Goal: Information Seeking & Learning: Learn about a topic

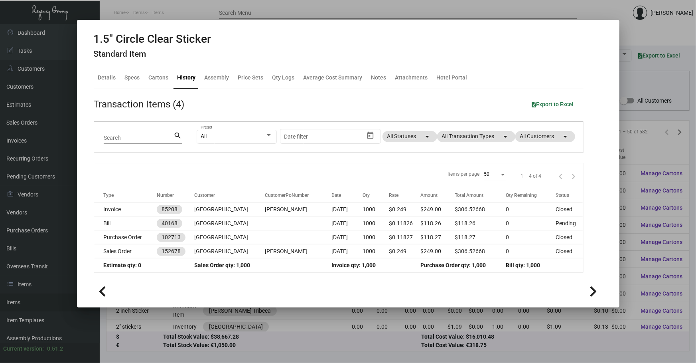
click at [631, 90] on div at bounding box center [348, 181] width 696 height 363
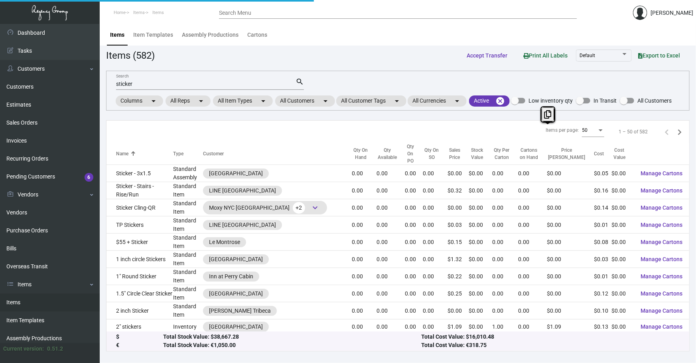
click at [631, 90] on div "sticker Search search Columns arrow_drop_down All Reps arrow_drop_down All Item…" at bounding box center [398, 91] width 584 height 40
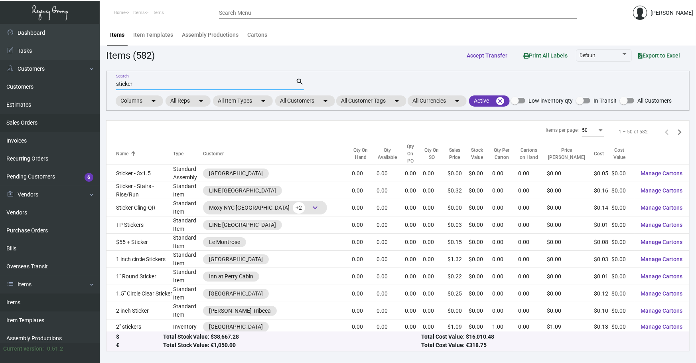
drag, startPoint x: 249, startPoint y: 84, endPoint x: 51, endPoint y: 120, distance: 201.1
click at [51, 120] on div "Dashboard Dashboard Tasks Customers Customers Estimates Sales Orders Invoices R…" at bounding box center [348, 193] width 696 height 339
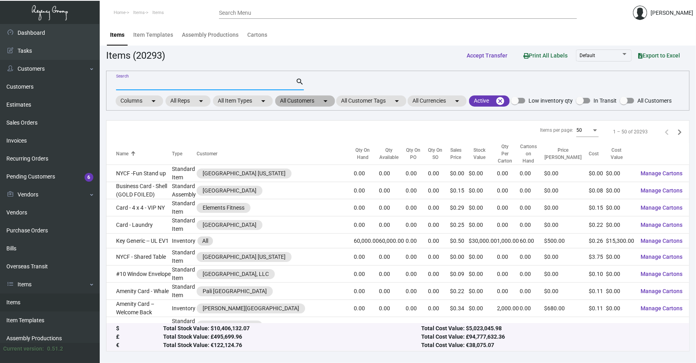
click at [329, 101] on mat-icon "arrow_drop_down" at bounding box center [326, 101] width 10 height 10
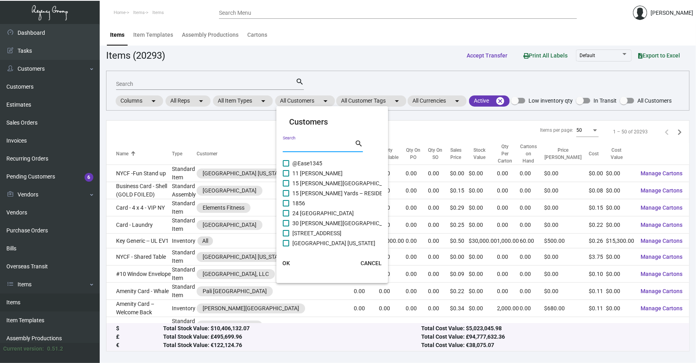
click at [321, 145] on input "Search" at bounding box center [319, 146] width 72 height 6
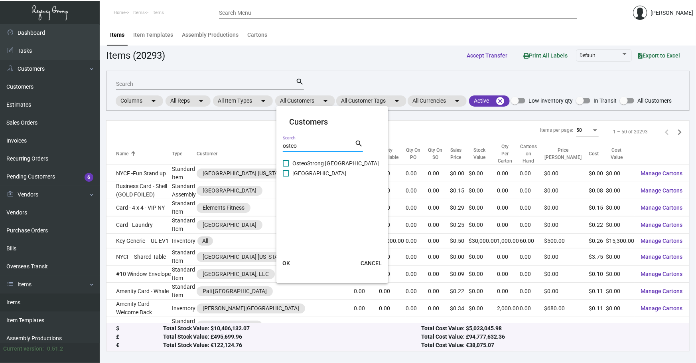
type input "osteo"
click at [315, 172] on span "[GEOGRAPHIC_DATA]" at bounding box center [319, 173] width 54 height 10
click at [286, 176] on input "[GEOGRAPHIC_DATA]" at bounding box center [286, 176] width 0 height 0
checkbox input "true"
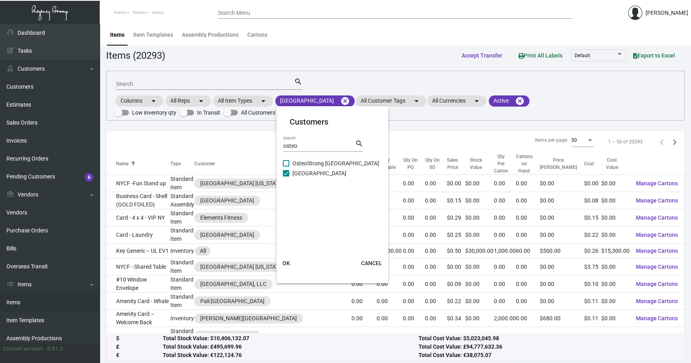
click at [291, 263] on button "OK" at bounding box center [286, 263] width 26 height 14
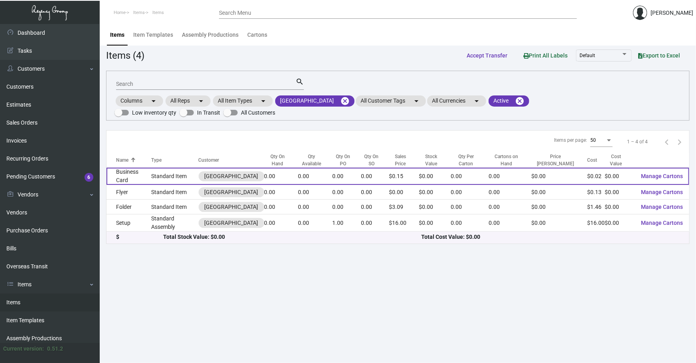
click at [166, 178] on td "Standard Item" at bounding box center [174, 176] width 47 height 17
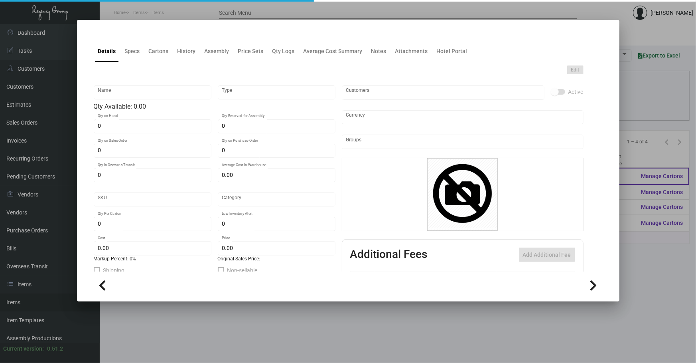
type input "Business Card"
type input "Standard Item"
type input "$ 0.00"
type input "Standard"
type input "$ 0.02356"
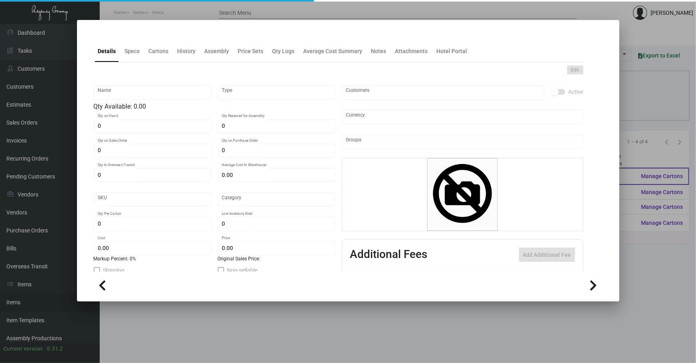
type input "$ 0.15"
checkbox input "true"
type input "United States Dollar $"
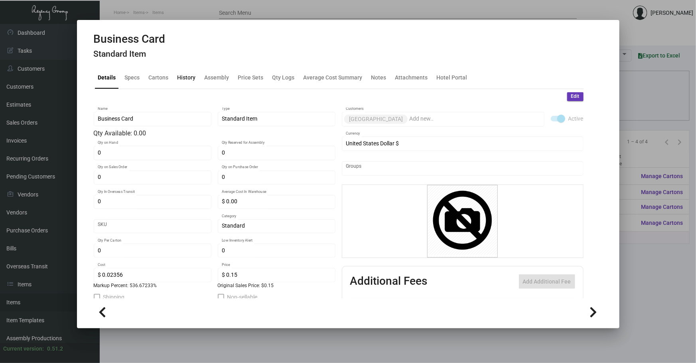
click at [183, 82] on div "History" at bounding box center [186, 77] width 25 height 19
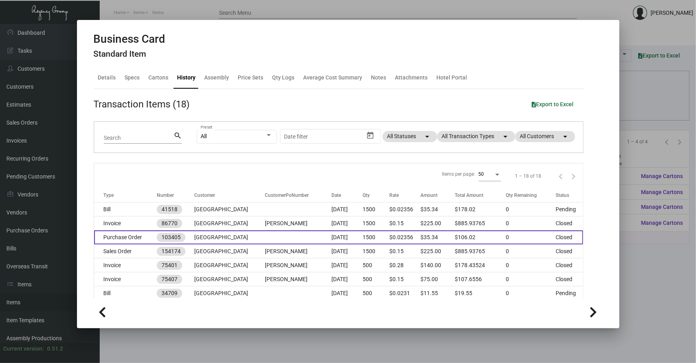
click at [282, 243] on td at bounding box center [298, 237] width 67 height 14
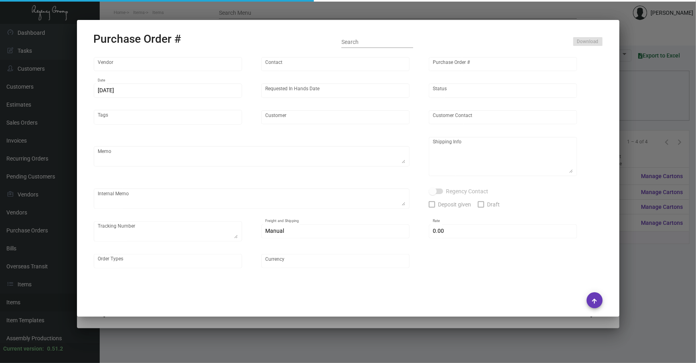
type input "4 Over"
type input "103405"
type input "[DATE]"
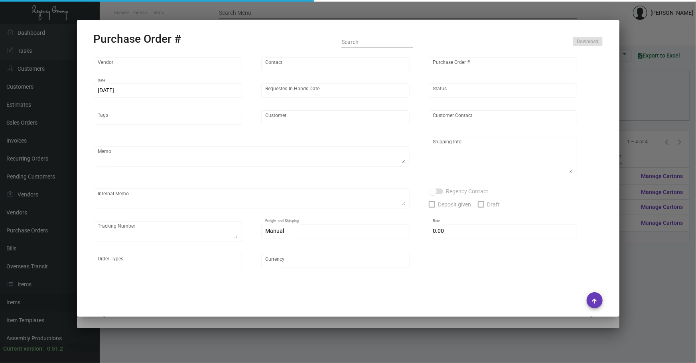
type input "[GEOGRAPHIC_DATA]"
type input "[PERSON_NAME]"
type textarea "[GEOGRAPHIC_DATA] - [PERSON_NAME] [STREET_ADDRESS][US_STATE]"
type textarea "Dropship. $24. J4428067623 Order # 004599594"
type input "$ 0.00"
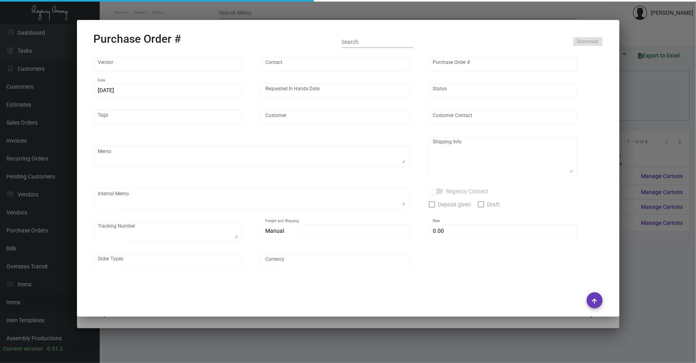
type input "United States Dollar $"
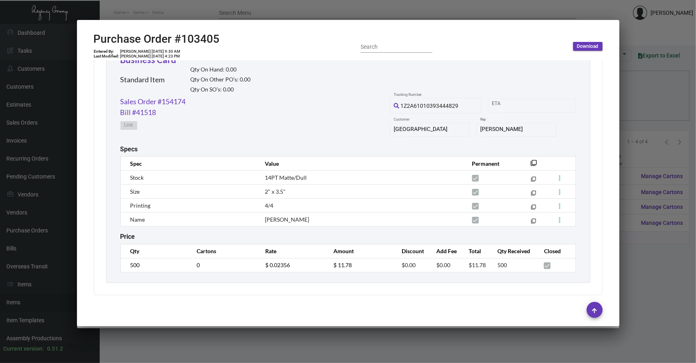
scroll to position [910, 0]
click at [642, 250] on div at bounding box center [348, 181] width 696 height 363
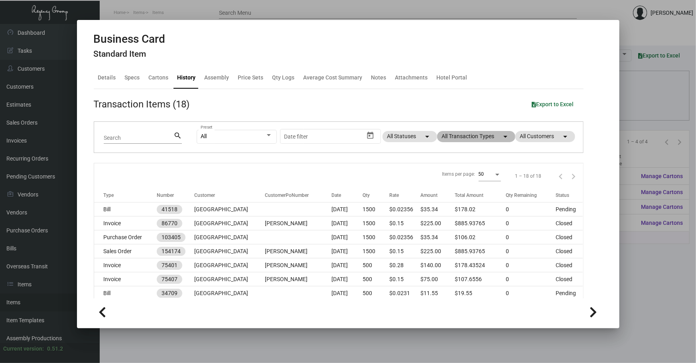
click at [475, 131] on mat-chip "All Transaction Types arrow_drop_down" at bounding box center [476, 136] width 78 height 11
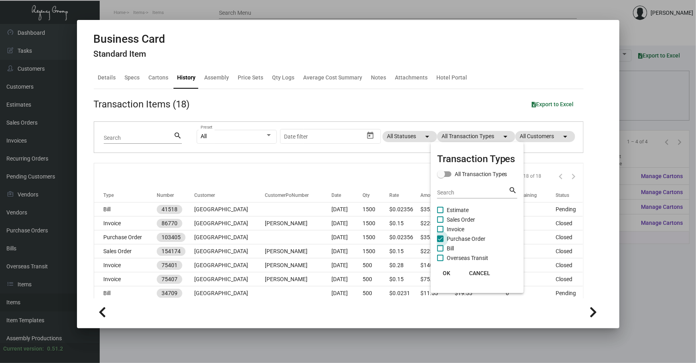
click at [459, 237] on span "Purchase Order" at bounding box center [466, 239] width 39 height 10
click at [440, 242] on input "Purchase Order" at bounding box center [440, 242] width 0 height 0
click at [459, 237] on span "Purchase Order" at bounding box center [466, 239] width 39 height 10
click at [440, 242] on input "Purchase Order" at bounding box center [440, 242] width 0 height 0
checkbox input "true"
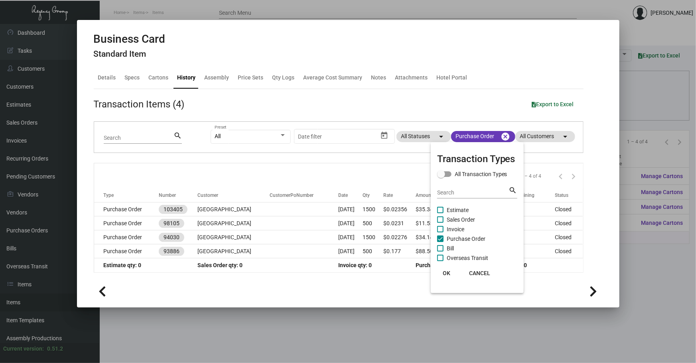
click at [308, 223] on div at bounding box center [348, 181] width 696 height 363
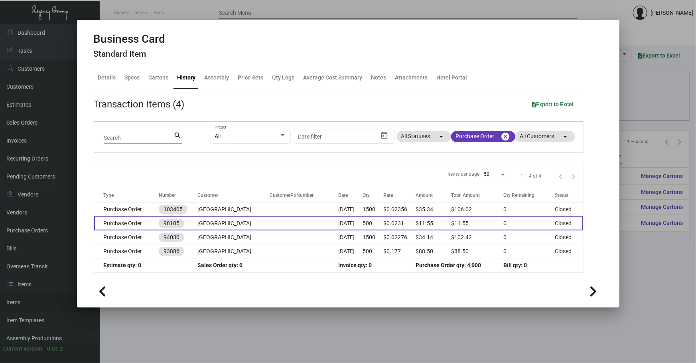
click at [308, 223] on td at bounding box center [304, 223] width 69 height 14
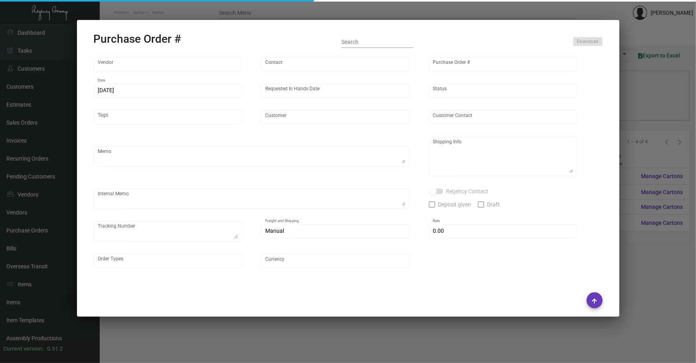
type input "4 Over"
type input "98105"
type input "[DATE]"
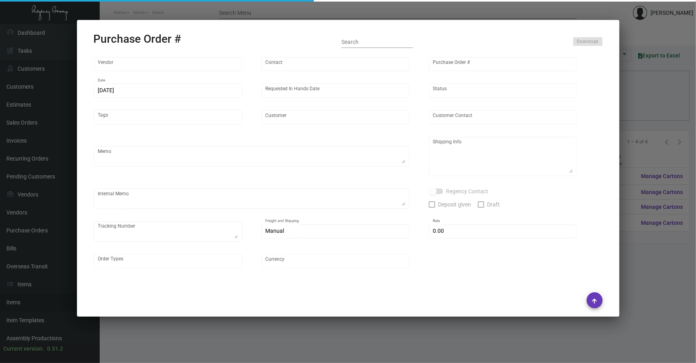
type input "[GEOGRAPHIC_DATA]"
type input "[PERSON_NAME]"
type textarea "[GEOGRAPHIC_DATA] - [PERSON_NAME] [STREET_ADDRESS][US_STATE]"
type textarea "Ships to [GEOGRAPHIC_DATA]($8) then messengered. - B3521141918"
type input "$ 0.00"
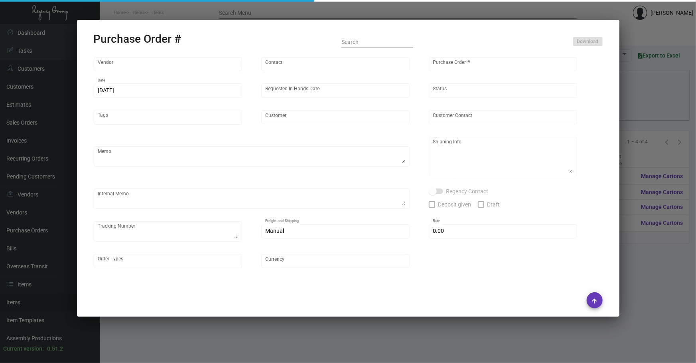
type input "United States Dollar $"
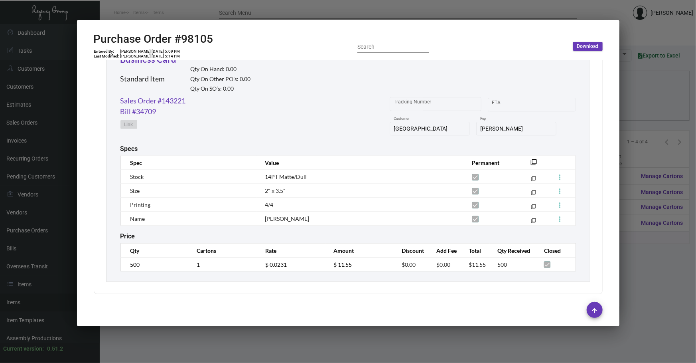
scroll to position [391, 0]
click at [682, 270] on div at bounding box center [348, 181] width 696 height 363
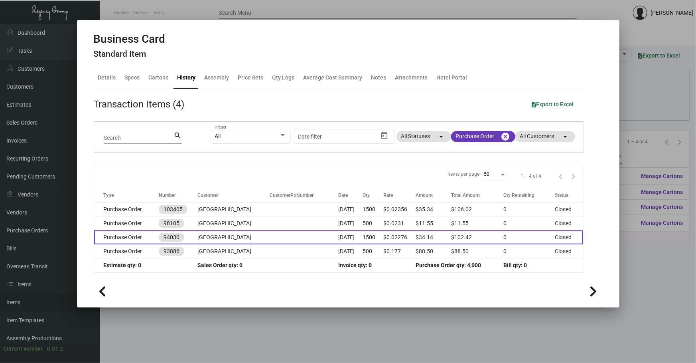
click at [343, 231] on td "[DATE]" at bounding box center [350, 237] width 24 height 14
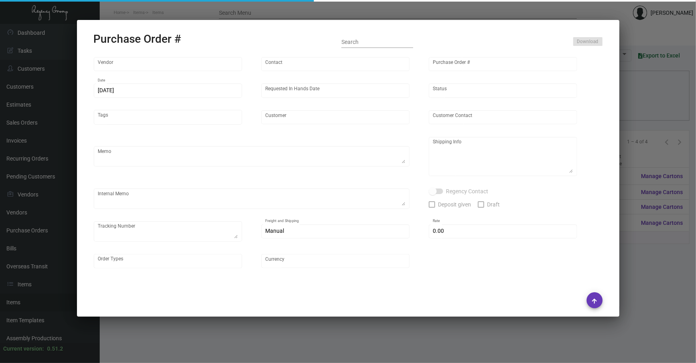
type input "4 Over"
type input "94030"
type input "[DATE]"
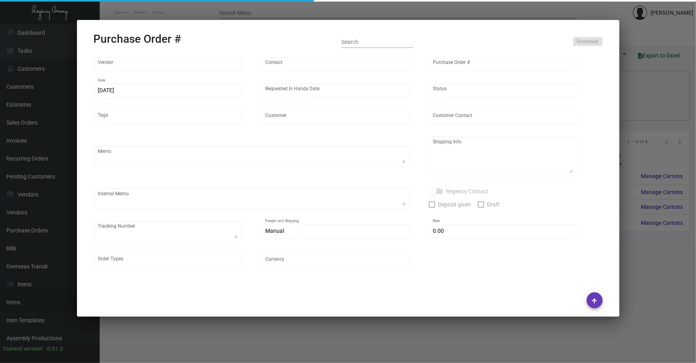
type input "[GEOGRAPHIC_DATA]"
type input "[PERSON_NAME]"
type textarea "[GEOGRAPHIC_DATA] - [PERSON_NAME] [STREET_ADDRESS][US_STATE]"
type textarea "Ships to [GEOGRAPHIC_DATA] then messengered. -- B2694128490"
type input "$ 0.00"
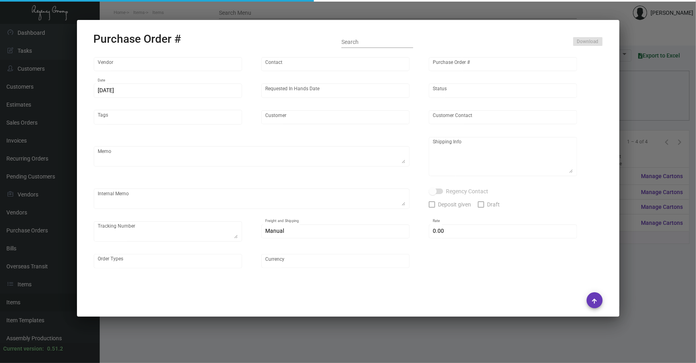
type input "United States Dollar $"
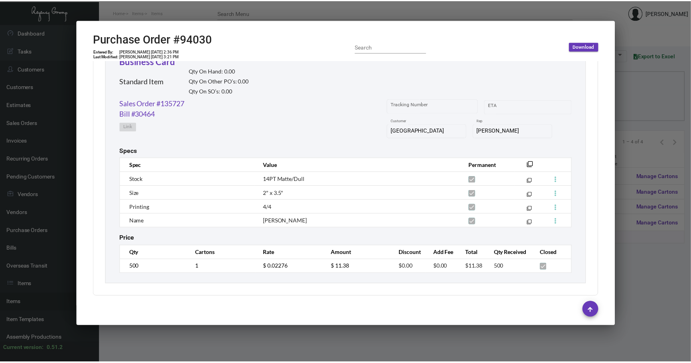
scroll to position [909, 0]
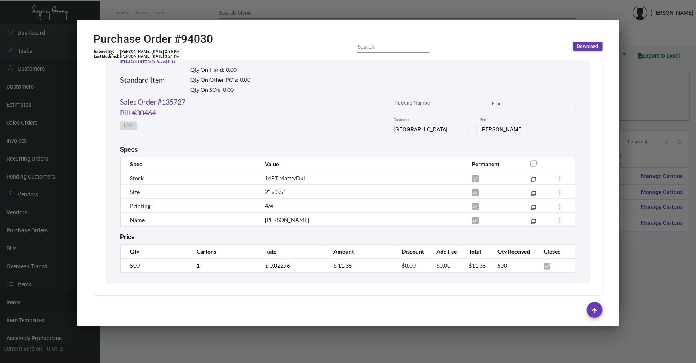
drag, startPoint x: 680, startPoint y: 276, endPoint x: 627, endPoint y: 263, distance: 54.6
click at [680, 276] on div at bounding box center [348, 181] width 696 height 363
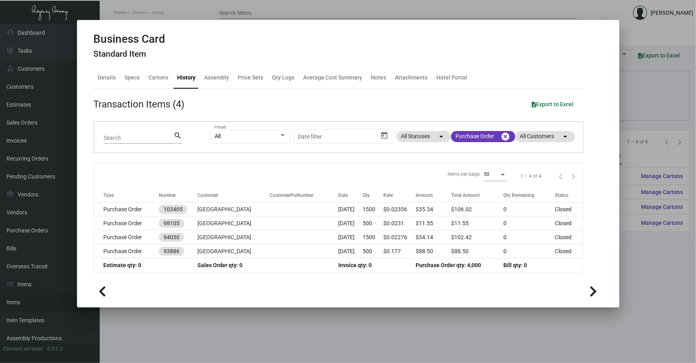
click at [649, 262] on div at bounding box center [348, 181] width 696 height 363
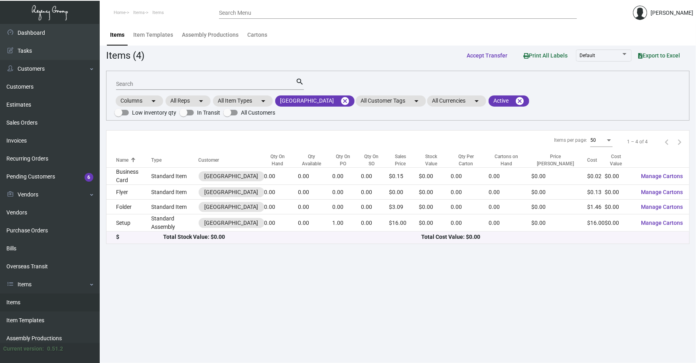
click at [642, 296] on main "Items Item Templates Assembly Productions Cartons Items (4) Accept Transfer Pri…" at bounding box center [398, 193] width 596 height 339
click at [350, 101] on mat-icon "cancel" at bounding box center [345, 101] width 10 height 10
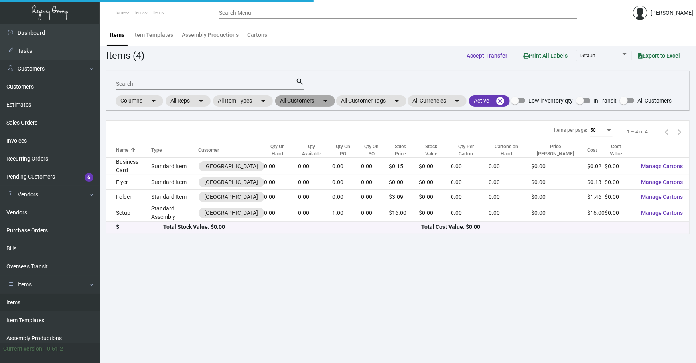
click at [315, 98] on mat-chip "All Customers arrow_drop_down" at bounding box center [305, 100] width 60 height 11
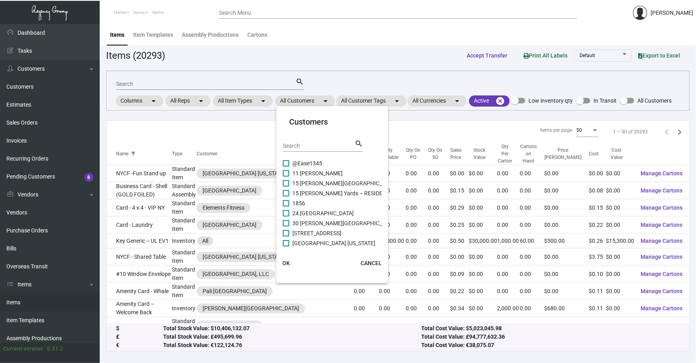
click at [304, 143] on input "Search" at bounding box center [319, 146] width 72 height 6
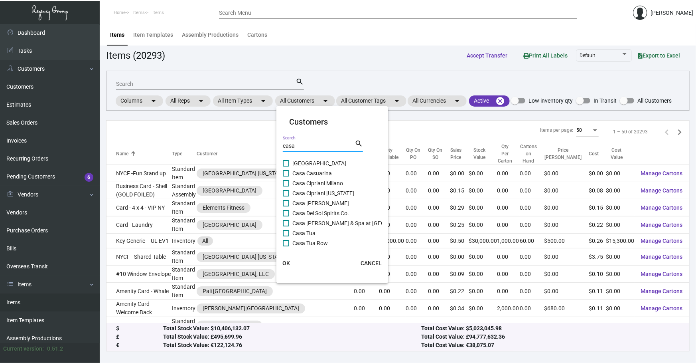
type input "casa"
click at [334, 188] on span "Casa Cipriani [US_STATE]" at bounding box center [323, 193] width 62 height 10
click at [286, 196] on input "Casa Cipriani [US_STATE]" at bounding box center [286, 196] width 0 height 0
checkbox input "true"
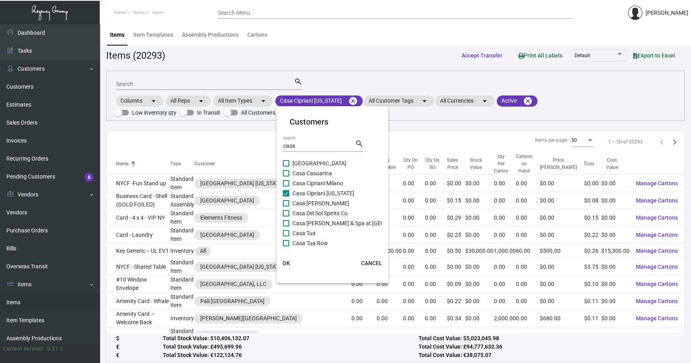
click at [281, 265] on button "OK" at bounding box center [286, 263] width 26 height 14
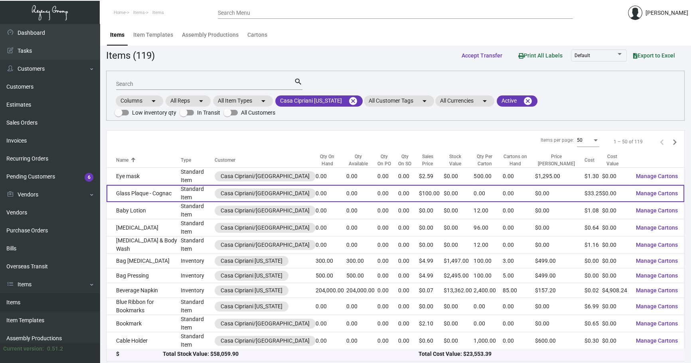
click at [158, 191] on td "Glass Plaque - Cognac" at bounding box center [143, 193] width 74 height 17
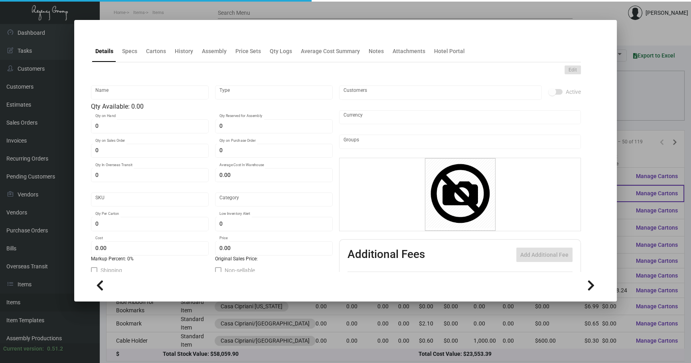
type input "Glass Plaque - Cognac"
type input "Standard Item"
type input "$ 0.00"
type input "Standard"
type input "$ 33.25"
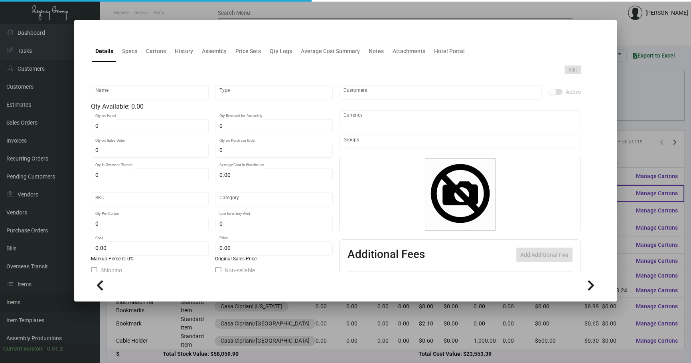
type input "$ 100.00"
checkbox input "true"
type input "United States Dollar $"
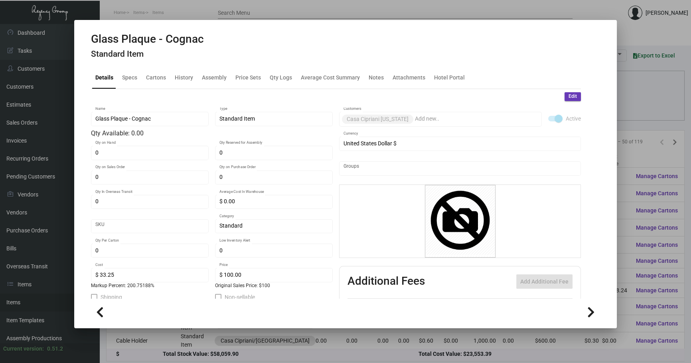
click at [640, 132] on div at bounding box center [345, 181] width 691 height 363
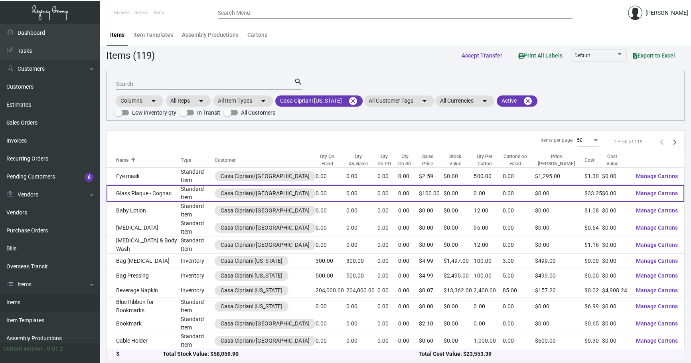
click at [164, 191] on td "Glass Plaque - Cognac" at bounding box center [143, 193] width 74 height 17
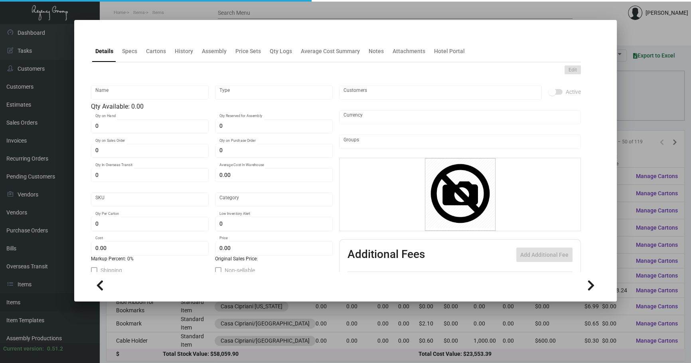
type input "Glass Plaque - Cognac"
type input "Standard Item"
type input "$ 0.00"
type input "Standard"
type input "$ 33.25"
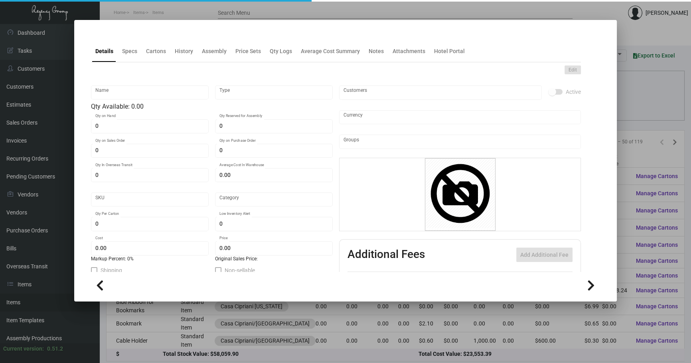
type input "$ 100.00"
checkbox input "true"
type input "United States Dollar $"
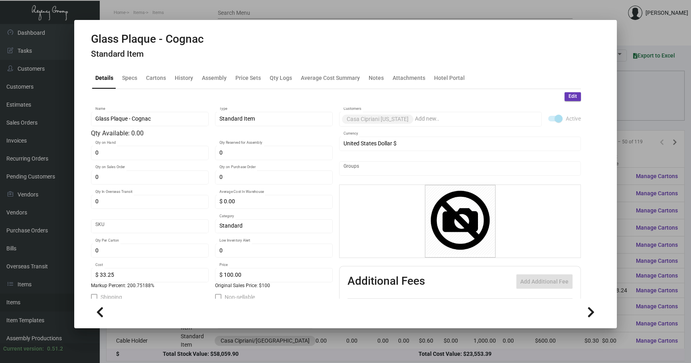
click at [185, 67] on div "Details Specs Cartons History Assembly Price Sets Qty Logs Average Cost Summary…" at bounding box center [336, 78] width 490 height 22
click at [183, 76] on div "History" at bounding box center [184, 77] width 18 height 8
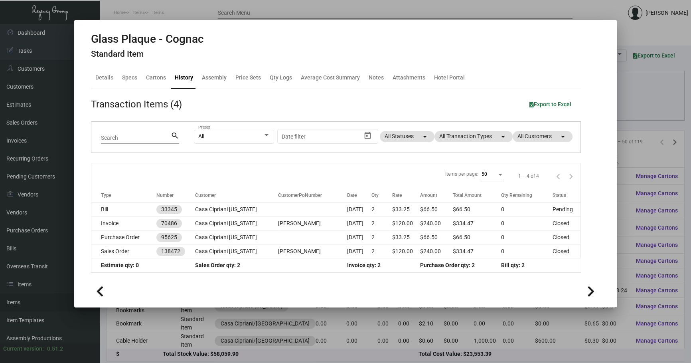
click at [640, 109] on div at bounding box center [345, 181] width 691 height 363
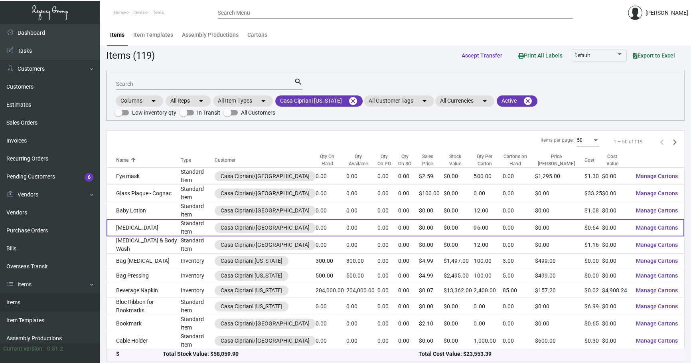
click at [178, 229] on td "[MEDICAL_DATA]" at bounding box center [143, 227] width 74 height 17
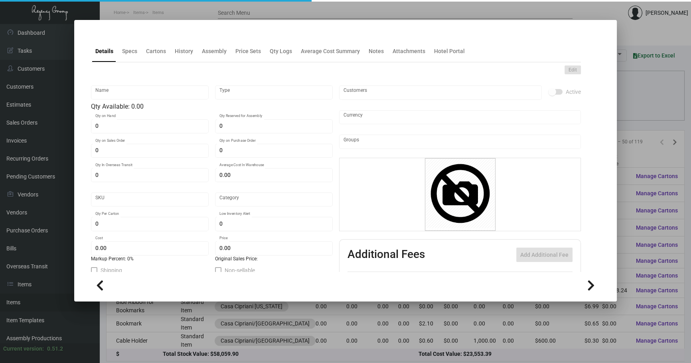
type input "[MEDICAL_DATA]"
type input "Standard Item"
type input "$ 0.00"
type input "Standard"
type input "96"
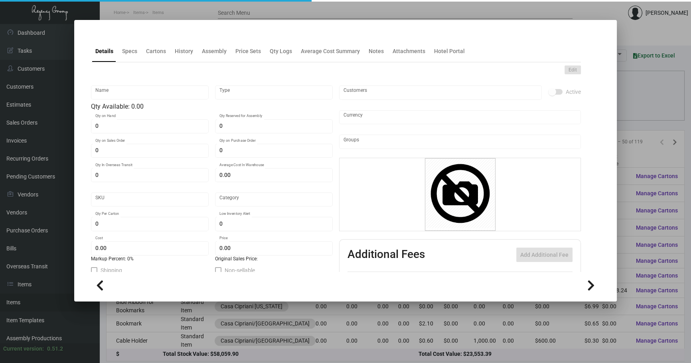
type input "$ 0.64"
type input "$ 0.00"
checkbox input "true"
type input "United States Dollar $"
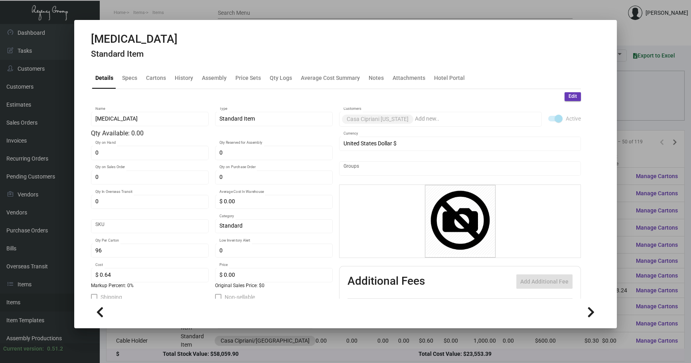
click at [630, 114] on div at bounding box center [345, 181] width 691 height 363
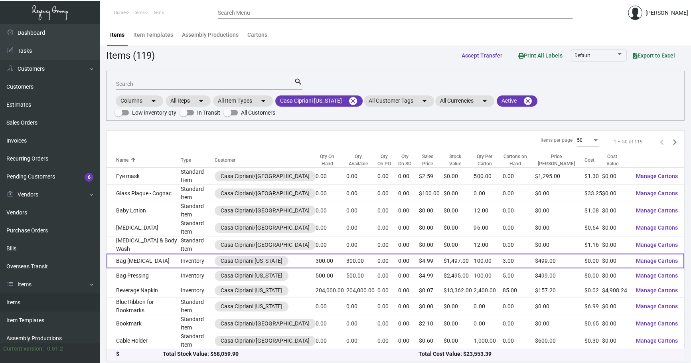
click at [175, 256] on td "Bag [MEDICAL_DATA]" at bounding box center [143, 260] width 74 height 15
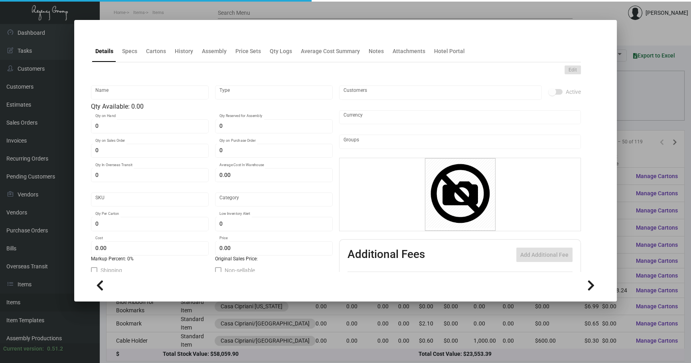
type input "Bag [MEDICAL_DATA]"
type input "Inventory"
type input "300"
type input "$ 1.80"
type input "Standard"
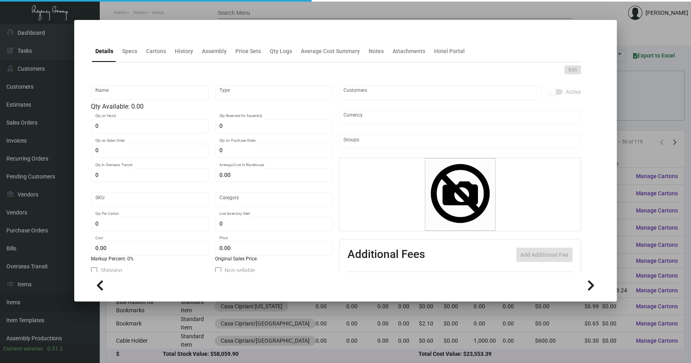
type input "100"
type input "$ 0.00"
type input "$ 4.99"
checkbox input "true"
type input "United States Dollar $"
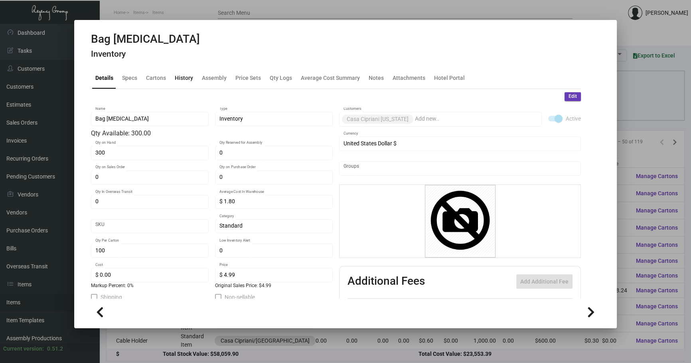
click at [183, 82] on div "History" at bounding box center [184, 77] width 25 height 19
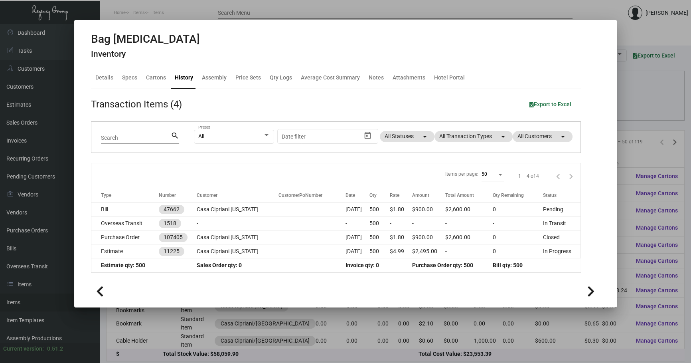
click at [638, 99] on div at bounding box center [345, 181] width 691 height 363
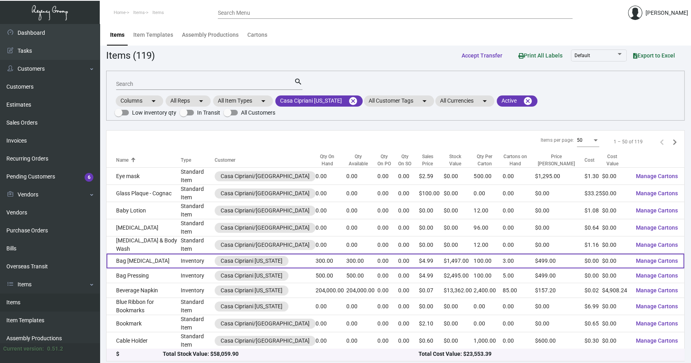
click at [186, 264] on td "Inventory" at bounding box center [198, 260] width 34 height 15
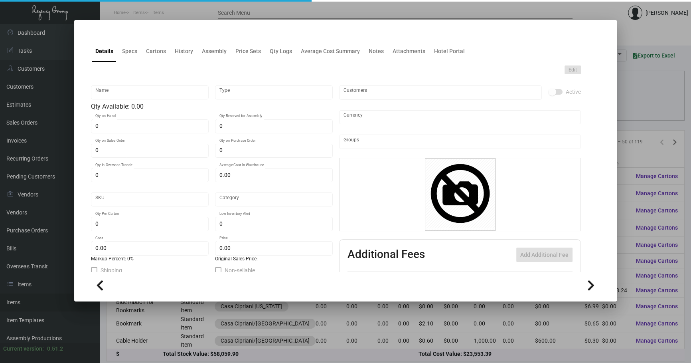
type input "Bag [MEDICAL_DATA]"
type input "Inventory"
type input "300"
type input "$ 1.80"
type input "Standard"
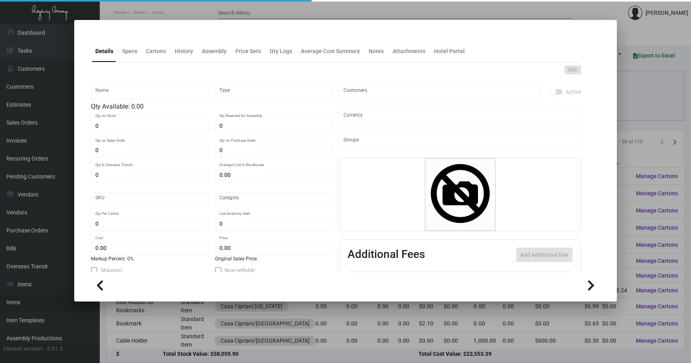
type input "100"
type input "$ 0.00"
type input "$ 4.99"
checkbox input "true"
type input "United States Dollar $"
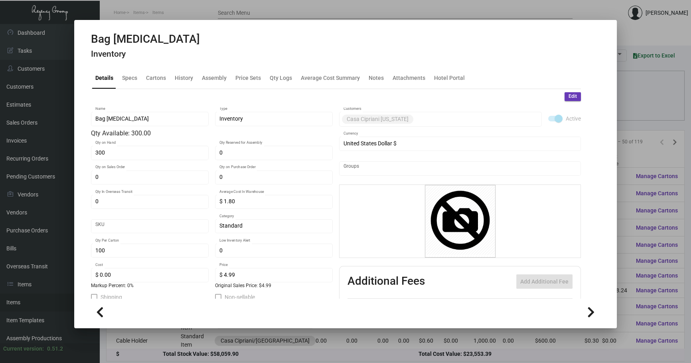
click at [629, 107] on div at bounding box center [345, 181] width 691 height 363
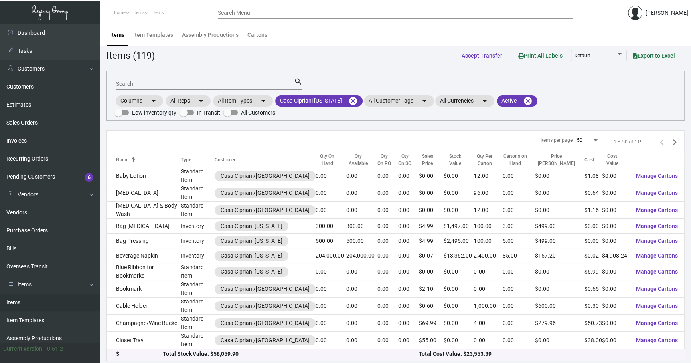
scroll to position [60, 0]
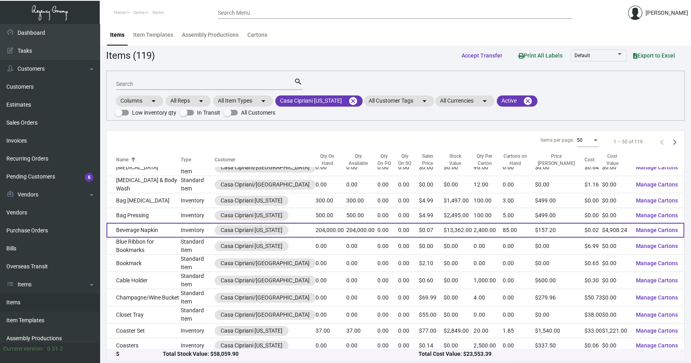
click at [166, 229] on td "Beverage Napkin" at bounding box center [143, 230] width 74 height 15
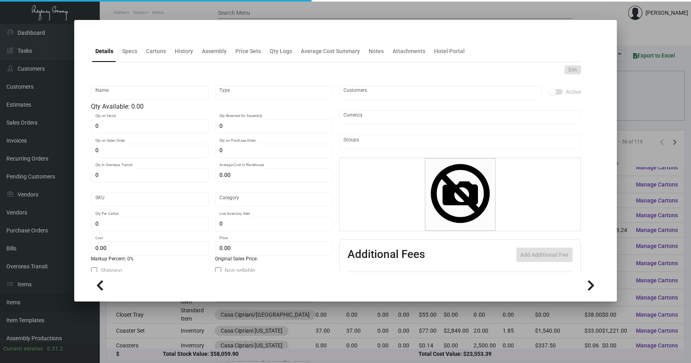
type input "Beverage Napkin"
type input "Inventory"
type input "204,000"
type input "9,000"
type input "$ 0.02329"
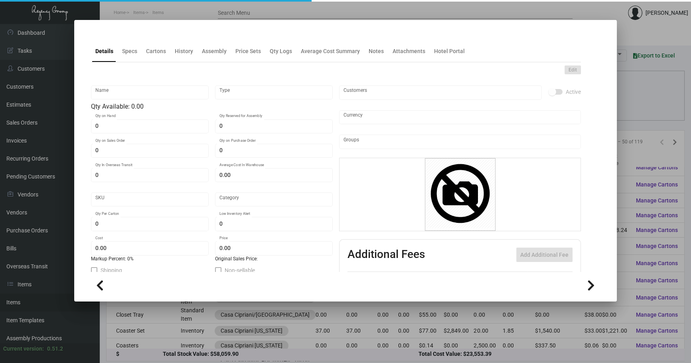
type input "Standard"
type input "2,400"
type input "$ 0.02406"
type input "$ 0.0655"
checkbox input "true"
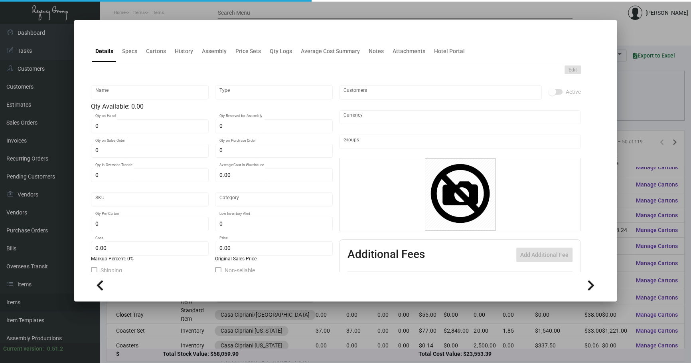
checkbox input "true"
type input "United States Dollar $"
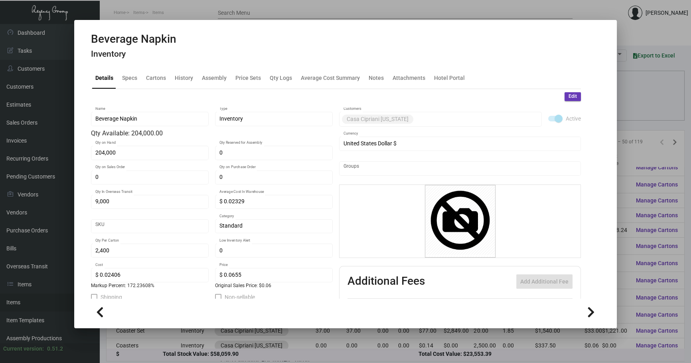
drag, startPoint x: 187, startPoint y: 38, endPoint x: 190, endPoint y: 68, distance: 30.0
click at [188, 38] on div "Beverage Napkin Inventory" at bounding box center [345, 47] width 509 height 30
click at [196, 84] on div "Details Specs Cartons History Assembly Price Sets Qty Logs Average Cost Summary…" at bounding box center [336, 78] width 490 height 22
click at [186, 82] on div "History" at bounding box center [184, 77] width 25 height 19
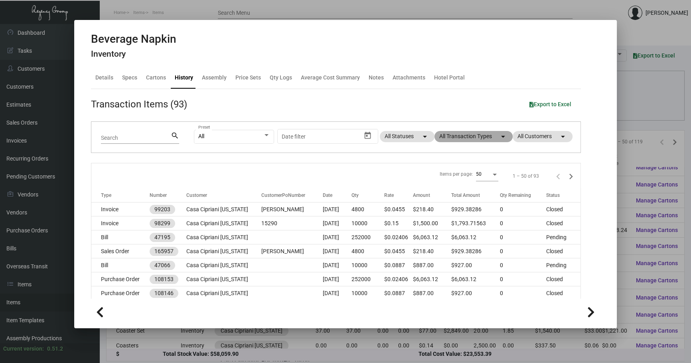
click at [473, 136] on mat-chip "All Transaction Types arrow_drop_down" at bounding box center [473, 136] width 78 height 11
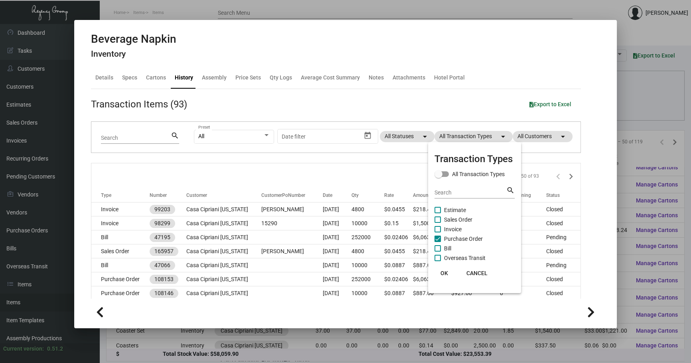
click at [453, 239] on span "Purchase Order" at bounding box center [463, 239] width 39 height 10
click at [438, 242] on input "Purchase Order" at bounding box center [437, 242] width 0 height 0
click at [453, 239] on span "Purchase Order" at bounding box center [463, 239] width 39 height 10
click at [438, 242] on input "Purchase Order" at bounding box center [437, 242] width 0 height 0
checkbox input "true"
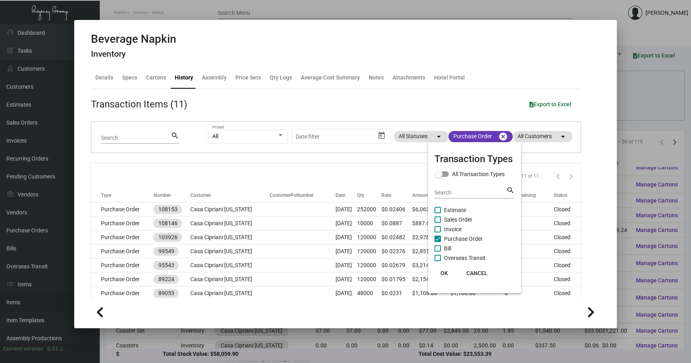
click at [314, 214] on div at bounding box center [345, 181] width 691 height 363
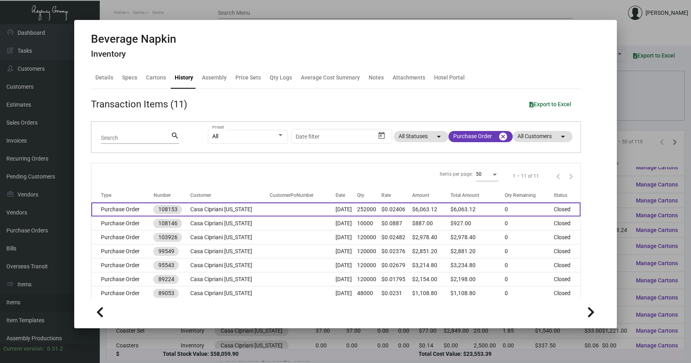
click at [315, 214] on td at bounding box center [302, 209] width 65 height 14
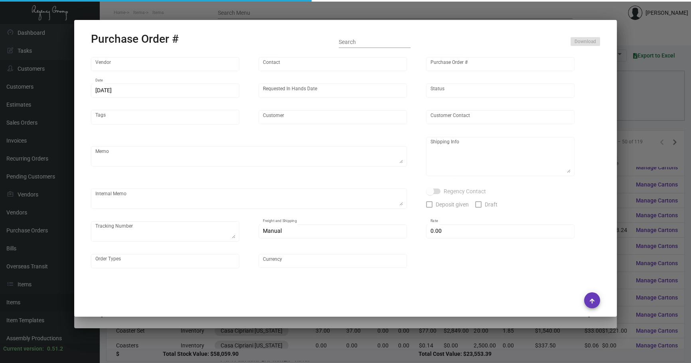
type input "Napkins Only"
type input "[PERSON_NAME]"
type input "108153"
type input "[DATE]"
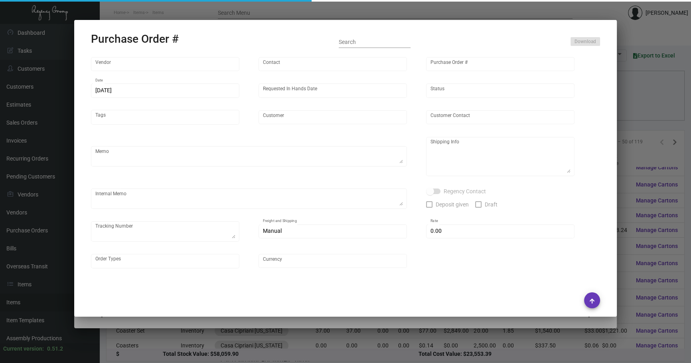
type input "Casa Cipriani [US_STATE]"
type textarea "When ready to ship, contact: [EMAIL_ADDRESS][DOMAIN_NAME] for all shipments UPS…"
type textarea "Regency Group NJ - [PERSON_NAME] [STREET_ADDRESS]"
type textarea "11.26 - FAST FREIGHT/MAK LINK LLC $475.00 - 117410"
checkbox input "true"
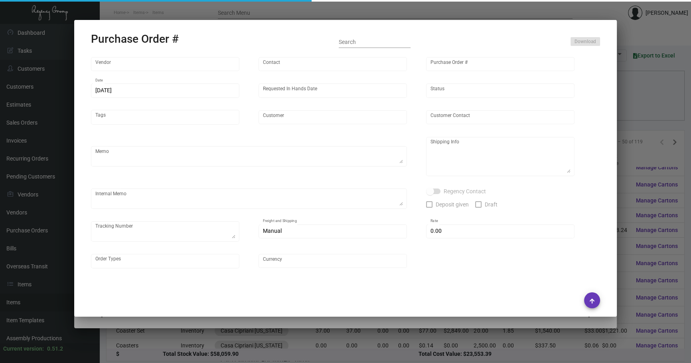
type input "$ 0.00"
type input "United States Dollar $"
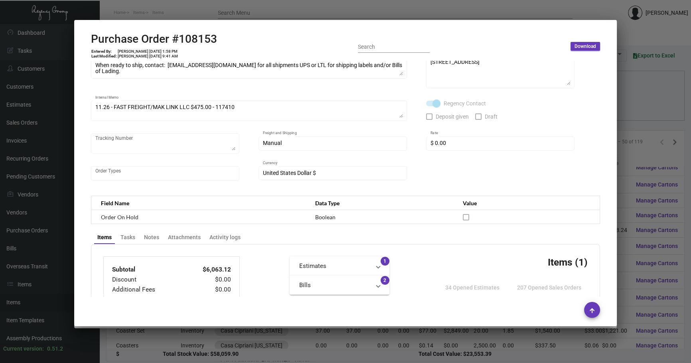
scroll to position [133, 0]
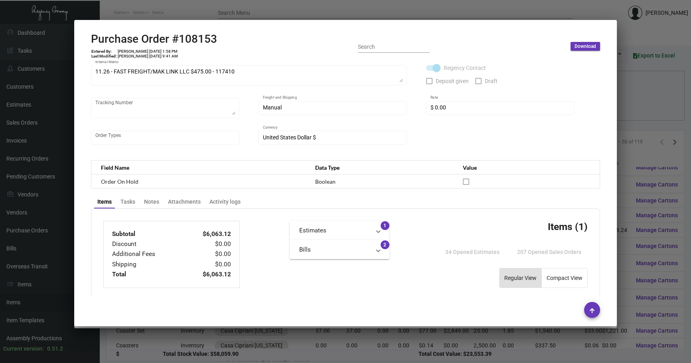
click at [620, 117] on div at bounding box center [345, 181] width 691 height 363
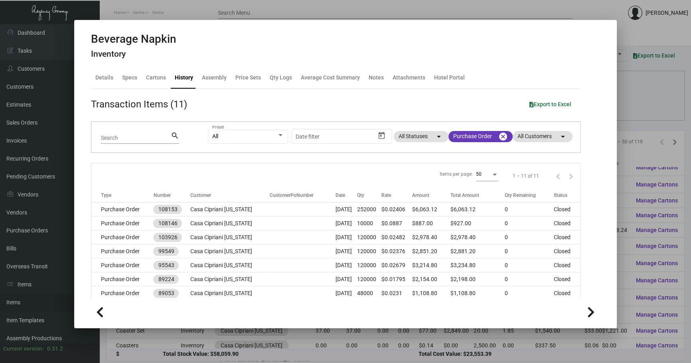
click at [620, 117] on div at bounding box center [345, 181] width 691 height 363
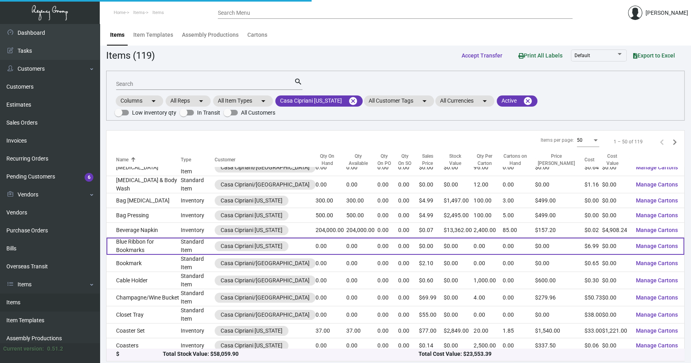
click at [175, 243] on td "Blue Ribbon for Bookmarks" at bounding box center [143, 245] width 74 height 17
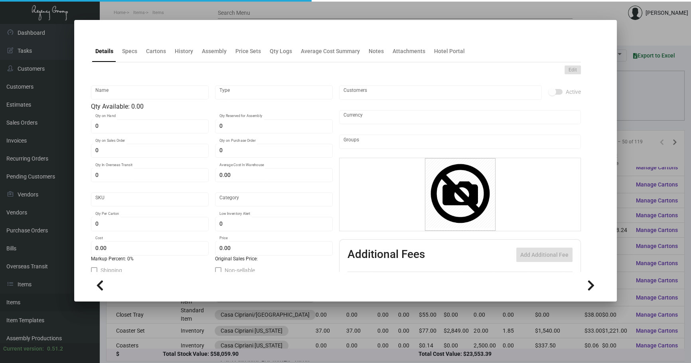
type input "Blue Ribbon for Bookmarks"
type input "Standard Item"
type input "$ 0.00"
type input "Standard"
type input "$ 6.99"
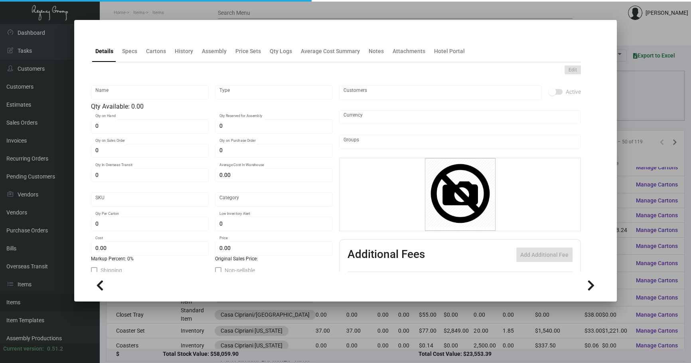
type input "$ 0.00"
checkbox input "true"
type input "United States Dollar $"
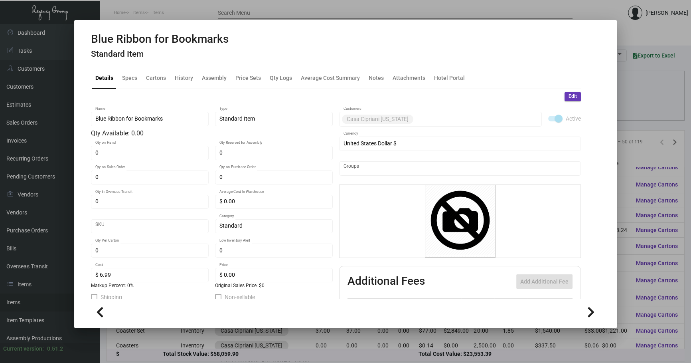
click at [186, 66] on mat-tab-group "Details Specs Cartons History Assembly Price Sets Qty Logs Average Cost Summary…" at bounding box center [335, 180] width 509 height 236
click at [185, 76] on div "History" at bounding box center [184, 77] width 18 height 8
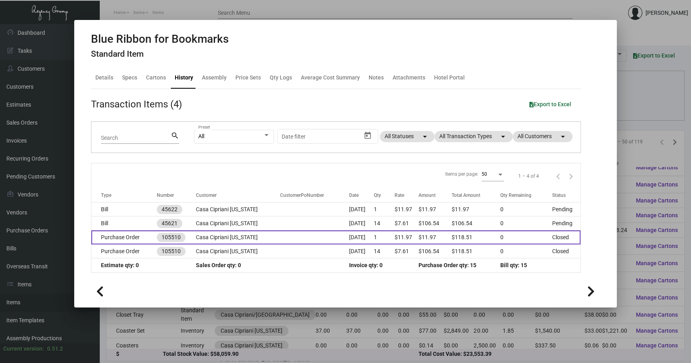
click at [304, 239] on td at bounding box center [314, 237] width 69 height 14
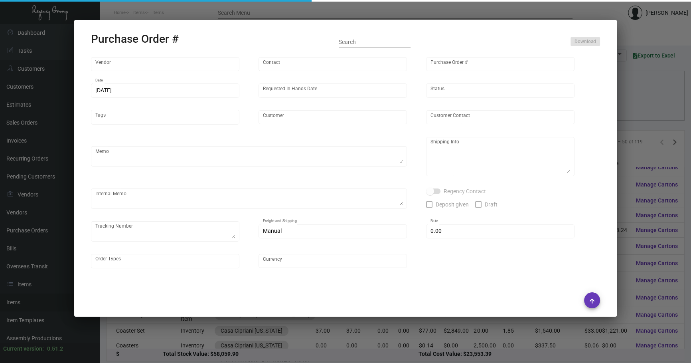
type input "[DOMAIN_NAME]"
type input "MISSING INFO MISSING INFO"
type input "105510"
type input "[DATE]"
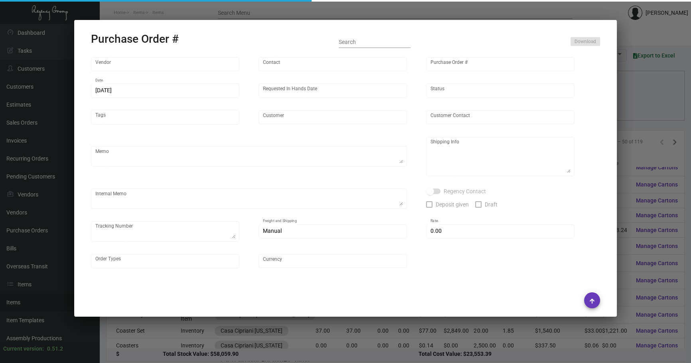
type input "Casa Cipriani [US_STATE]"
type input "[PERSON_NAME]"
type textarea "Casa Cipriani/[GEOGRAPHIC_DATA] - [PERSON_NAME] [STREET_ADDRESS][US_STATE]"
type textarea "Grand total is $106.54 w/ TAX. Screen Shot of Order Details attached ; paid. //…"
type input "$ 0.00"
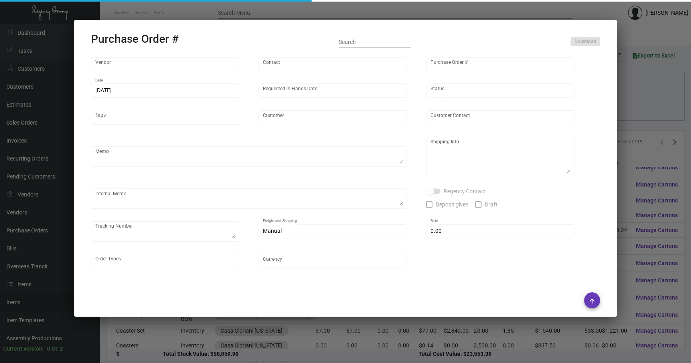
type input "United States Dollar $"
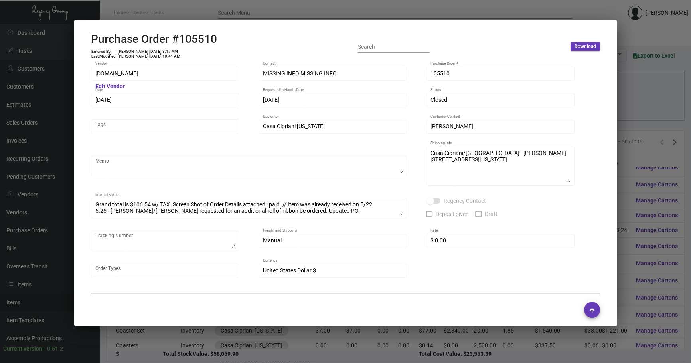
click at [651, 115] on div at bounding box center [345, 181] width 691 height 363
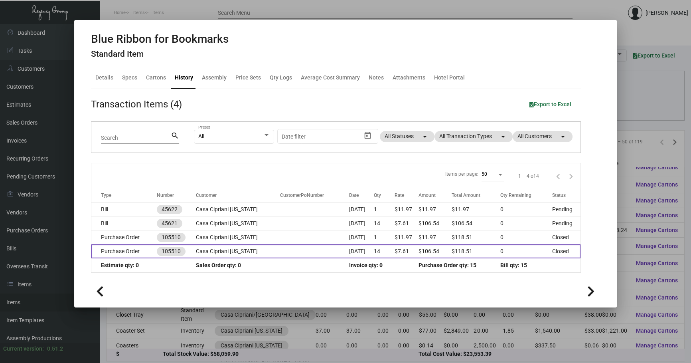
click at [280, 252] on td at bounding box center [314, 251] width 69 height 14
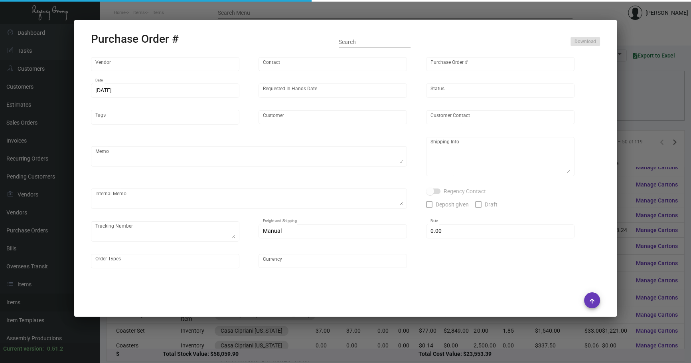
type input "[DOMAIN_NAME]"
type input "MISSING INFO MISSING INFO"
type input "105510"
type input "[DATE]"
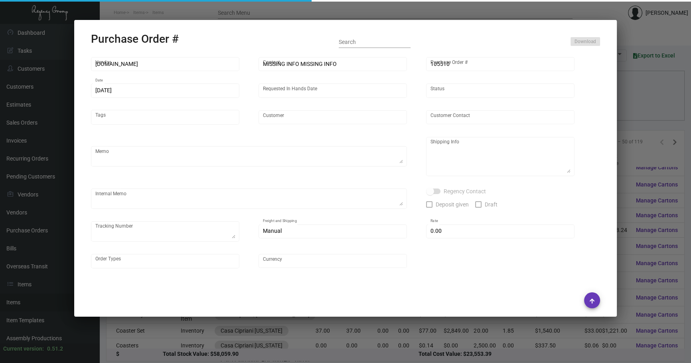
type input "Casa Cipriani [US_STATE]"
type input "[PERSON_NAME]"
type textarea "Casa Cipriani/[GEOGRAPHIC_DATA] - [PERSON_NAME] [STREET_ADDRESS][US_STATE]"
type textarea "Grand total is $106.54 w/ TAX. Screen Shot of Order Details attached ; paid. //…"
type input "$ 0.00"
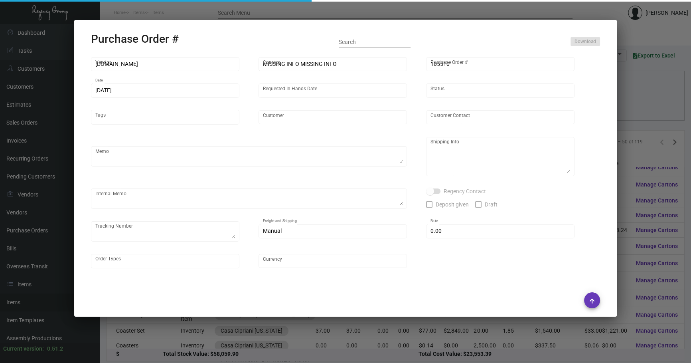
type input "United States Dollar $"
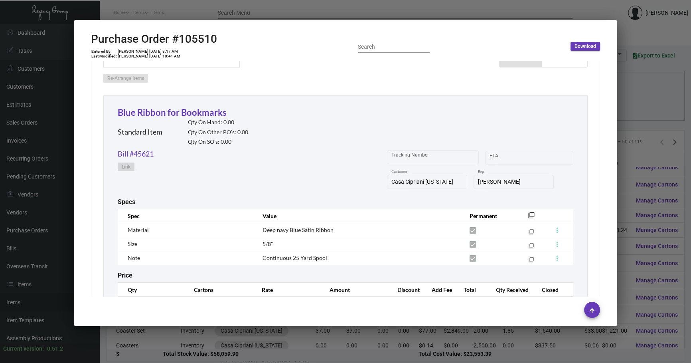
scroll to position [411, 0]
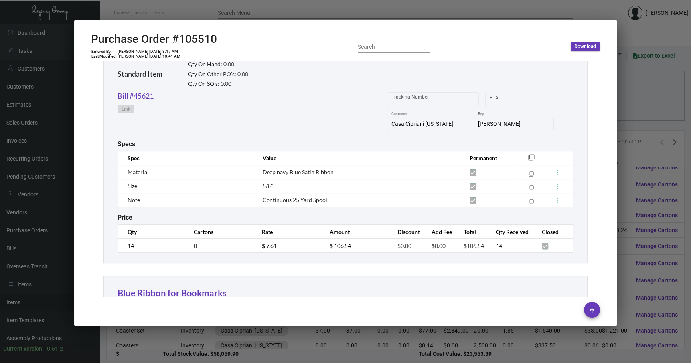
click at [666, 113] on div at bounding box center [345, 181] width 691 height 363
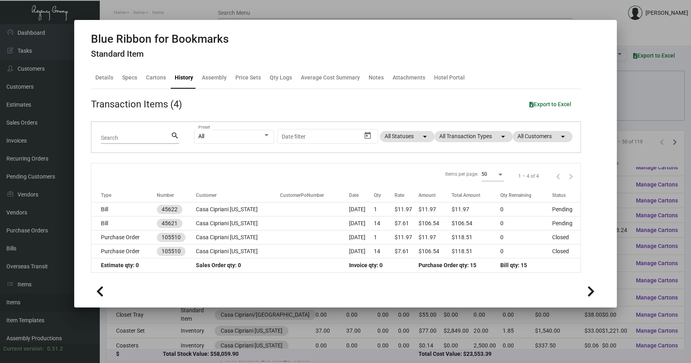
click at [654, 110] on div at bounding box center [345, 181] width 691 height 363
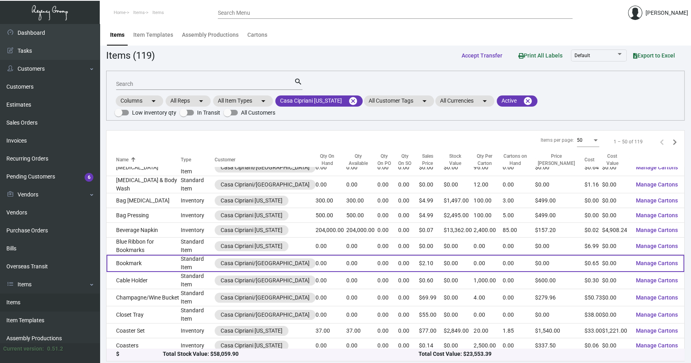
click at [172, 264] on td "Bookmark" at bounding box center [143, 262] width 74 height 17
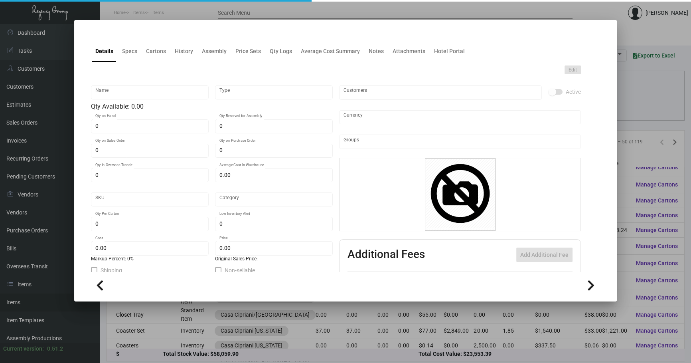
type input "Bookmark"
type input "Standard Item"
type input "$ 0.00"
type input "Standard"
type input "$ 0.64831"
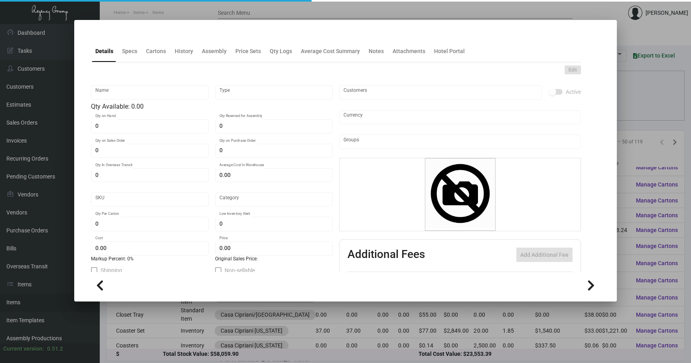
type input "$ 2.099"
checkbox input "true"
type input "United States Dollar $"
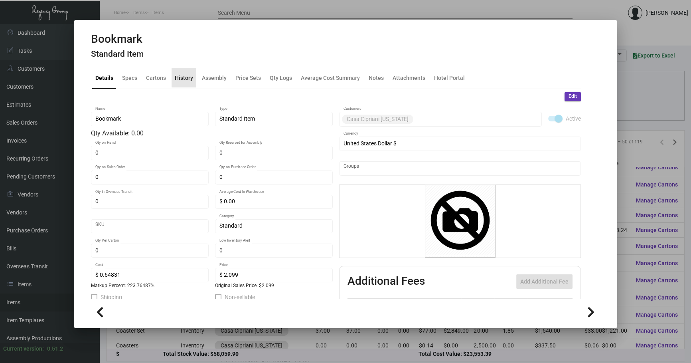
click at [183, 75] on div "History" at bounding box center [184, 77] width 18 height 8
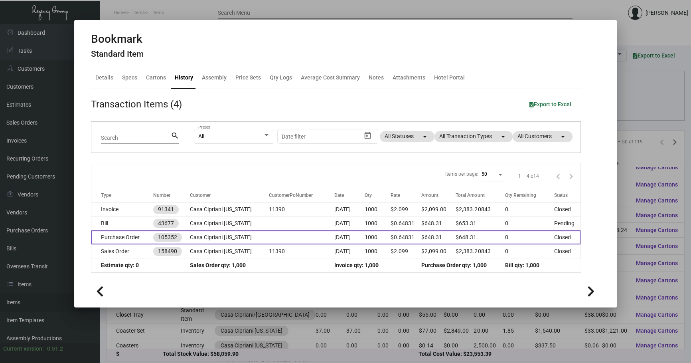
click at [259, 237] on td "Casa Cipriani [US_STATE]" at bounding box center [229, 237] width 79 height 14
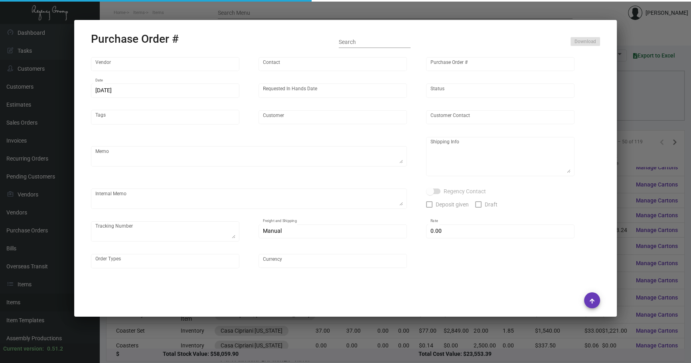
type input "Team Concept"
type input "[PERSON_NAME]"
type input "105352"
type input "[DATE]"
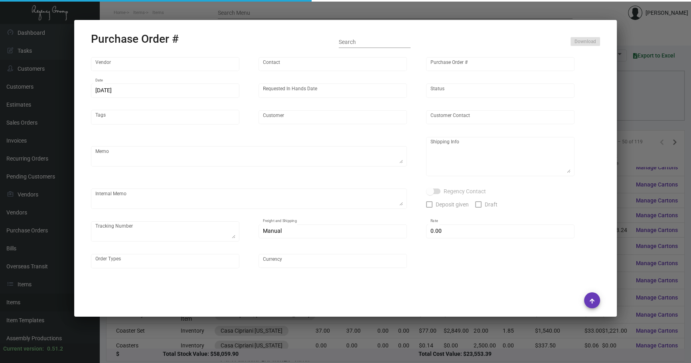
type input "Casa Cipriani [US_STATE]"
type textarea "PLEASE SEND PDF PROOFS TO OUR ART TEAM ; [EMAIL_ADDRESS][DOMAIN_NAME] WITH ME I…"
type textarea "Regency Group [GEOGRAPHIC_DATA] - [PERSON_NAME] [STREET_ADDRESS][US_STATE]"
type textarea "5.16 - Order + ribbons are to come to NY Office first for assembly before going…"
checkbox input "true"
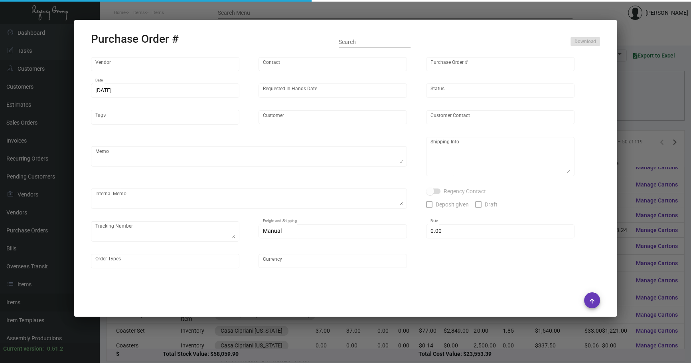
type input "$ 0.00"
type input "United States Dollar $"
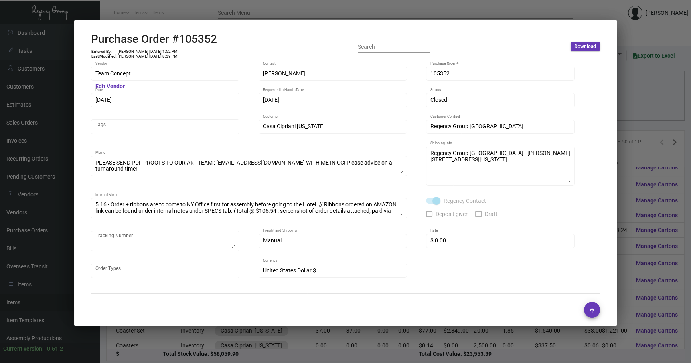
click at [188, 347] on div at bounding box center [345, 181] width 691 height 363
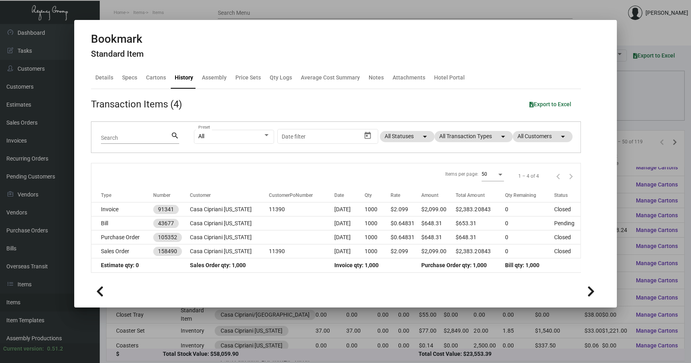
click at [188, 328] on div at bounding box center [345, 181] width 691 height 363
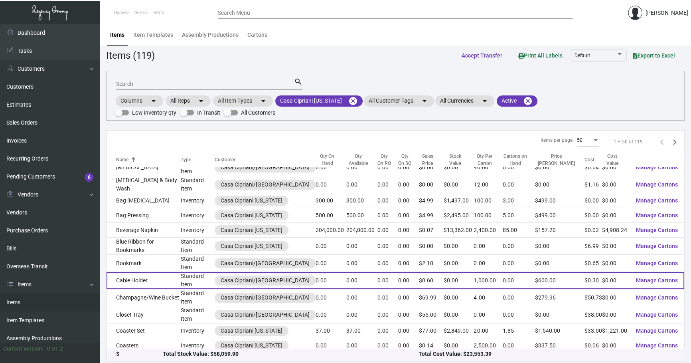
click at [183, 275] on td "Standard Item" at bounding box center [198, 280] width 34 height 17
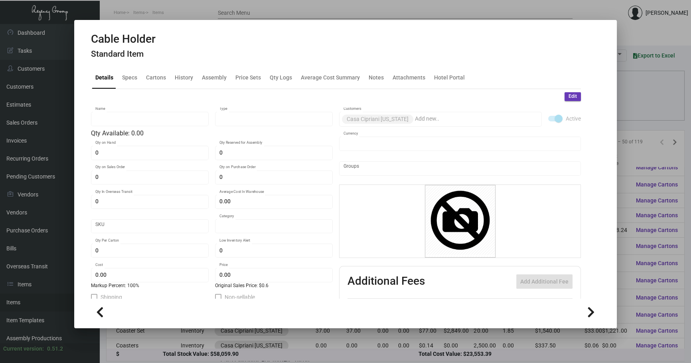
type input "Cable Holder"
type input "Standard Item"
type input "$ 4.85"
type input "Standard"
type input "1,000"
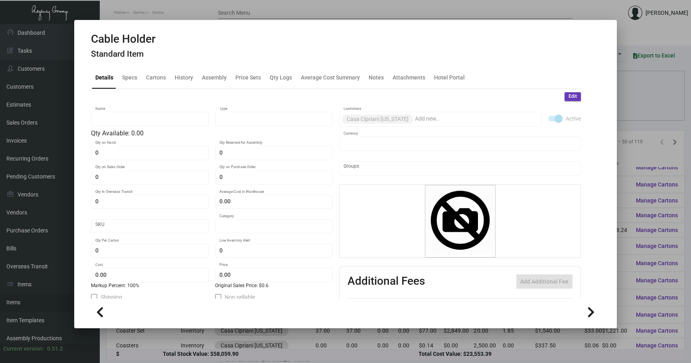
type input "$ 0.30"
type input "$ 0.60"
checkbox input "true"
type input "United States Dollar $"
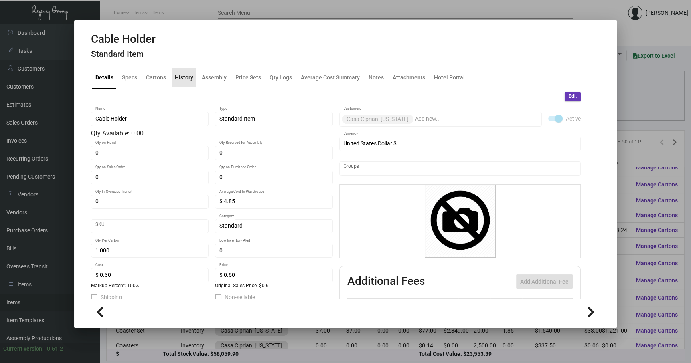
click at [172, 80] on div "History" at bounding box center [184, 77] width 25 height 19
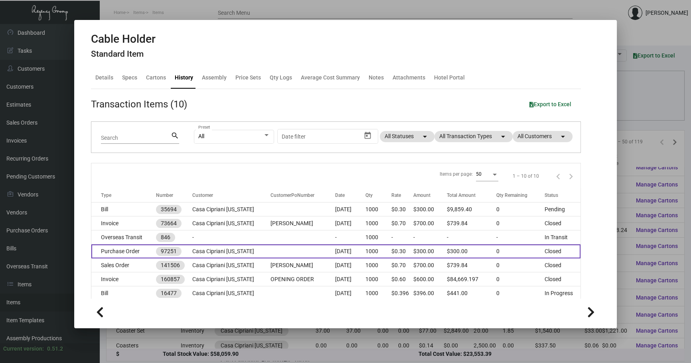
click at [245, 254] on td "Casa Cipriani [US_STATE]" at bounding box center [231, 251] width 78 height 14
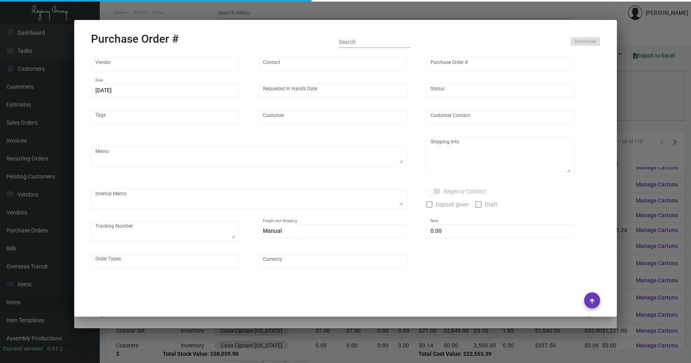
type input "Hangzhou [PERSON_NAME] Leisure Product Co. LTD"
type input "[PERSON_NAME]"
type input "97251"
type input "[DATE]"
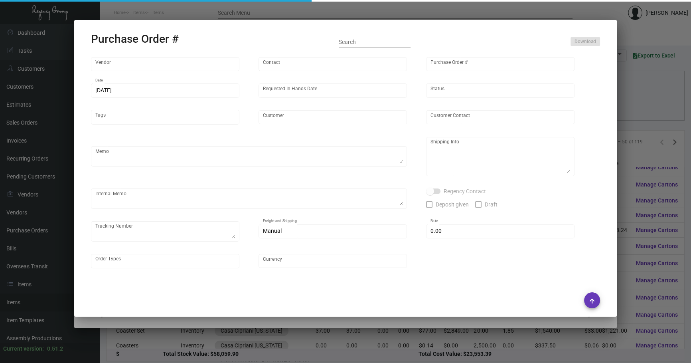
type input "Casa Cipriani [US_STATE]"
type textarea "Air to [GEOGRAPHIC_DATA]."
type textarea "Regency Group NJ - [PERSON_NAME] [STREET_ADDRESS]"
checkbox input "true"
type input "$ 0.00"
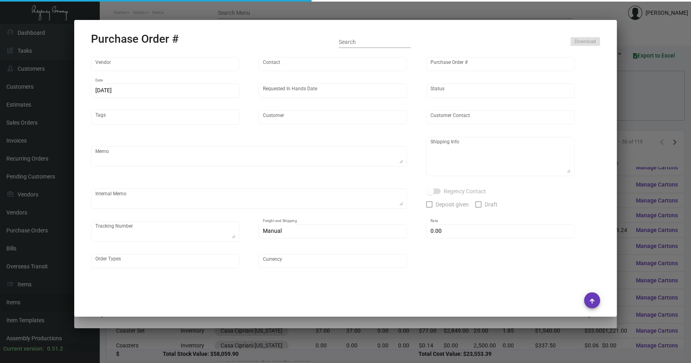
type input "United States Dollar $"
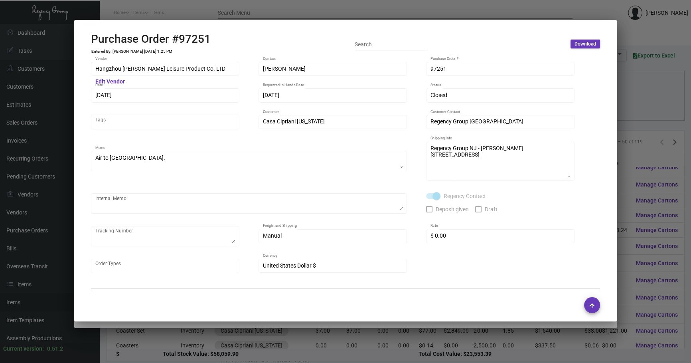
click at [639, 89] on div at bounding box center [345, 181] width 691 height 363
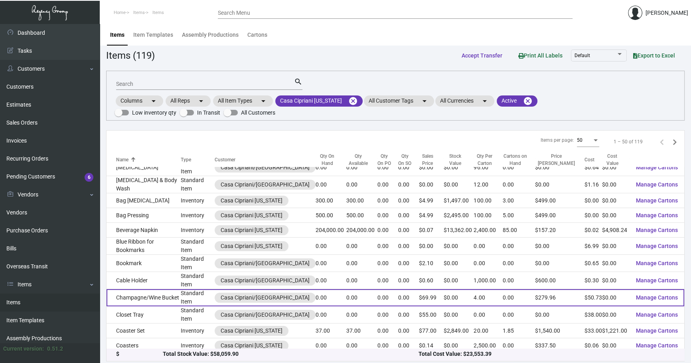
click at [191, 301] on td "Standard Item" at bounding box center [198, 297] width 34 height 17
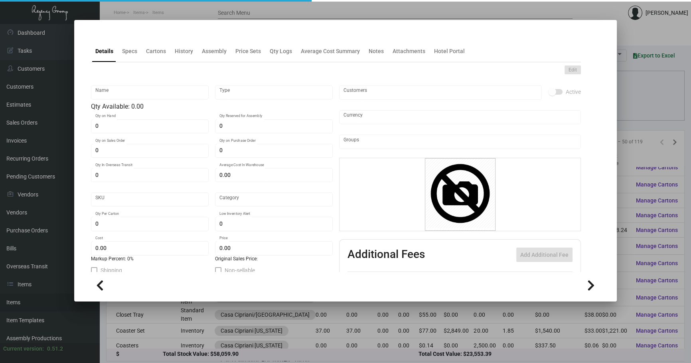
type input "Champagne/Wine Bucket"
type input "Standard Item"
type input "$ 0.00"
type input "Standard"
type input "4"
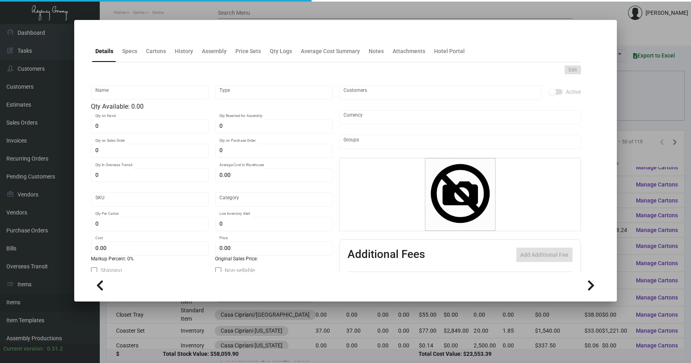
type input "$ 50.73"
type input "$ 69.99"
checkbox input "true"
type input "United States Dollar $"
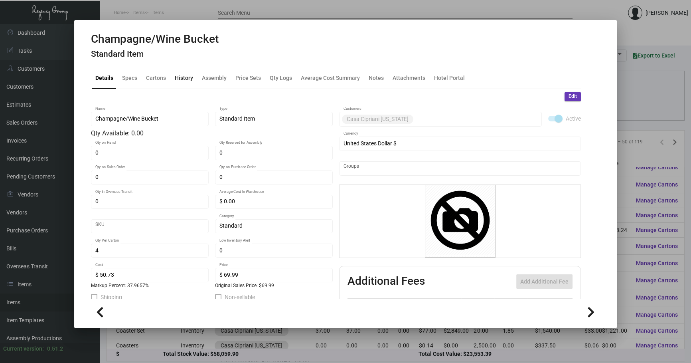
click at [186, 79] on div "History" at bounding box center [184, 77] width 18 height 8
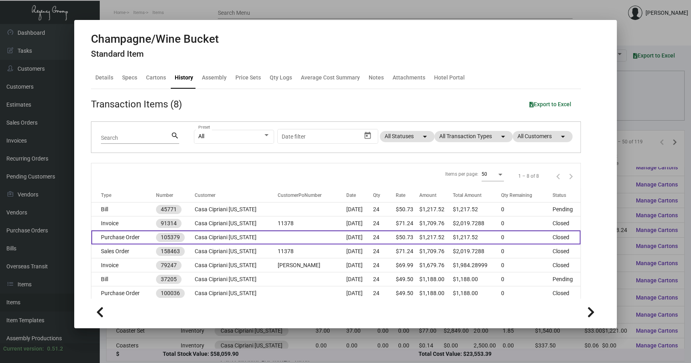
click at [218, 231] on td "Casa Cipriani [US_STATE]" at bounding box center [236, 237] width 83 height 14
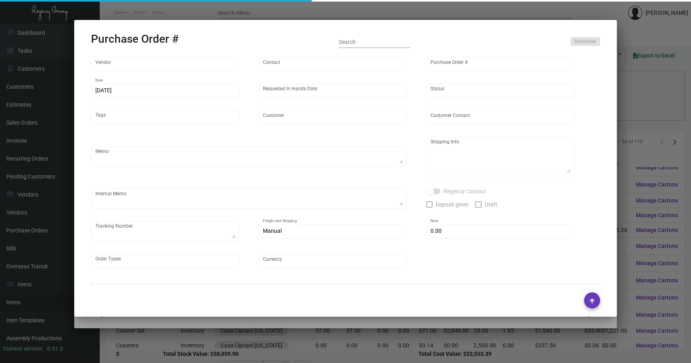
type input "[PERSON_NAME] Sales Company"
type input "[PERSON_NAME]"
type input "105379"
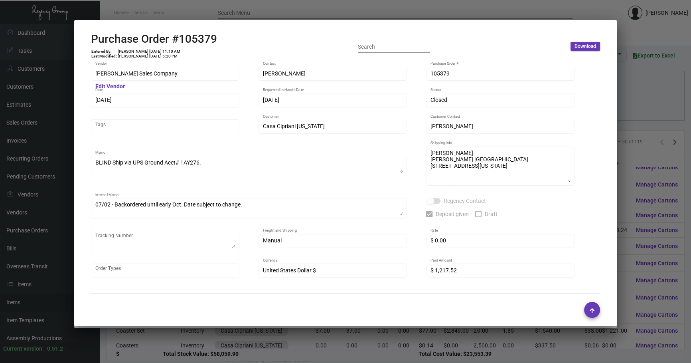
click at [630, 91] on div at bounding box center [345, 181] width 691 height 363
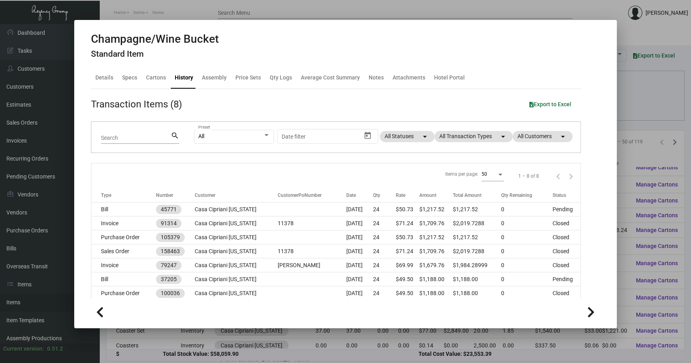
click at [630, 91] on div at bounding box center [345, 181] width 691 height 363
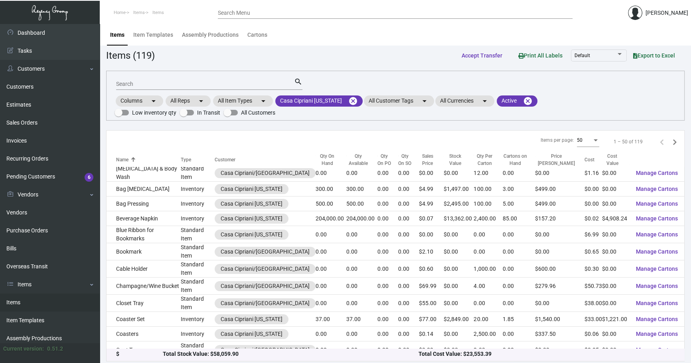
scroll to position [97, 0]
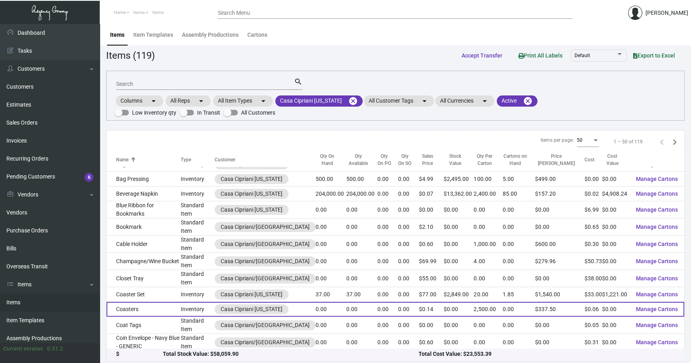
click at [185, 310] on td "Inventory" at bounding box center [198, 309] width 34 height 15
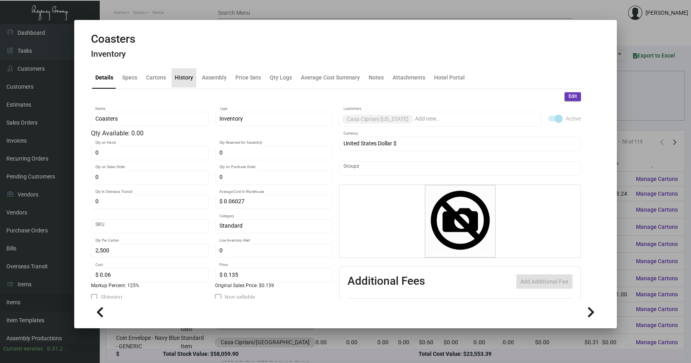
click at [181, 71] on div "History" at bounding box center [184, 77] width 25 height 19
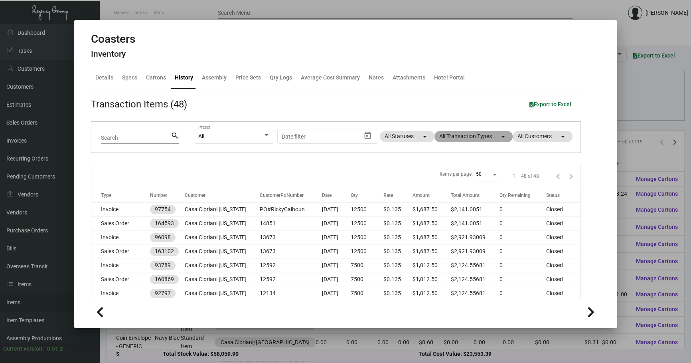
click at [460, 141] on mat-chip "All Transaction Types arrow_drop_down" at bounding box center [473, 136] width 78 height 11
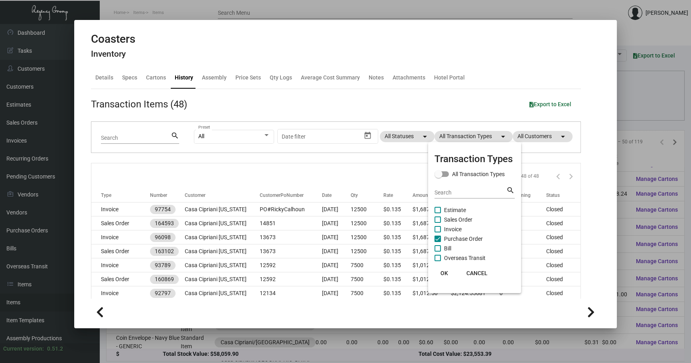
click at [477, 238] on span "Purchase Order" at bounding box center [463, 239] width 39 height 10
click at [438, 242] on input "Purchase Order" at bounding box center [437, 242] width 0 height 0
click at [477, 238] on span "Purchase Order" at bounding box center [463, 239] width 39 height 10
click at [438, 242] on input "Purchase Order" at bounding box center [437, 242] width 0 height 0
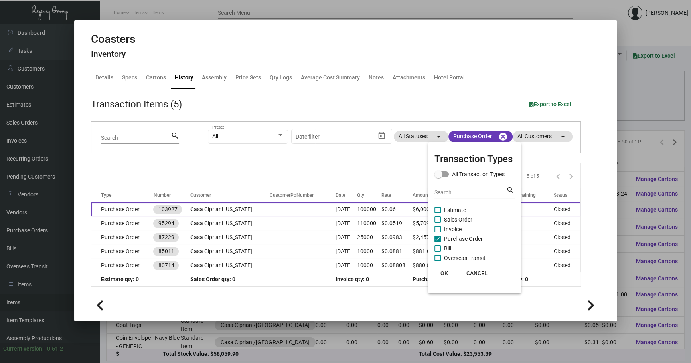
drag, startPoint x: 274, startPoint y: 182, endPoint x: 280, endPoint y: 211, distance: 28.8
click at [275, 182] on div at bounding box center [345, 181] width 691 height 363
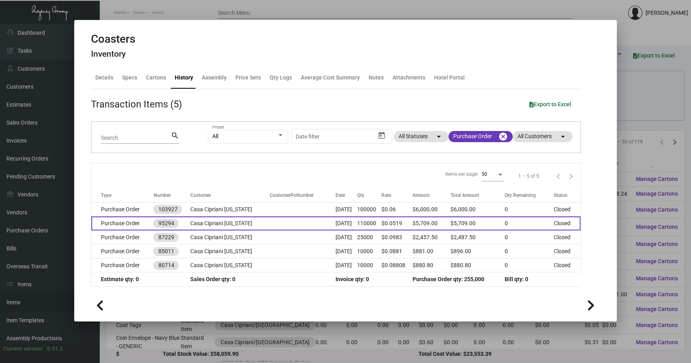
click at [289, 217] on td at bounding box center [302, 223] width 65 height 14
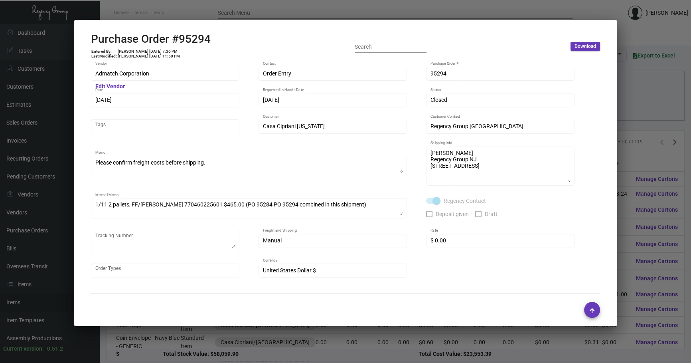
click at [629, 110] on div at bounding box center [345, 181] width 691 height 363
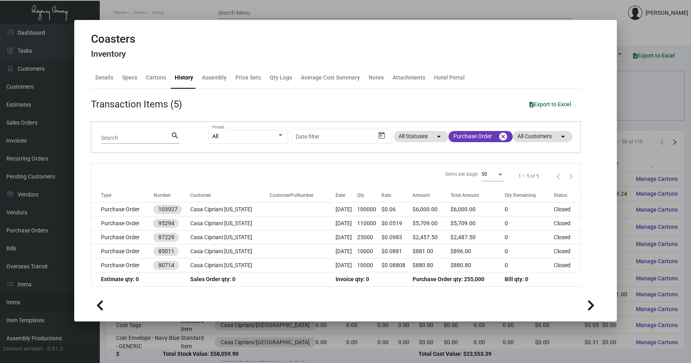
click at [629, 110] on div at bounding box center [345, 181] width 691 height 363
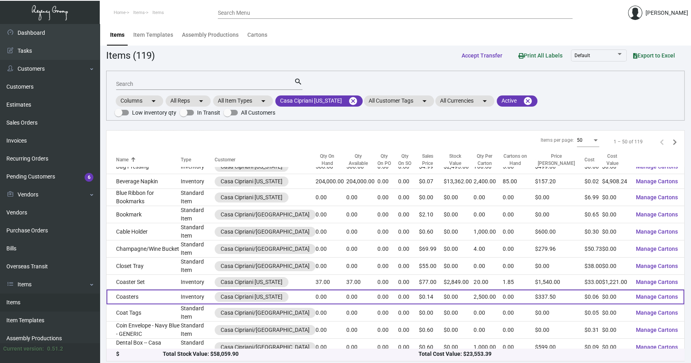
scroll to position [120, 0]
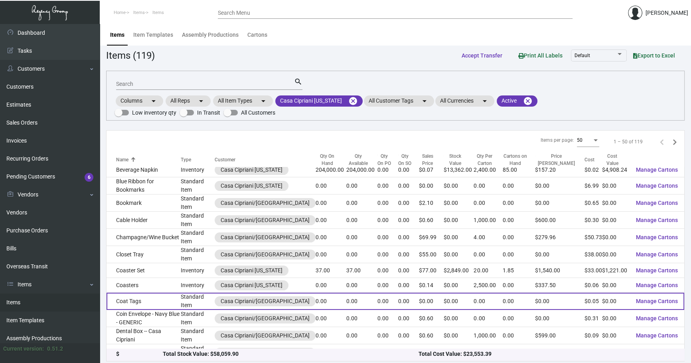
click at [181, 303] on td "Coat Tags" at bounding box center [143, 300] width 74 height 17
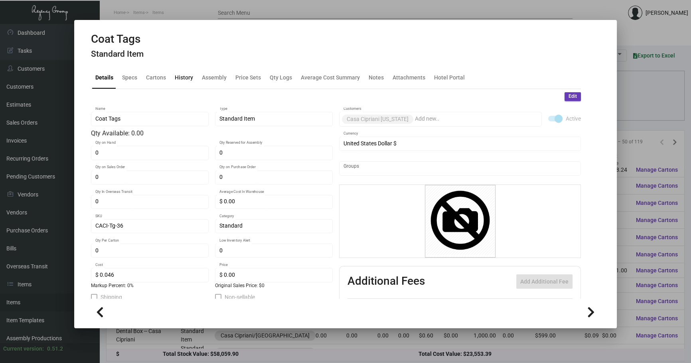
click at [183, 82] on div "History" at bounding box center [184, 77] width 25 height 19
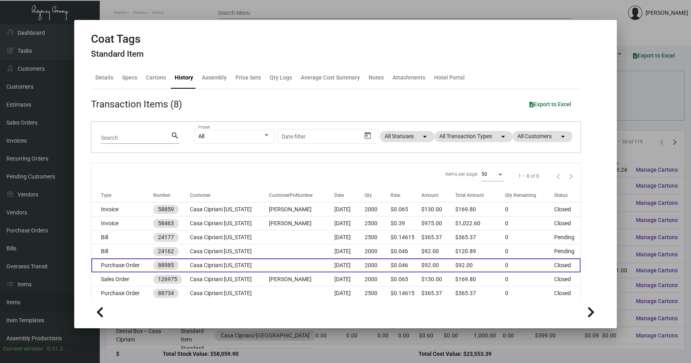
click at [337, 262] on td "[DATE]" at bounding box center [349, 265] width 30 height 14
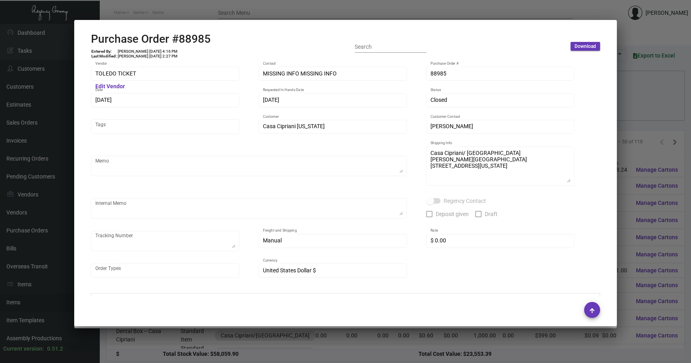
click at [638, 91] on div at bounding box center [345, 181] width 691 height 363
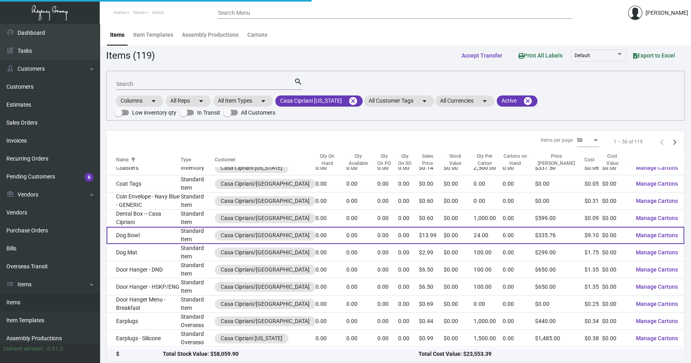
scroll to position [242, 0]
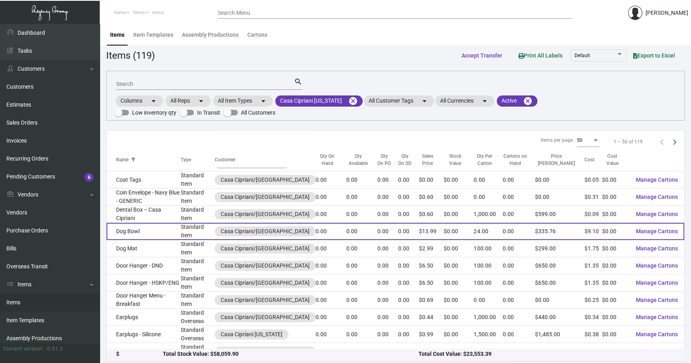
click at [162, 235] on td "Dog Bowl" at bounding box center [143, 231] width 74 height 17
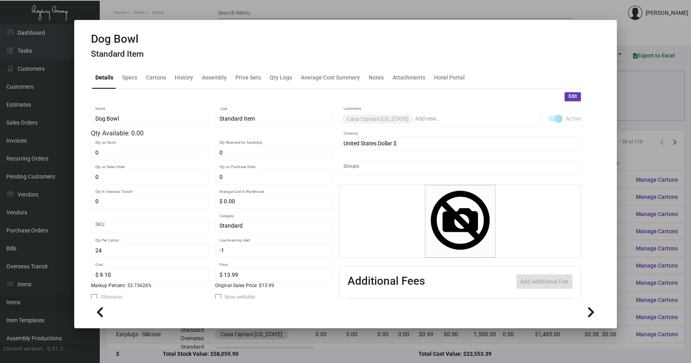
drag, startPoint x: 183, startPoint y: 64, endPoint x: 185, endPoint y: 82, distance: 18.5
click at [185, 82] on mat-tab-group "Details Specs Cartons History Assembly Price Sets Qty Logs Average Cost Summary…" at bounding box center [335, 180] width 509 height 236
click at [185, 82] on div "History" at bounding box center [184, 77] width 25 height 19
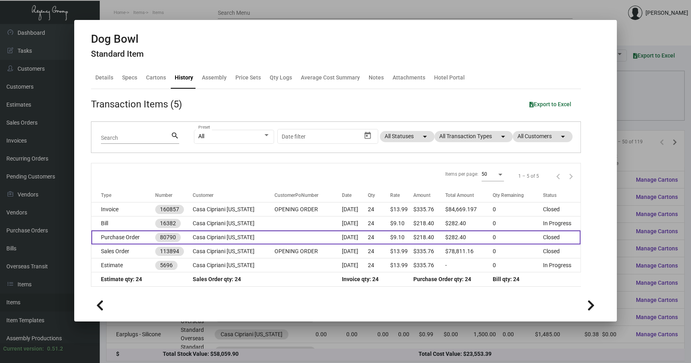
click at [243, 236] on td "Casa Cipriani [US_STATE]" at bounding box center [233, 237] width 81 height 14
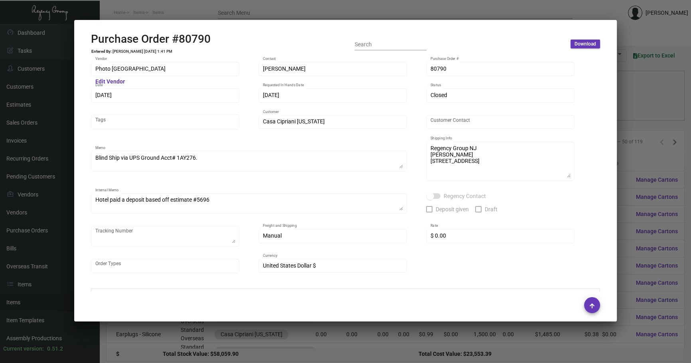
click at [655, 147] on div at bounding box center [345, 181] width 691 height 363
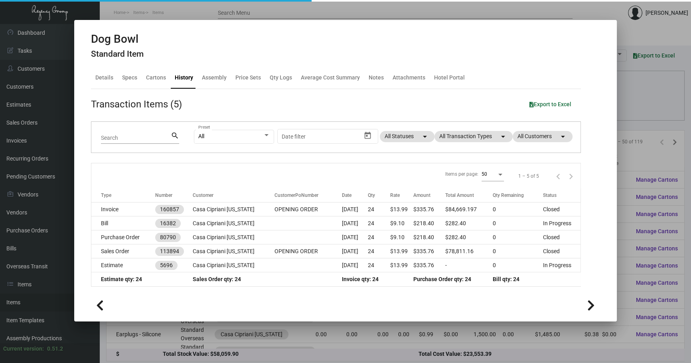
click at [655, 147] on div at bounding box center [345, 181] width 691 height 363
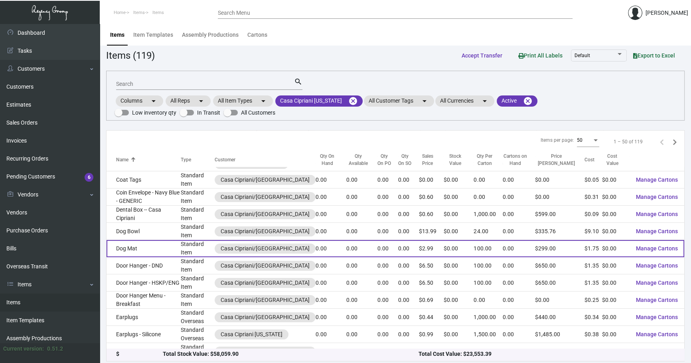
click at [169, 248] on td "Dog Mat" at bounding box center [143, 248] width 74 height 17
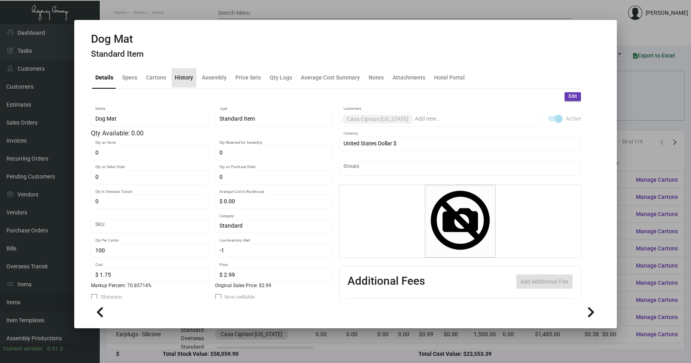
click at [193, 80] on div "History" at bounding box center [184, 77] width 25 height 19
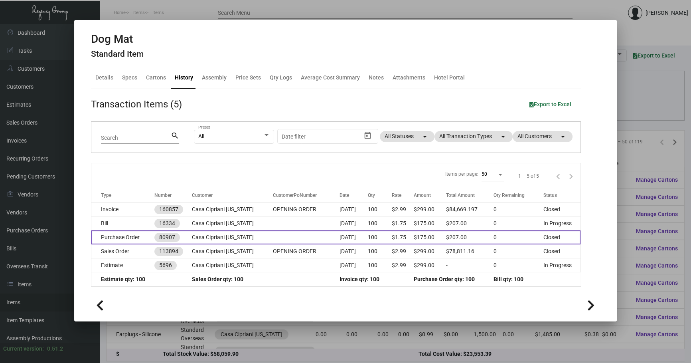
click at [215, 241] on td "Casa Cipriani [US_STATE]" at bounding box center [232, 237] width 81 height 14
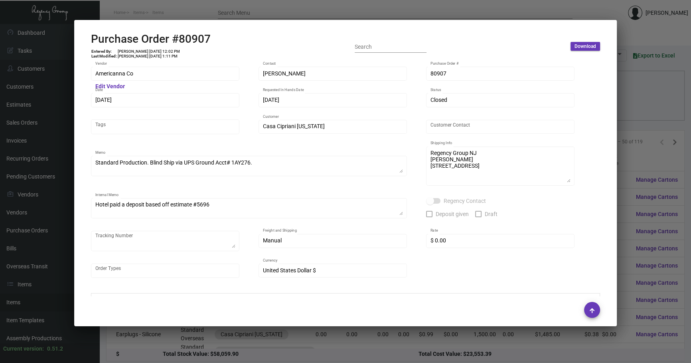
click at [638, 196] on div at bounding box center [345, 181] width 691 height 363
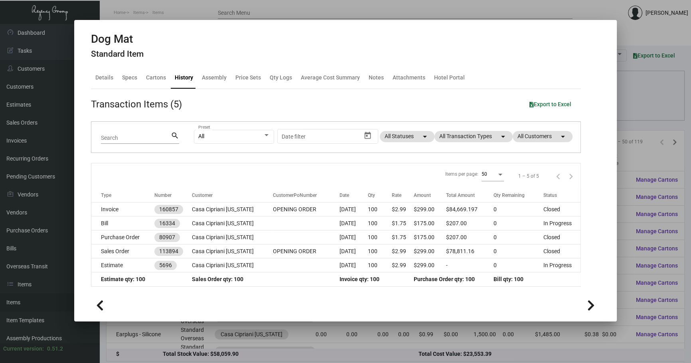
click at [638, 196] on div at bounding box center [345, 181] width 691 height 363
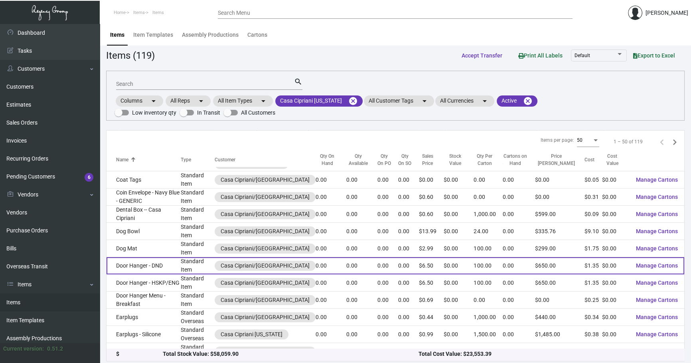
click at [195, 259] on td "Standard Item" at bounding box center [198, 265] width 34 height 17
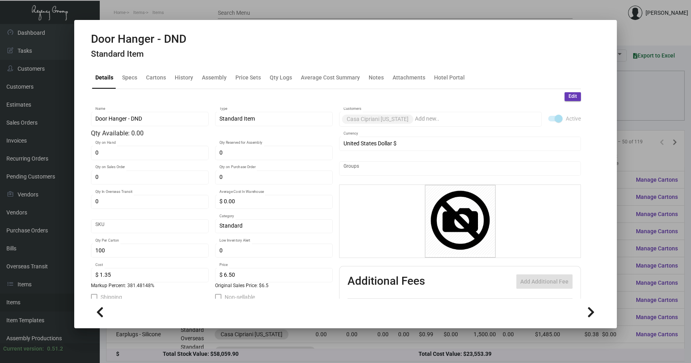
click at [175, 53] on h4 "Standard Item" at bounding box center [138, 54] width 95 height 10
click at [186, 77] on div "History" at bounding box center [184, 77] width 18 height 8
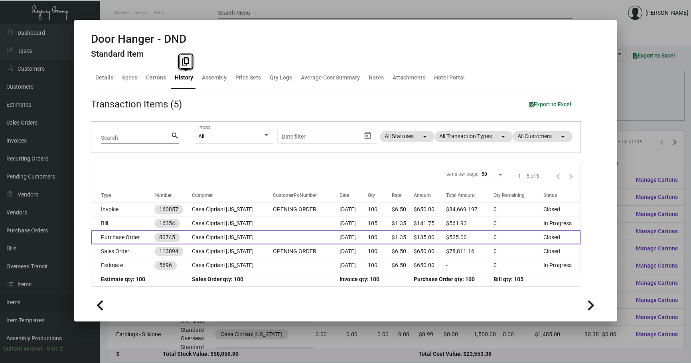
click at [215, 230] on td "Casa Cipriani [US_STATE]" at bounding box center [232, 237] width 81 height 14
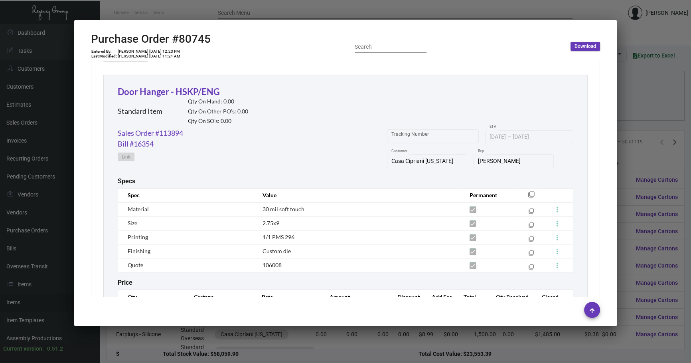
scroll to position [363, 0]
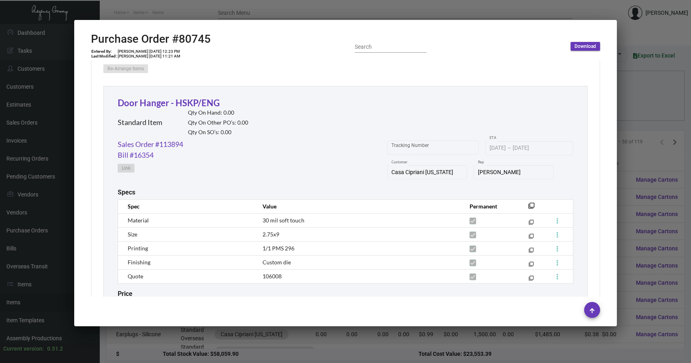
click at [639, 106] on div at bounding box center [345, 181] width 691 height 363
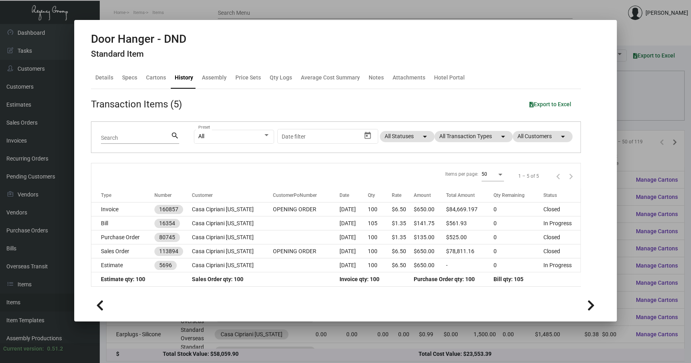
click at [639, 106] on div at bounding box center [345, 181] width 691 height 363
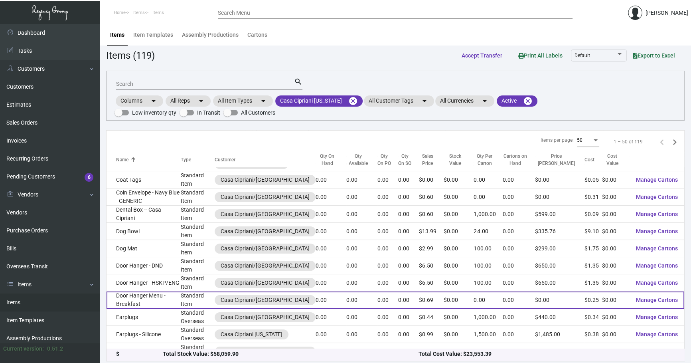
click at [172, 304] on td "Door Hanger Menu - Breakfast" at bounding box center [143, 299] width 74 height 17
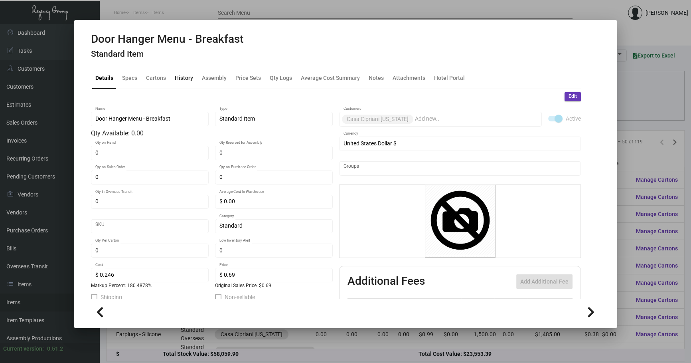
click at [185, 78] on div "History" at bounding box center [184, 77] width 18 height 8
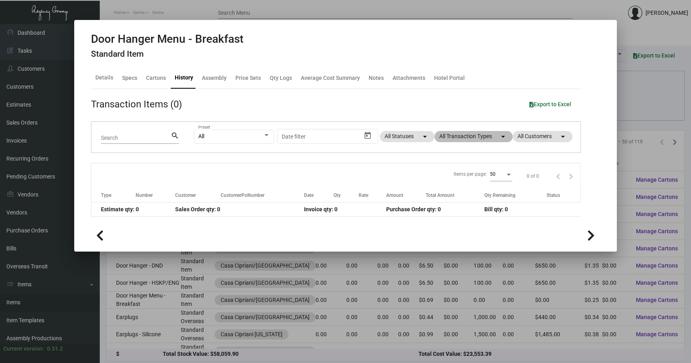
click at [473, 136] on mat-chip "All Transaction Types arrow_drop_down" at bounding box center [473, 136] width 78 height 11
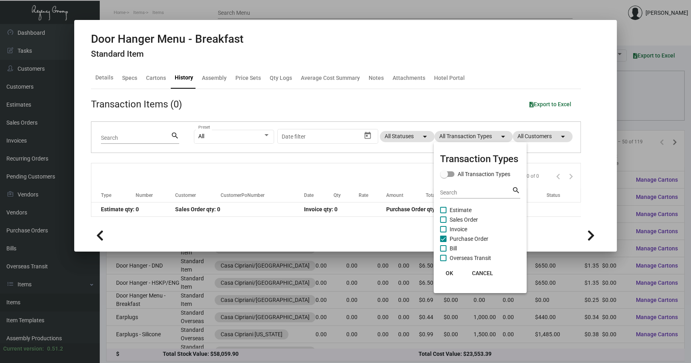
click at [466, 237] on span "Purchase Order" at bounding box center [469, 239] width 39 height 10
click at [443, 242] on input "Purchase Order" at bounding box center [443, 242] width 0 height 0
click at [466, 237] on span "Purchase Order" at bounding box center [469, 239] width 39 height 10
click at [443, 242] on input "Purchase Order" at bounding box center [443, 242] width 0 height 0
click at [466, 237] on span "Purchase Order" at bounding box center [469, 239] width 39 height 10
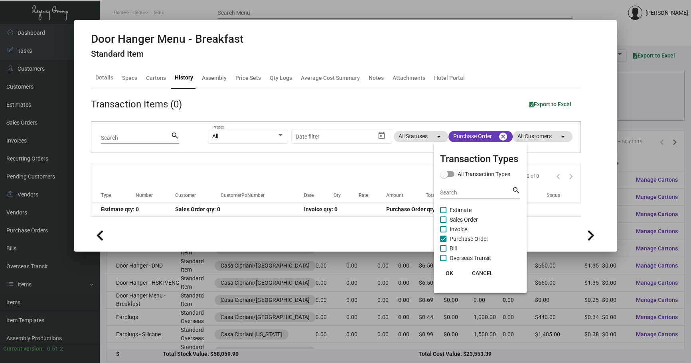
click at [443, 242] on input "Purchase Order" at bounding box center [443, 242] width 0 height 0
click at [649, 118] on div at bounding box center [345, 181] width 691 height 363
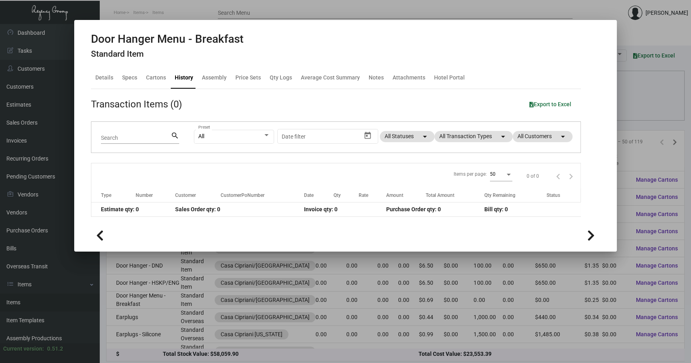
click at [649, 118] on div at bounding box center [345, 181] width 691 height 363
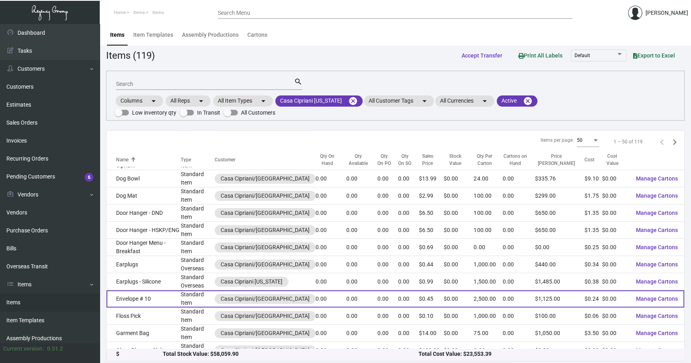
scroll to position [302, 0]
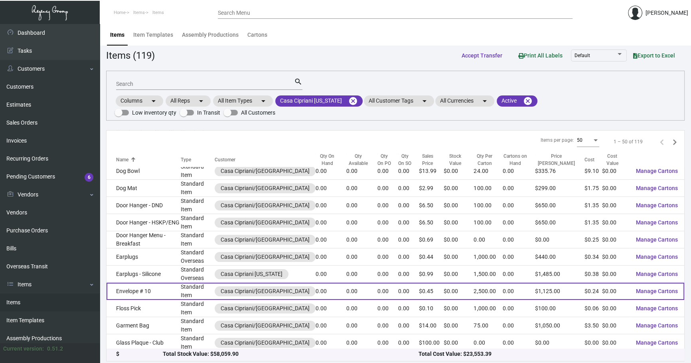
click at [183, 288] on td "Standard Item" at bounding box center [198, 290] width 34 height 17
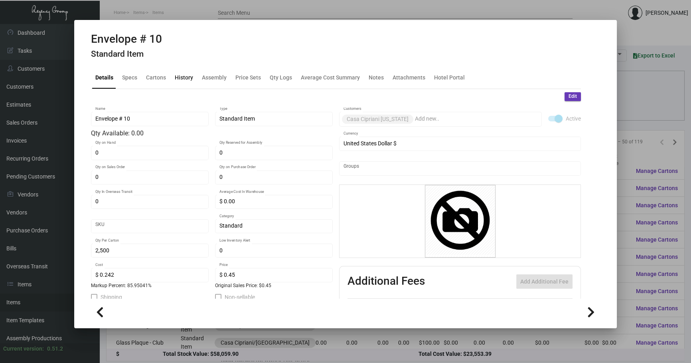
click at [187, 81] on div "History" at bounding box center [184, 77] width 18 height 8
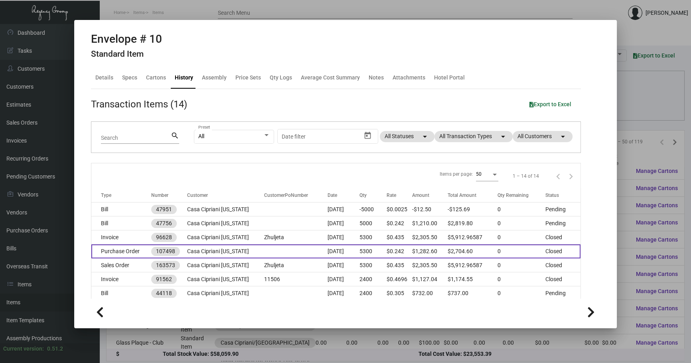
click at [246, 248] on td "Casa Cipriani [US_STATE]" at bounding box center [225, 251] width 77 height 14
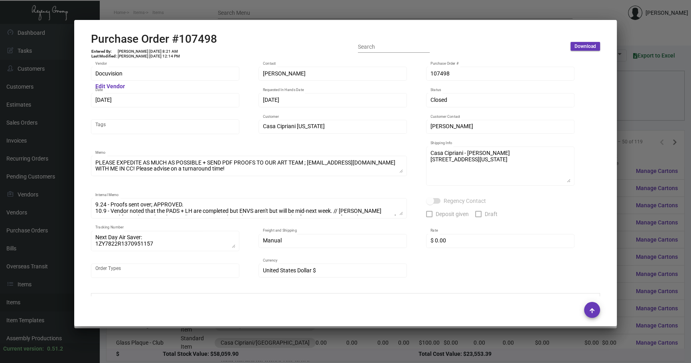
click at [633, 84] on div at bounding box center [345, 181] width 691 height 363
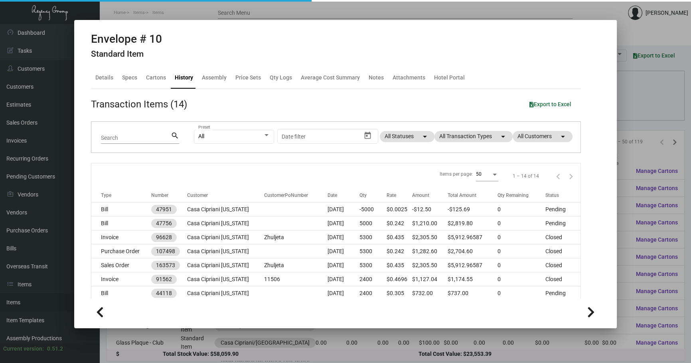
click at [633, 84] on div at bounding box center [345, 181] width 691 height 363
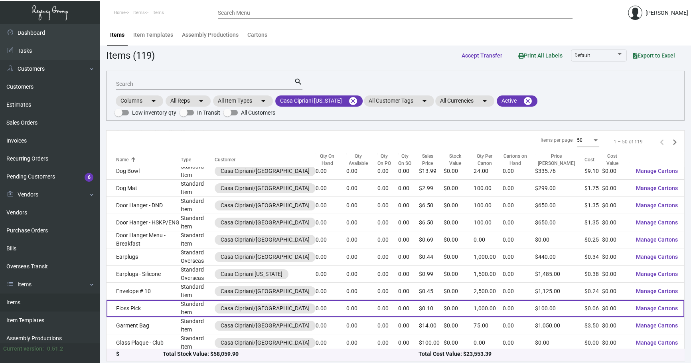
click at [160, 310] on td "Floss Pick" at bounding box center [143, 308] width 74 height 17
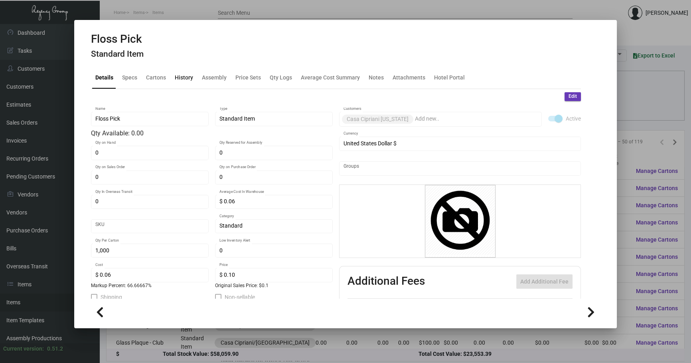
click at [184, 72] on div "History" at bounding box center [184, 77] width 25 height 19
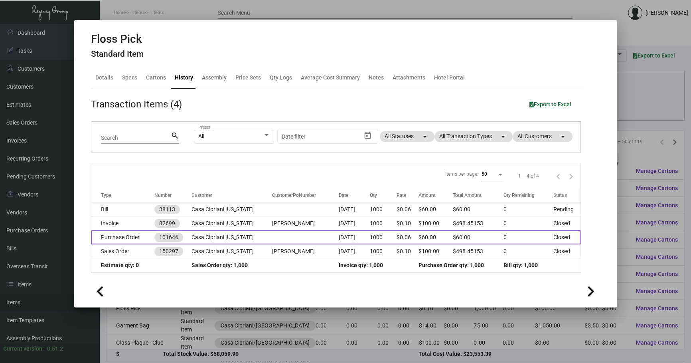
click at [257, 239] on td "Casa Cipriani [US_STATE]" at bounding box center [231, 237] width 81 height 14
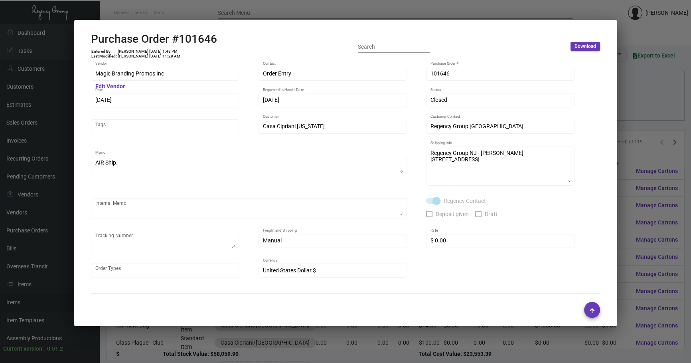
click at [634, 96] on div at bounding box center [345, 181] width 691 height 363
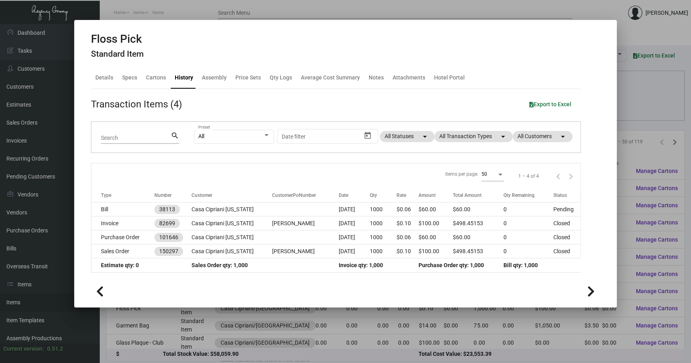
click at [641, 140] on div at bounding box center [345, 181] width 691 height 363
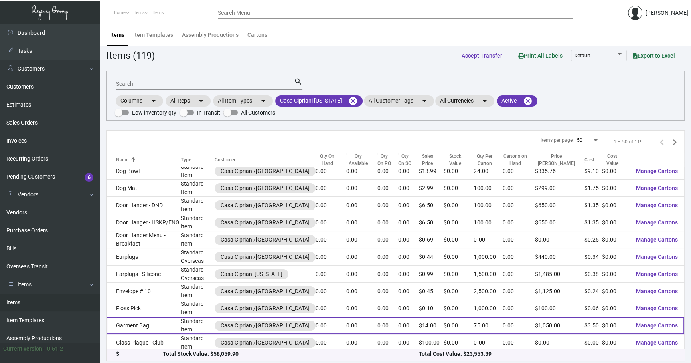
click at [192, 327] on td "Standard Item" at bounding box center [198, 325] width 34 height 17
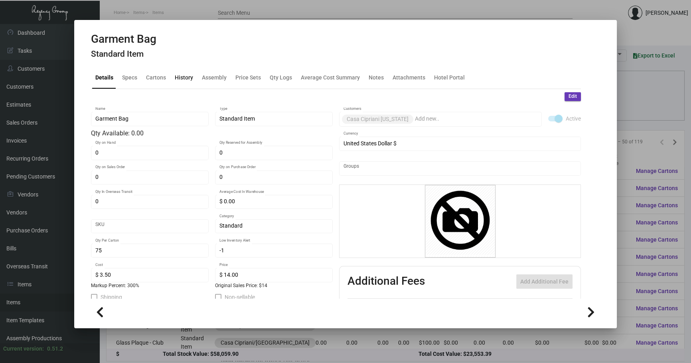
click at [179, 73] on div "History" at bounding box center [184, 77] width 25 height 19
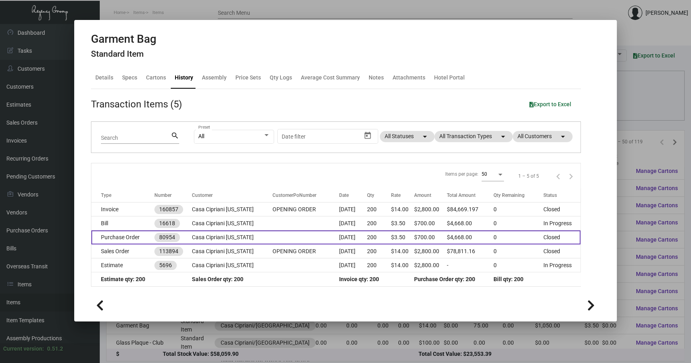
click at [259, 236] on td "Casa Cipriani [US_STATE]" at bounding box center [232, 237] width 81 height 14
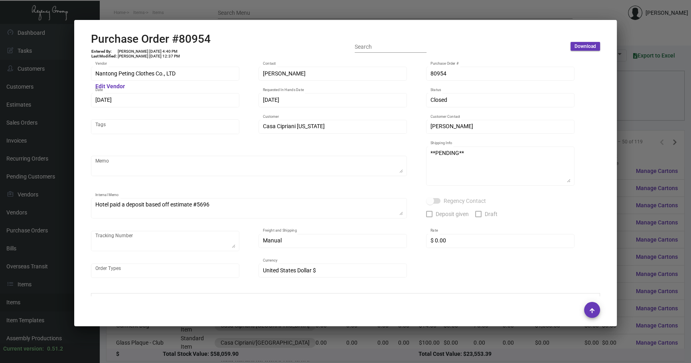
click at [651, 99] on div at bounding box center [345, 181] width 691 height 363
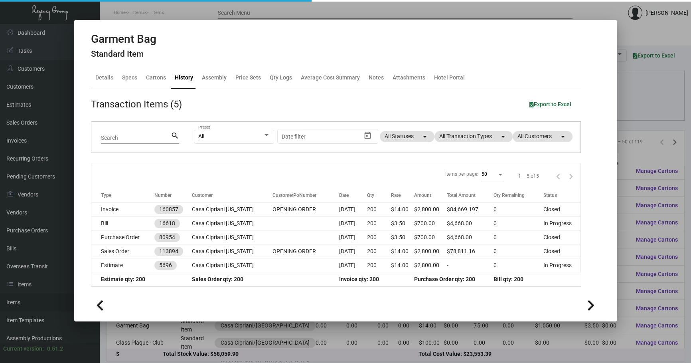
click at [651, 99] on div at bounding box center [345, 181] width 691 height 363
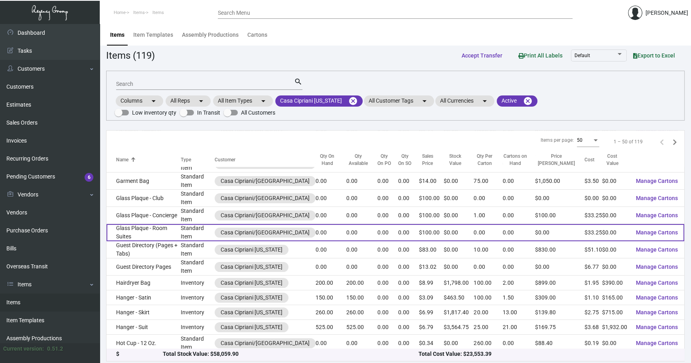
scroll to position [447, 0]
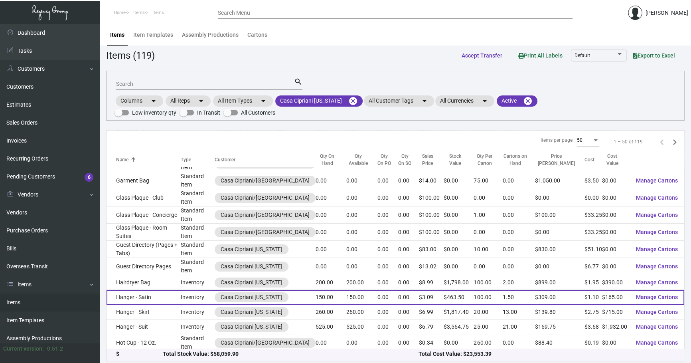
click at [195, 293] on td "Inventory" at bounding box center [198, 297] width 34 height 15
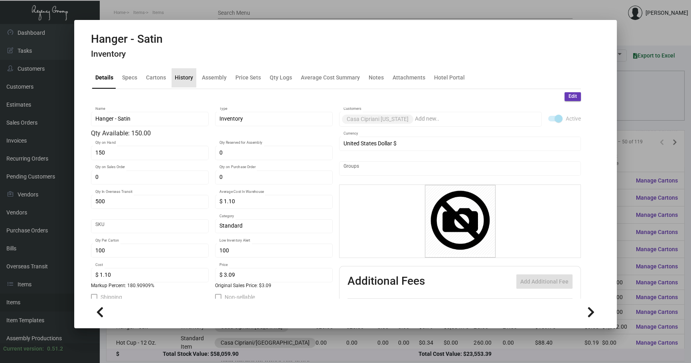
click at [187, 84] on div "History" at bounding box center [184, 77] width 25 height 19
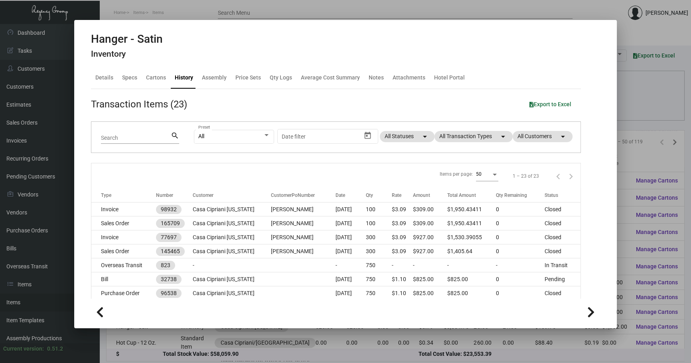
click at [641, 128] on div at bounding box center [345, 181] width 691 height 363
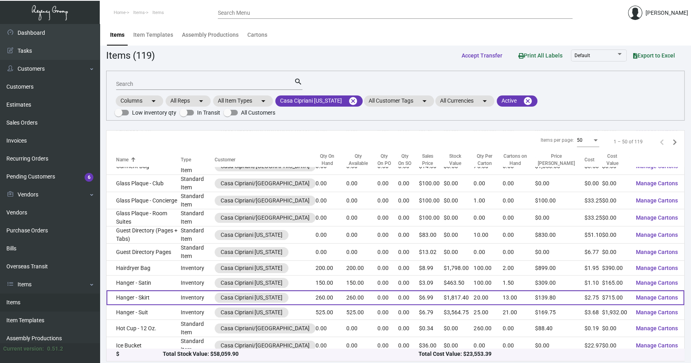
scroll to position [507, 0]
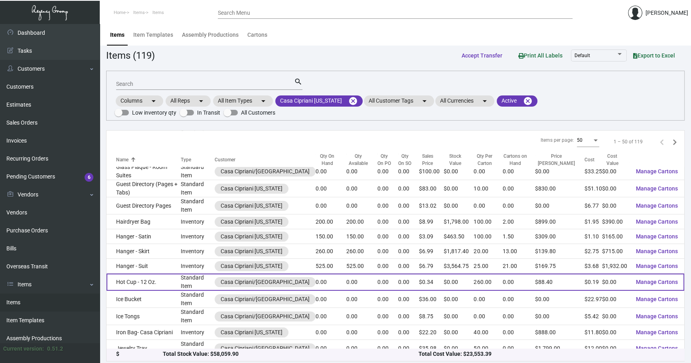
click at [180, 280] on td "Hot Cup - 12 Oz." at bounding box center [143, 281] width 74 height 17
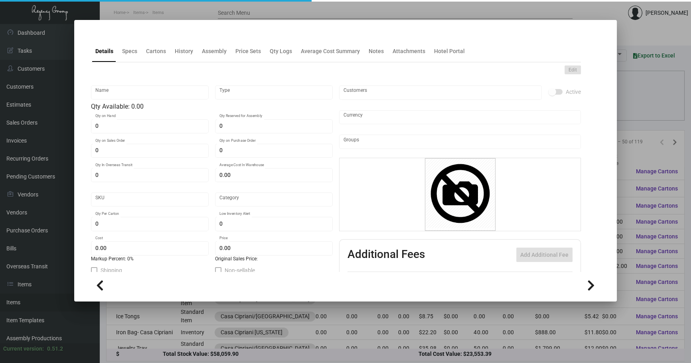
click at [175, 73] on div "Edit" at bounding box center [336, 69] width 490 height 9
drag, startPoint x: 176, startPoint y: 65, endPoint x: 183, endPoint y: 64, distance: 7.3
click at [177, 65] on div "Edit" at bounding box center [336, 69] width 490 height 9
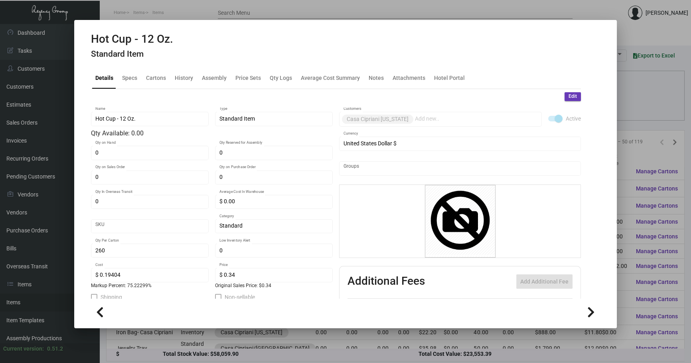
click at [183, 56] on div "Hot Cup - 12 Oz. Standard Item" at bounding box center [345, 47] width 509 height 30
click at [185, 73] on div "History" at bounding box center [184, 77] width 18 height 8
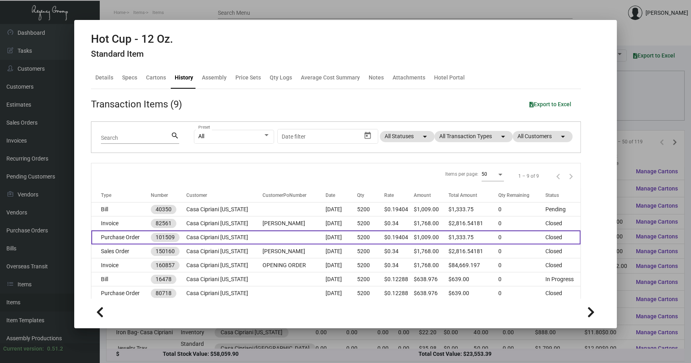
click at [199, 233] on td "Casa Cipriani [US_STATE]" at bounding box center [224, 237] width 76 height 14
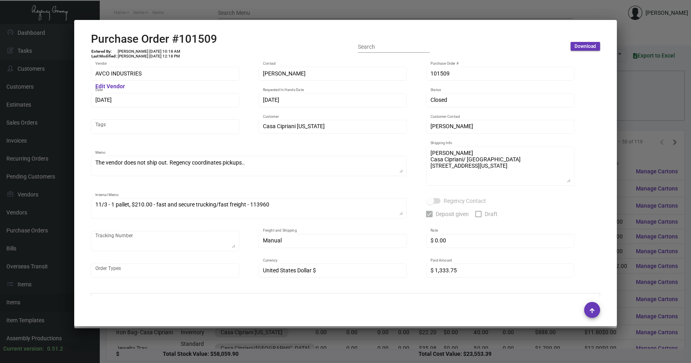
click at [651, 97] on div at bounding box center [345, 181] width 691 height 363
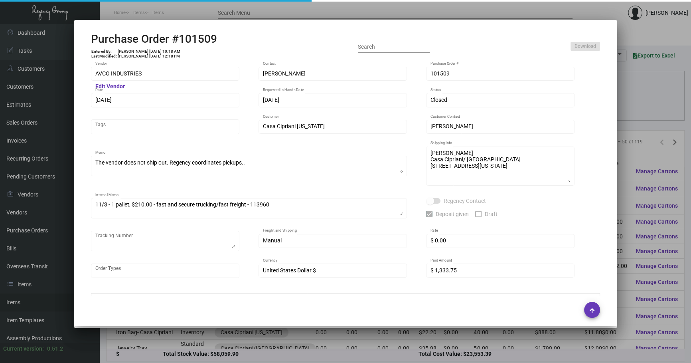
click at [651, 97] on div at bounding box center [345, 181] width 691 height 363
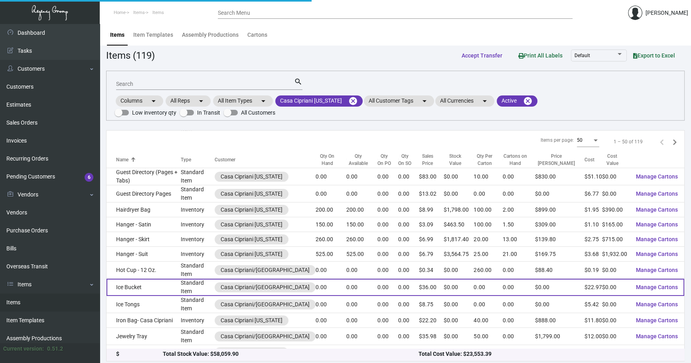
scroll to position [532, 0]
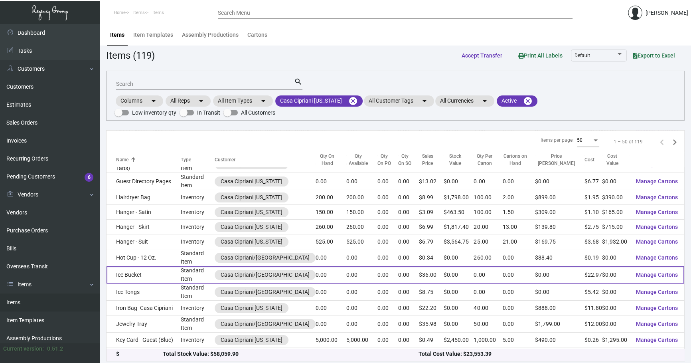
click at [185, 267] on td "Standard Item" at bounding box center [198, 274] width 34 height 17
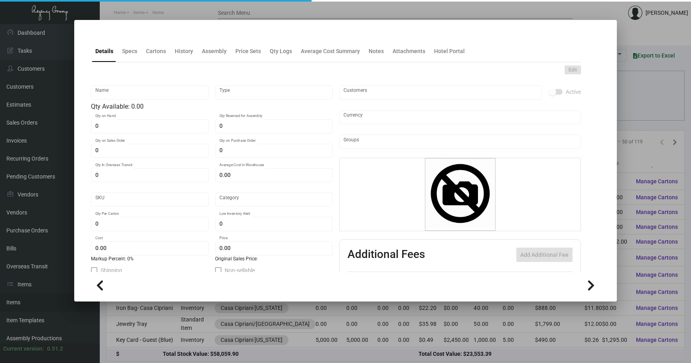
click at [181, 65] on div "Edit" at bounding box center [336, 69] width 490 height 9
click at [178, 58] on ng-component "Details Specs Cartons History Assembly Price Sets Qty Logs Average Cost Summary…" at bounding box center [345, 165] width 509 height 266
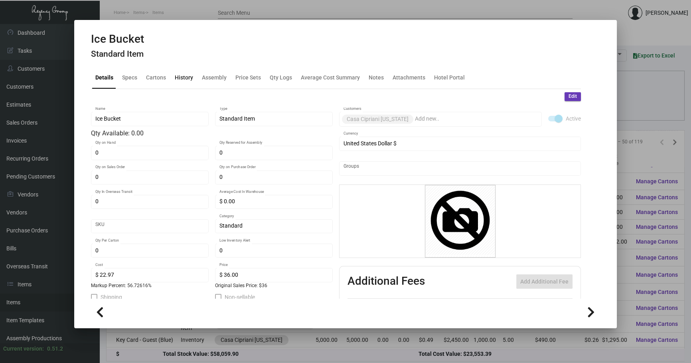
click at [177, 78] on div "History" at bounding box center [184, 77] width 18 height 8
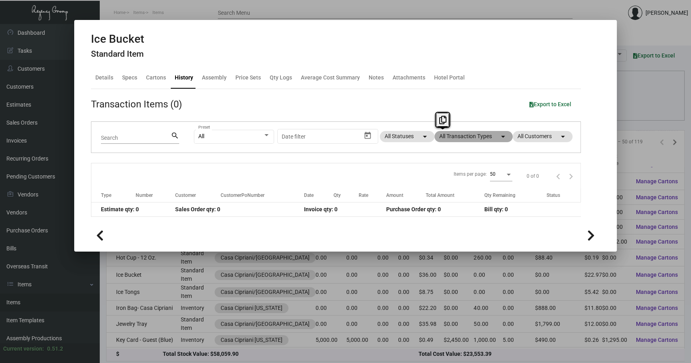
click at [443, 134] on mat-chip "All Transaction Types arrow_drop_down" at bounding box center [473, 136] width 78 height 11
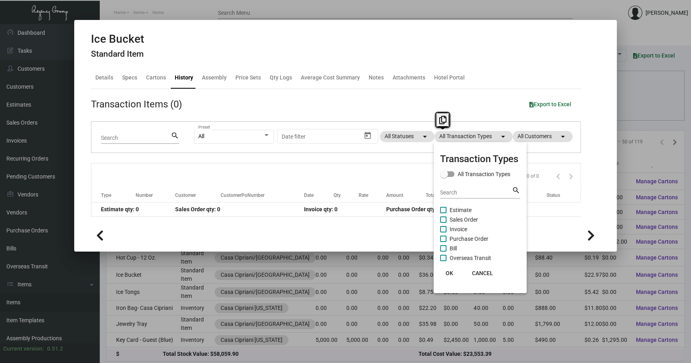
click at [125, 83] on div at bounding box center [345, 181] width 691 height 363
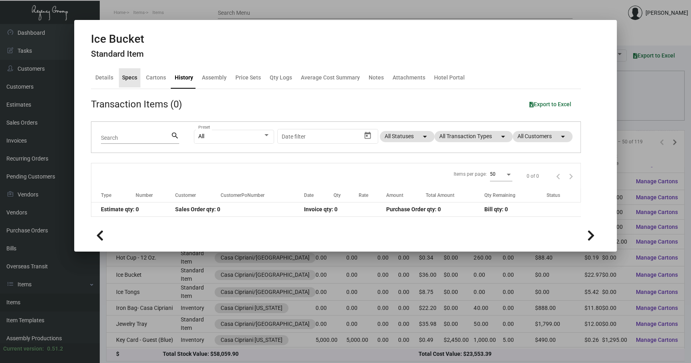
click at [124, 78] on div "Specs" at bounding box center [129, 77] width 15 height 8
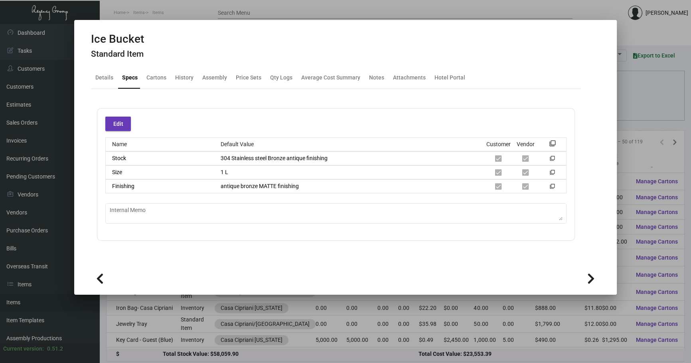
click at [635, 105] on div at bounding box center [345, 181] width 691 height 363
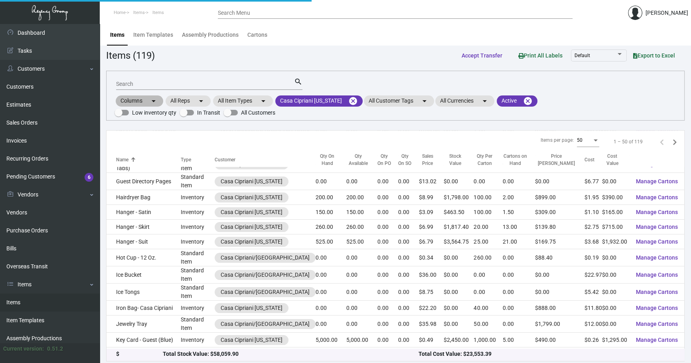
click at [635, 105] on div "Columns arrow_drop_down All Reps arrow_drop_down All Item Types arrow_drop_down…" at bounding box center [395, 106] width 562 height 24
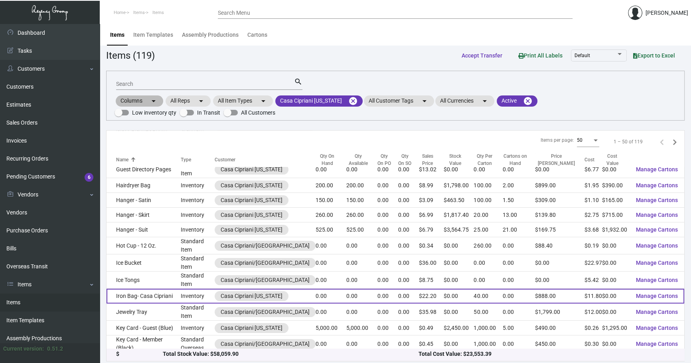
scroll to position [556, 0]
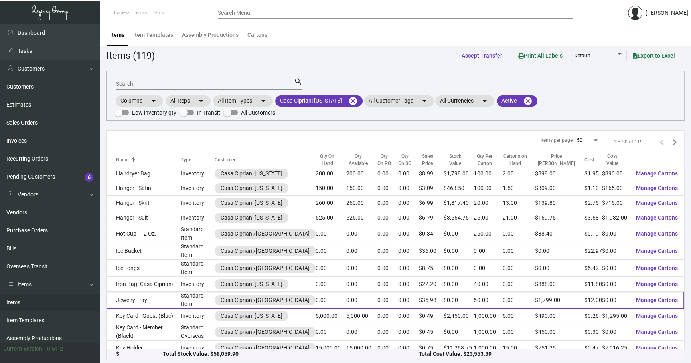
click at [183, 302] on td "Standard Item" at bounding box center [198, 299] width 34 height 17
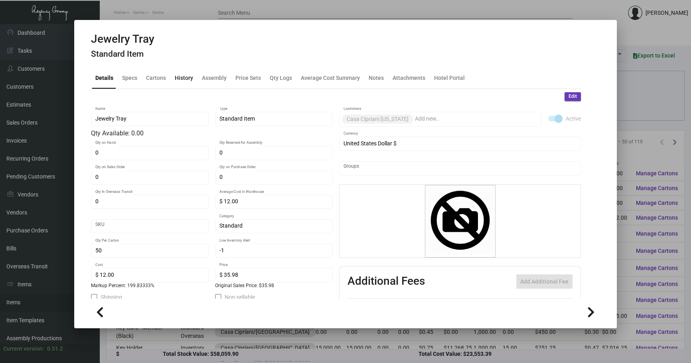
click at [182, 73] on div "History" at bounding box center [184, 77] width 18 height 8
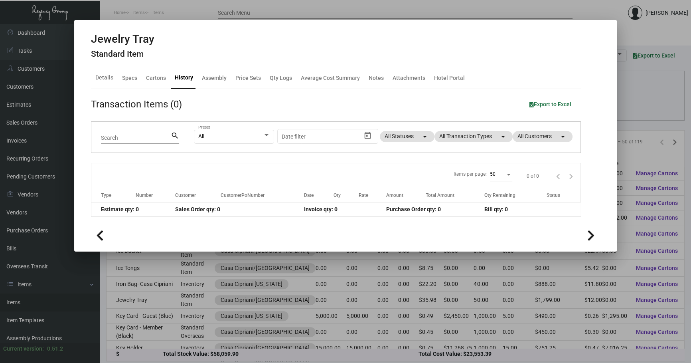
click at [183, 83] on div "History" at bounding box center [184, 77] width 25 height 19
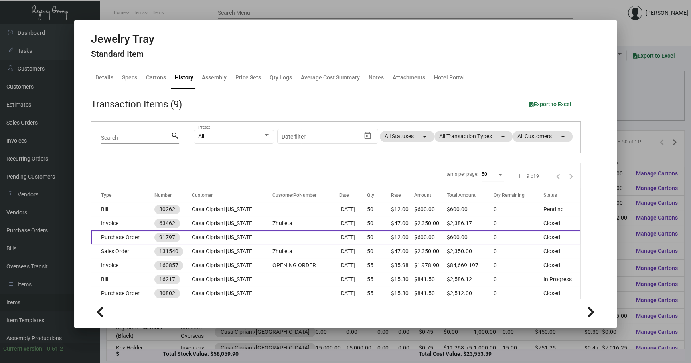
click at [285, 233] on td at bounding box center [305, 237] width 67 height 14
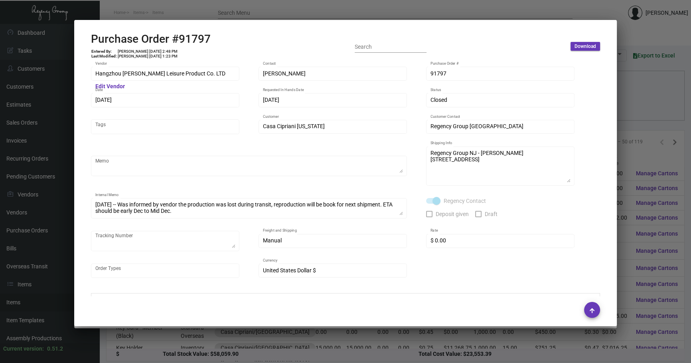
click at [632, 104] on div at bounding box center [345, 181] width 691 height 363
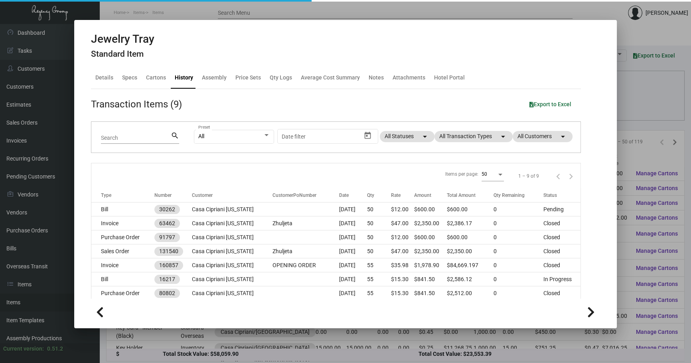
click at [632, 104] on div at bounding box center [345, 181] width 691 height 363
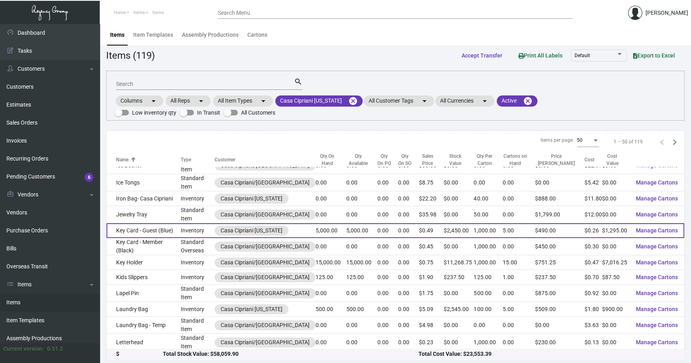
scroll to position [642, 0]
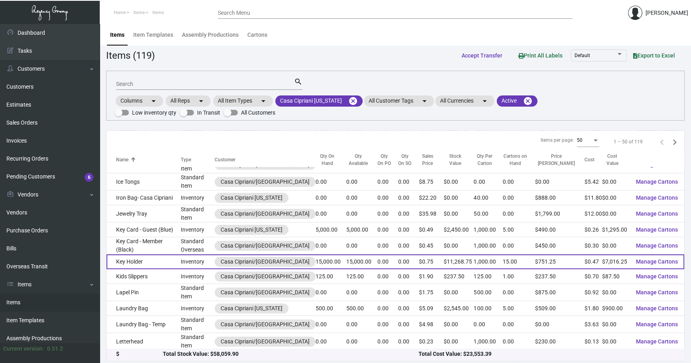
click at [183, 258] on td "Inventory" at bounding box center [198, 261] width 34 height 15
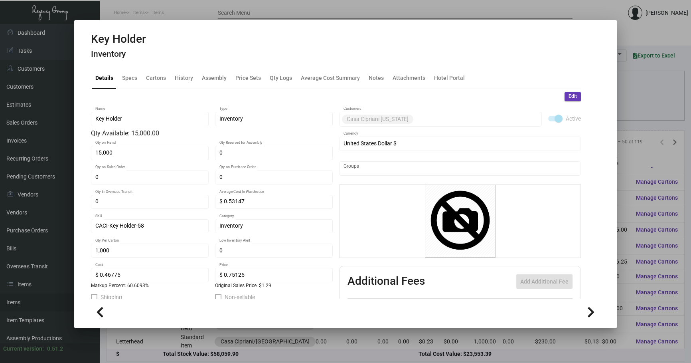
click at [193, 63] on mat-tab-group "Details Specs Cartons History Assembly Price Sets Qty Logs Average Cost Summary…" at bounding box center [335, 180] width 509 height 236
drag, startPoint x: 173, startPoint y: 99, endPoint x: 175, endPoint y: 81, distance: 18.1
click at [173, 99] on div "Edit" at bounding box center [336, 96] width 490 height 9
click at [175, 79] on div "History" at bounding box center [184, 77] width 18 height 8
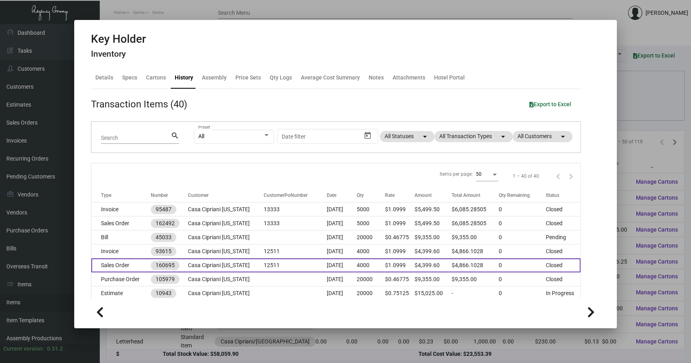
click at [217, 270] on td "Casa Cipriani [US_STATE]" at bounding box center [226, 265] width 76 height 14
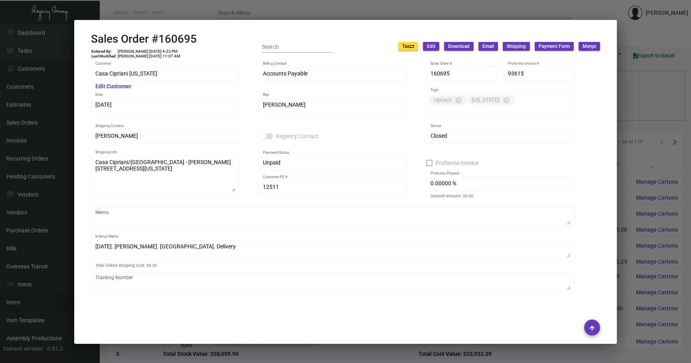
click at [631, 99] on div at bounding box center [345, 181] width 691 height 363
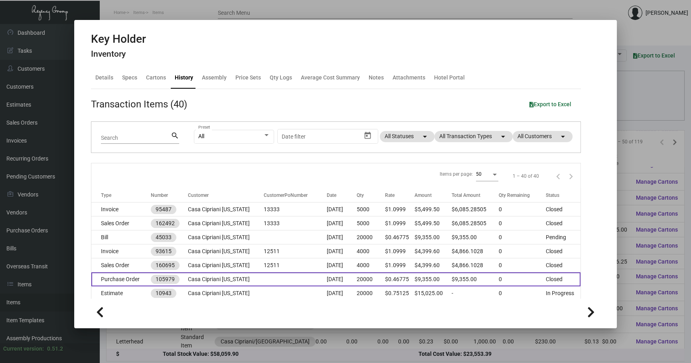
click at [243, 277] on td "Casa Cipriani [US_STATE]" at bounding box center [226, 279] width 76 height 14
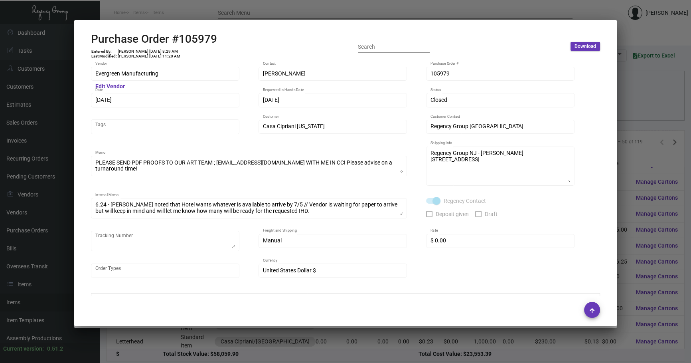
click at [634, 128] on div at bounding box center [345, 181] width 691 height 363
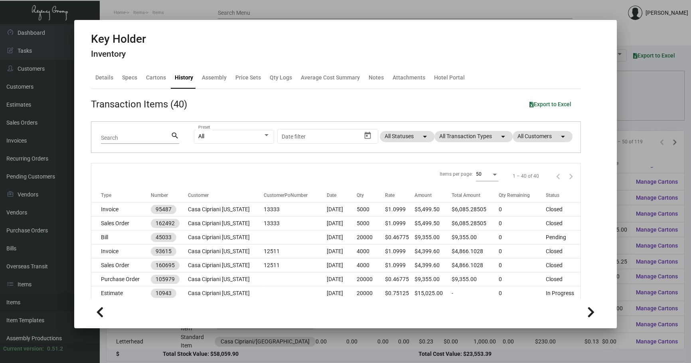
click at [628, 95] on div at bounding box center [345, 181] width 691 height 363
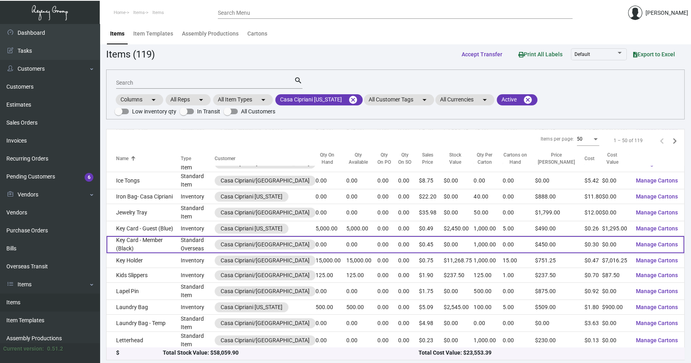
scroll to position [2, 0]
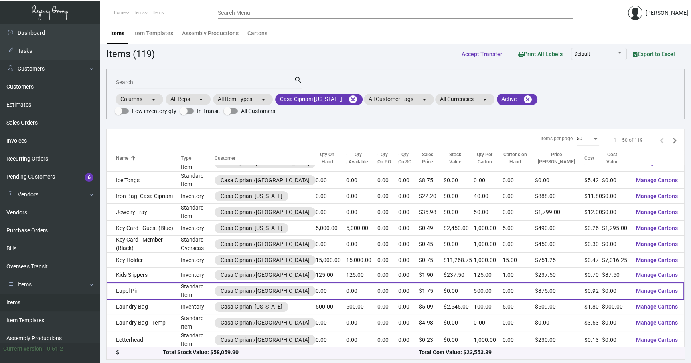
click at [175, 295] on td "Lapel Pin" at bounding box center [143, 290] width 74 height 17
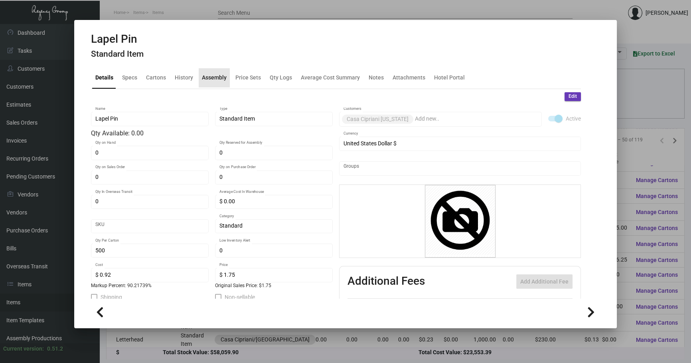
click at [219, 84] on div "Assembly" at bounding box center [214, 77] width 31 height 19
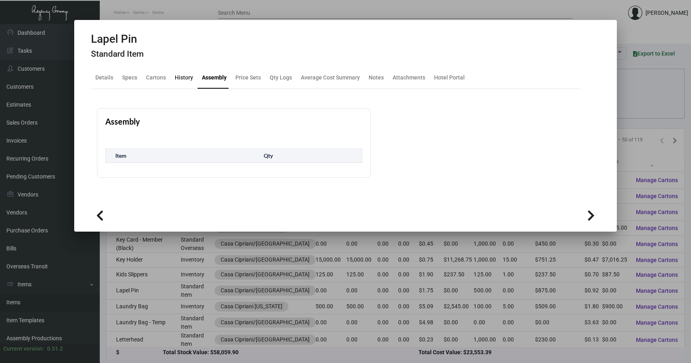
click at [191, 81] on div "History" at bounding box center [184, 77] width 18 height 8
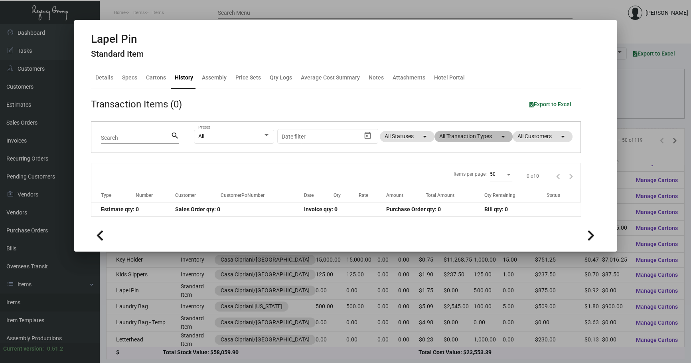
click at [468, 132] on mat-chip "All Transaction Types arrow_drop_down" at bounding box center [473, 136] width 78 height 11
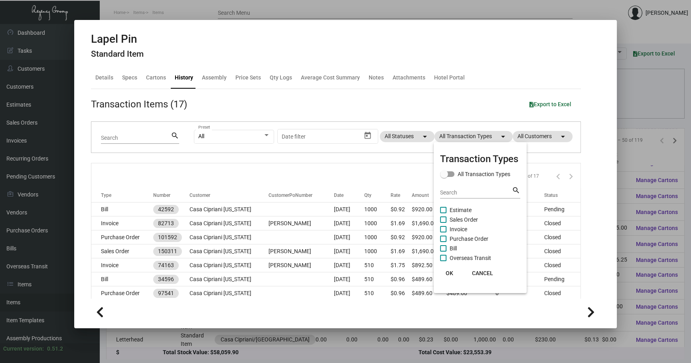
click at [477, 239] on span "Purchase Order" at bounding box center [469, 239] width 39 height 10
click at [443, 242] on input "Purchase Order" at bounding box center [443, 242] width 0 height 0
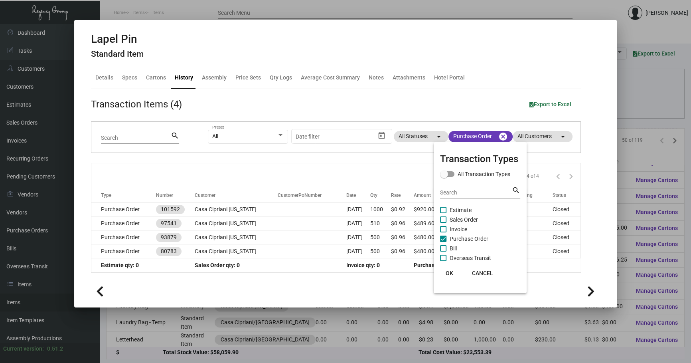
click at [236, 203] on div at bounding box center [345, 181] width 691 height 363
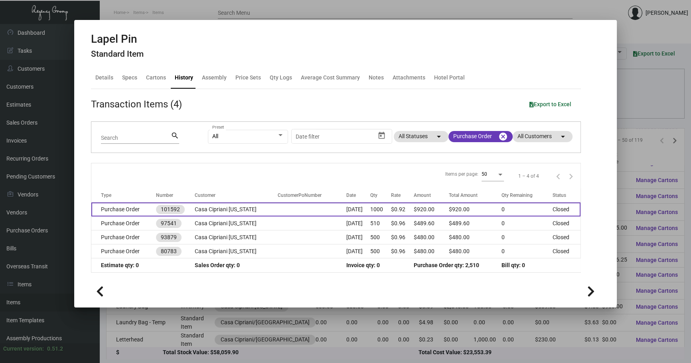
click at [239, 207] on td "Casa Cipriani [US_STATE]" at bounding box center [236, 209] width 83 height 14
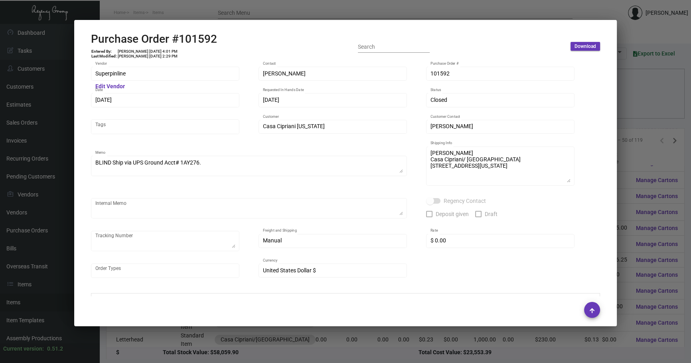
click at [644, 122] on div at bounding box center [345, 181] width 691 height 363
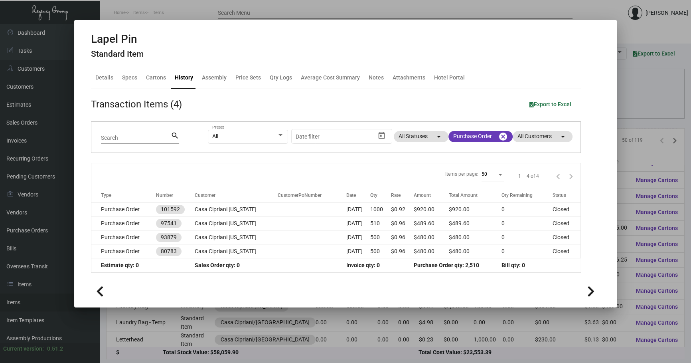
click at [644, 122] on div at bounding box center [345, 181] width 691 height 363
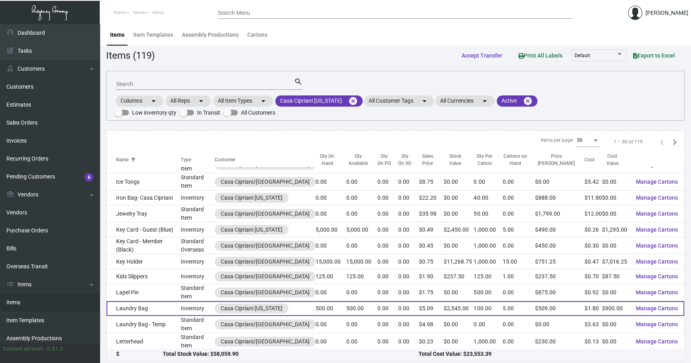
scroll to position [2, 0]
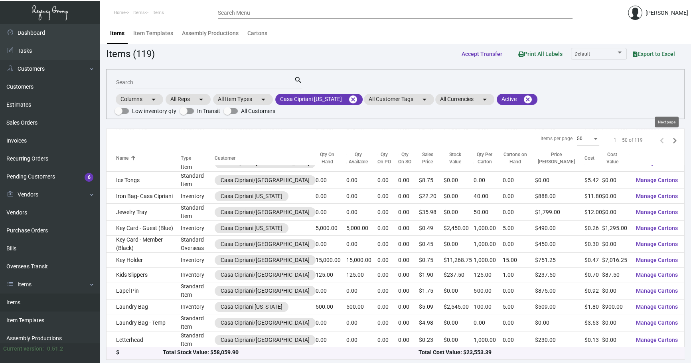
click at [669, 143] on icon "Next page" at bounding box center [674, 140] width 11 height 11
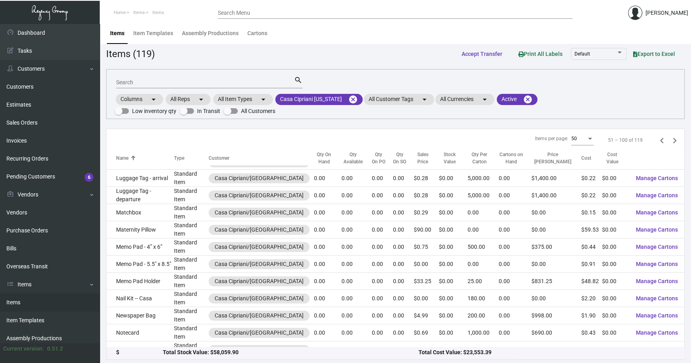
scroll to position [0, 0]
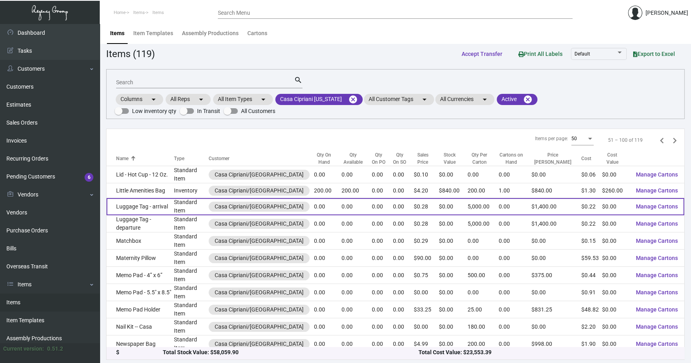
click at [152, 203] on td "Luggage Tag - arrival" at bounding box center [139, 206] width 67 height 17
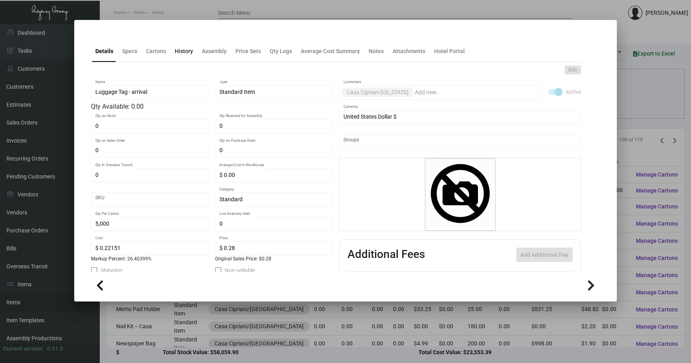
click at [190, 55] on div "History" at bounding box center [184, 51] width 18 height 8
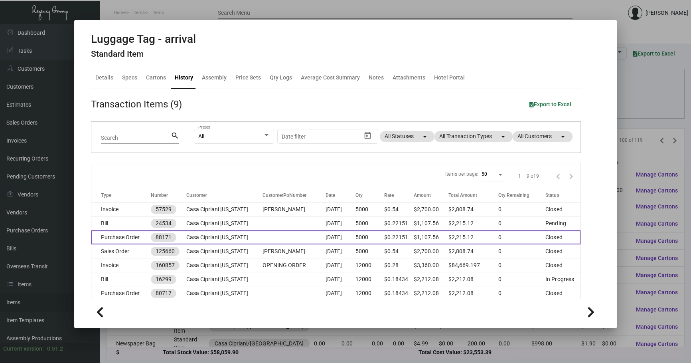
click at [370, 237] on td "5000" at bounding box center [369, 237] width 29 height 14
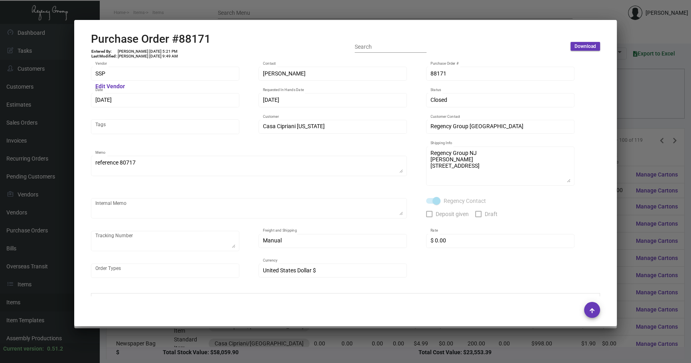
click at [625, 120] on div at bounding box center [345, 181] width 691 height 363
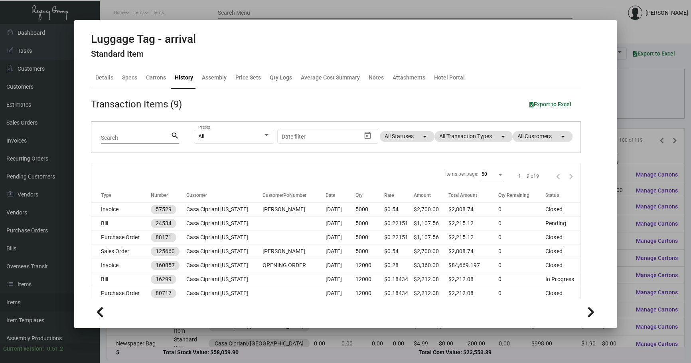
click at [625, 120] on div at bounding box center [345, 181] width 691 height 363
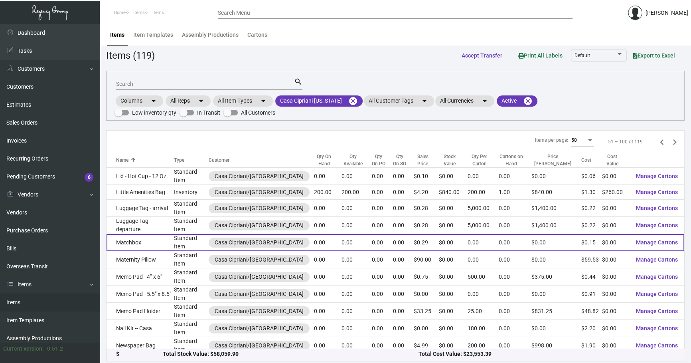
click at [152, 236] on td "Matchbox" at bounding box center [139, 242] width 67 height 17
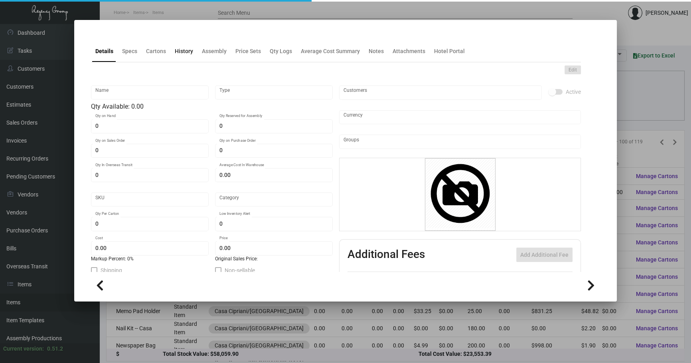
click at [187, 58] on div "History" at bounding box center [184, 50] width 25 height 19
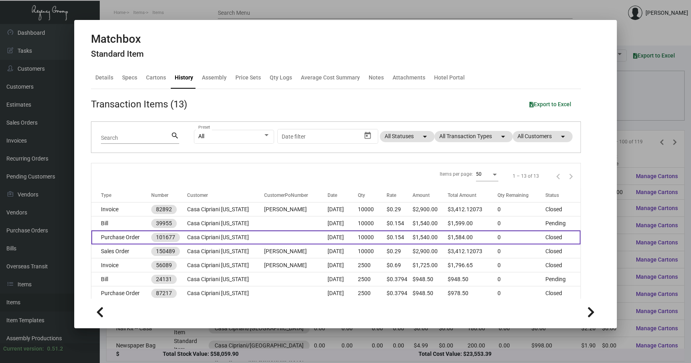
click at [254, 239] on td "Casa Cipriani [US_STATE]" at bounding box center [225, 237] width 77 height 14
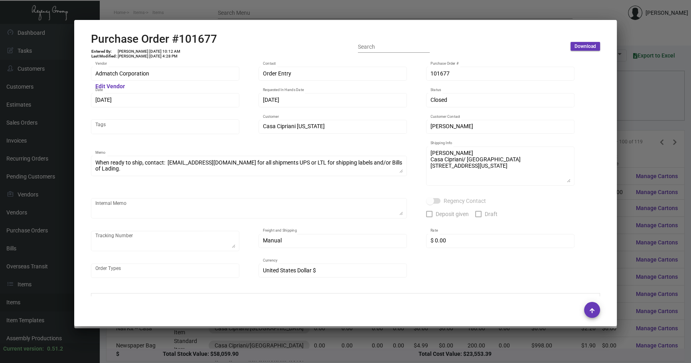
click at [617, 159] on div at bounding box center [345, 181] width 691 height 363
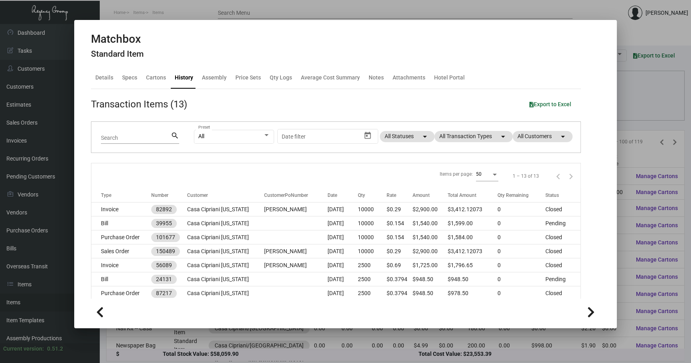
click at [143, 346] on div at bounding box center [345, 181] width 691 height 363
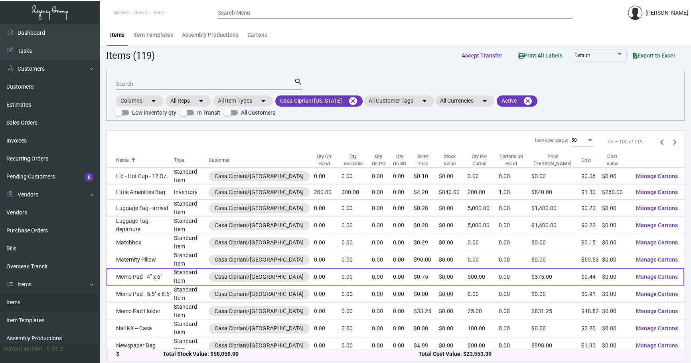
click at [179, 268] on td "Standard Item" at bounding box center [191, 276] width 35 height 17
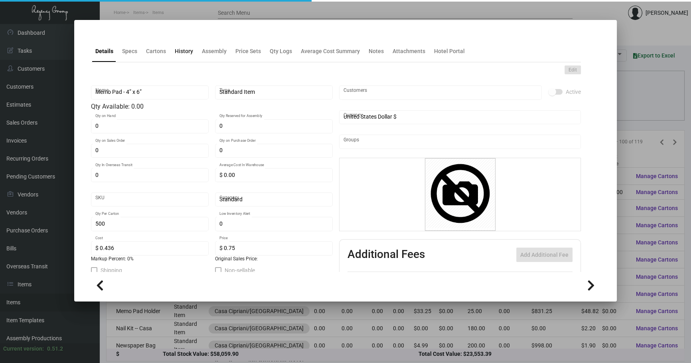
click at [185, 51] on ng-component "Details Specs Cartons History Assembly Price Sets Qty Logs Average Cost Summary…" at bounding box center [345, 165] width 509 height 266
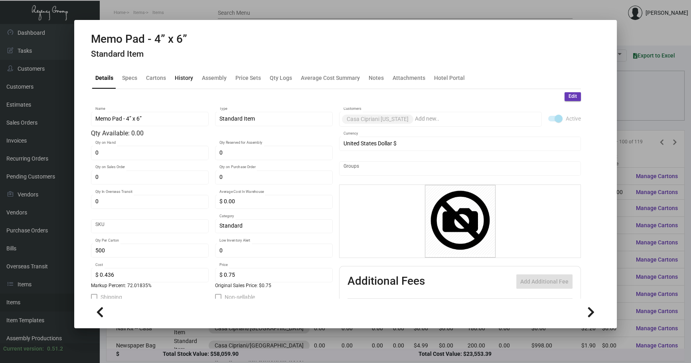
click at [184, 76] on div "History" at bounding box center [184, 77] width 18 height 8
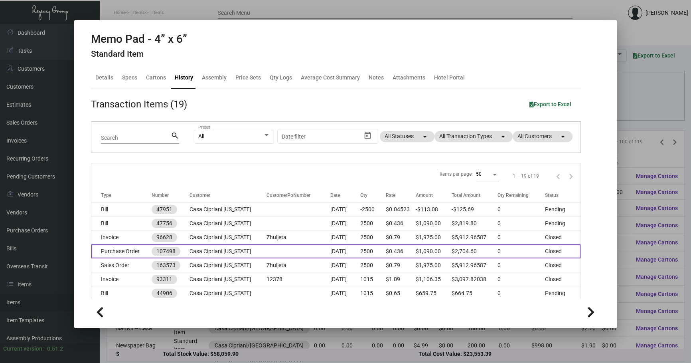
click at [255, 250] on td "Casa Cipriani [US_STATE]" at bounding box center [227, 251] width 77 height 14
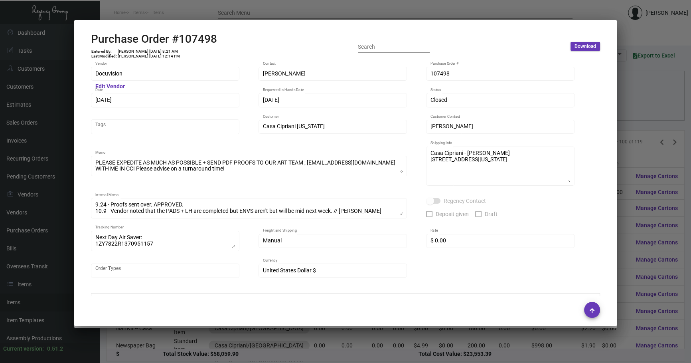
click at [642, 103] on div at bounding box center [345, 181] width 691 height 363
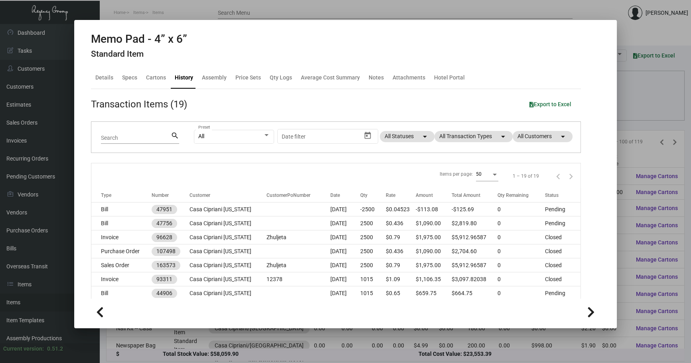
click at [642, 103] on div at bounding box center [345, 181] width 691 height 363
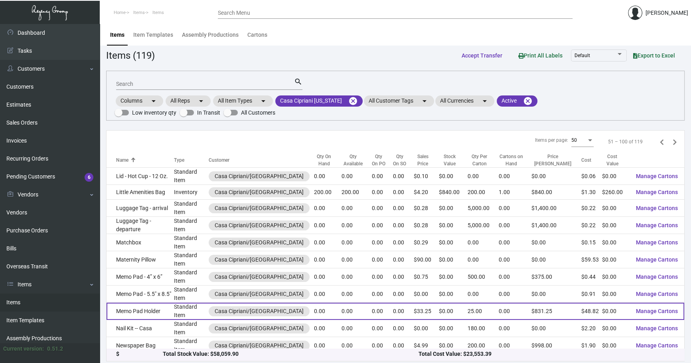
click at [132, 302] on td "Memo Pad Holder" at bounding box center [139, 310] width 67 height 17
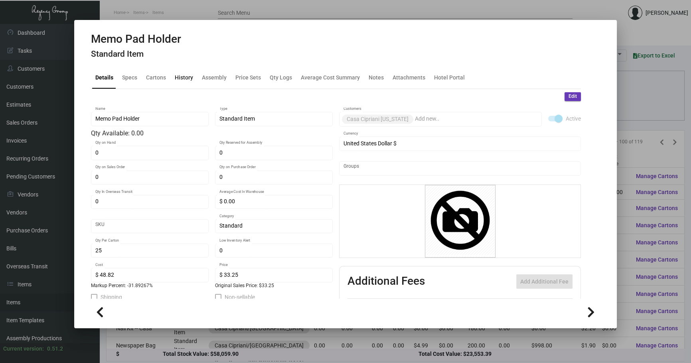
click at [183, 78] on div "History" at bounding box center [184, 77] width 18 height 8
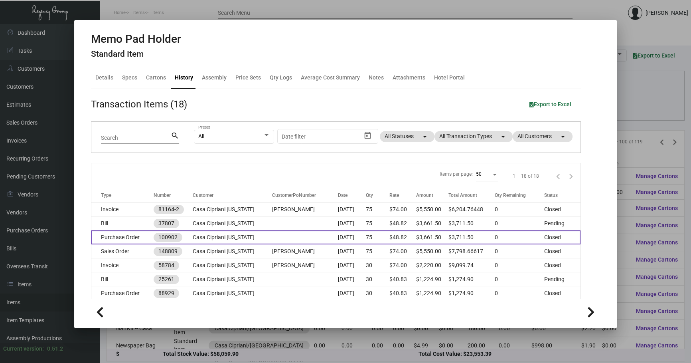
click at [224, 240] on td "Casa Cipriani [US_STATE]" at bounding box center [233, 237] width 80 height 14
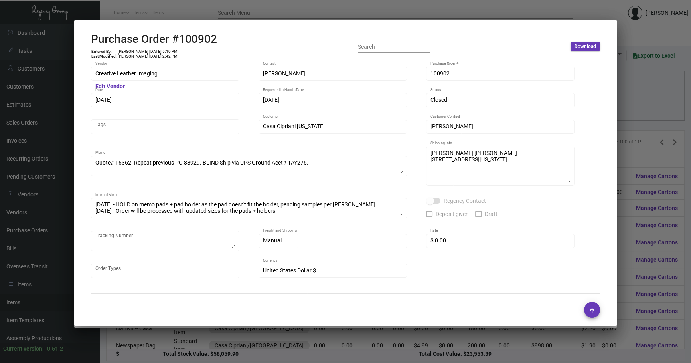
click at [623, 127] on div at bounding box center [345, 181] width 691 height 363
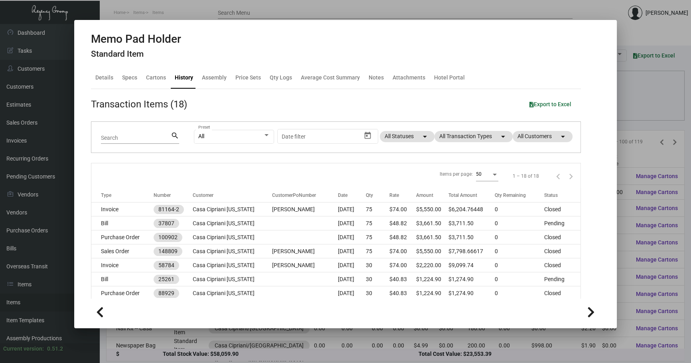
click at [623, 127] on div at bounding box center [345, 181] width 691 height 363
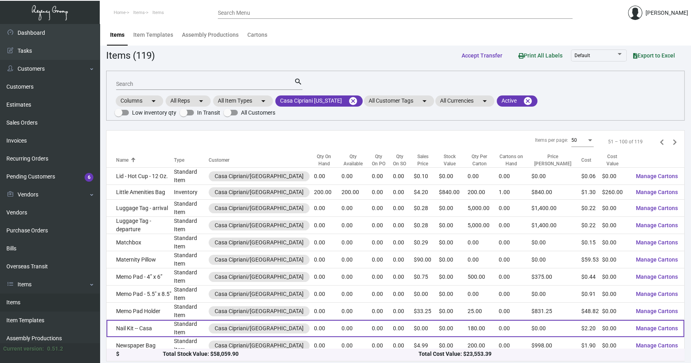
click at [187, 319] on td "Standard Item" at bounding box center [191, 327] width 35 height 17
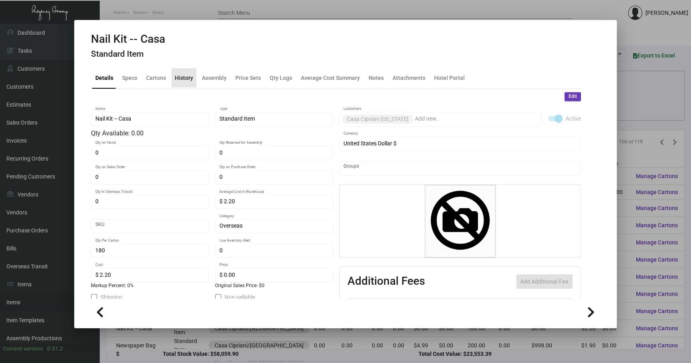
click at [182, 80] on div "History" at bounding box center [184, 77] width 18 height 8
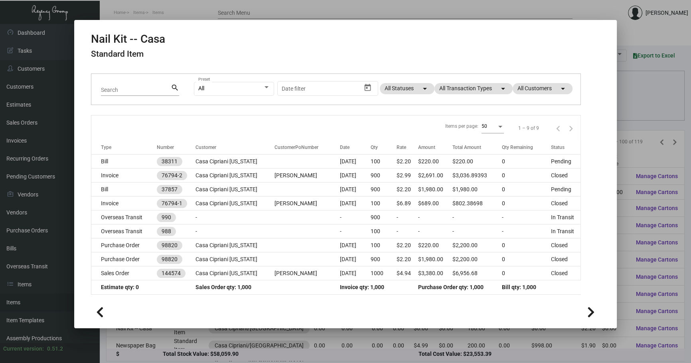
scroll to position [48, 0]
click at [647, 140] on div at bounding box center [345, 181] width 691 height 363
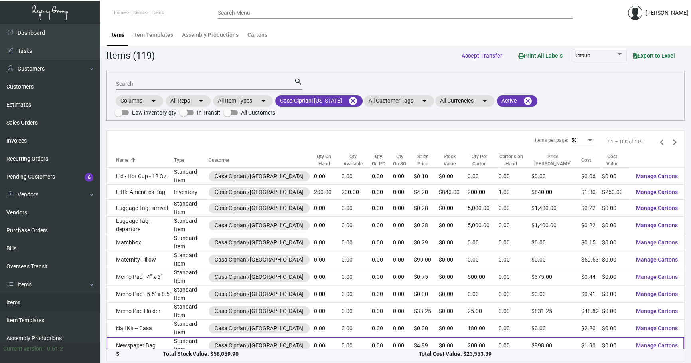
click at [162, 337] on td "Newspaper Bag" at bounding box center [139, 345] width 67 height 17
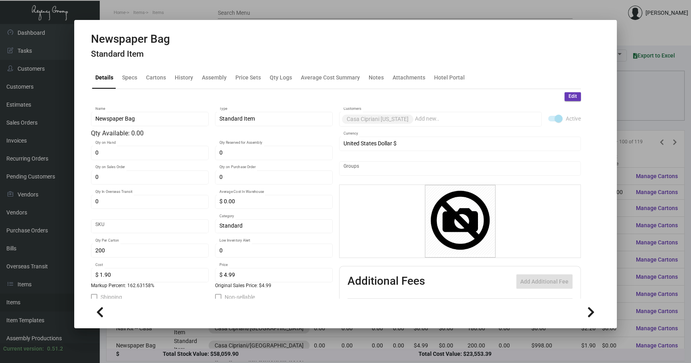
click at [646, 120] on div at bounding box center [345, 181] width 691 height 363
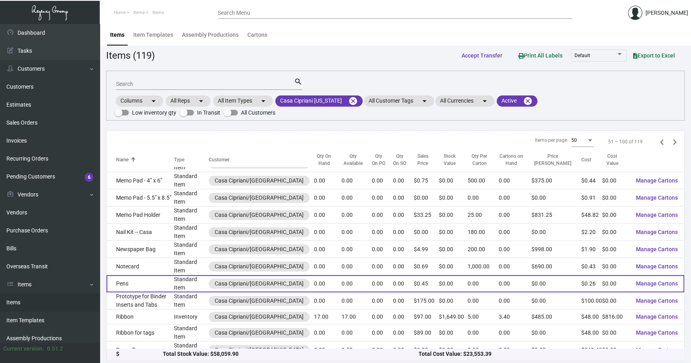
scroll to position [97, 0]
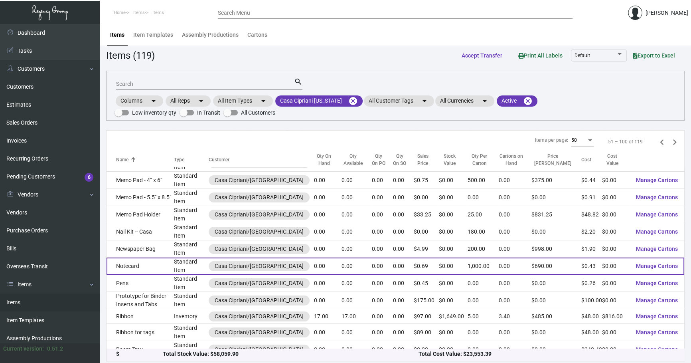
click at [171, 257] on td "Notecard" at bounding box center [139, 265] width 67 height 17
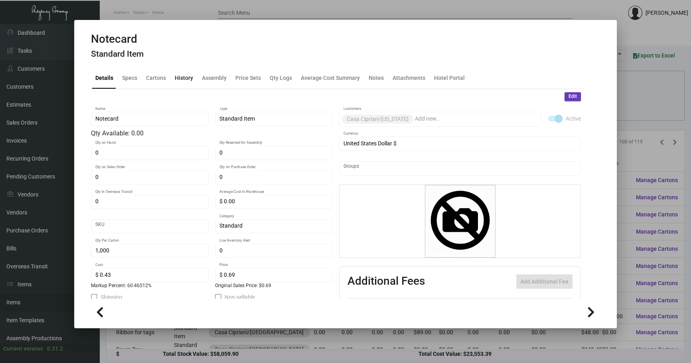
click at [178, 83] on div "History" at bounding box center [184, 77] width 25 height 19
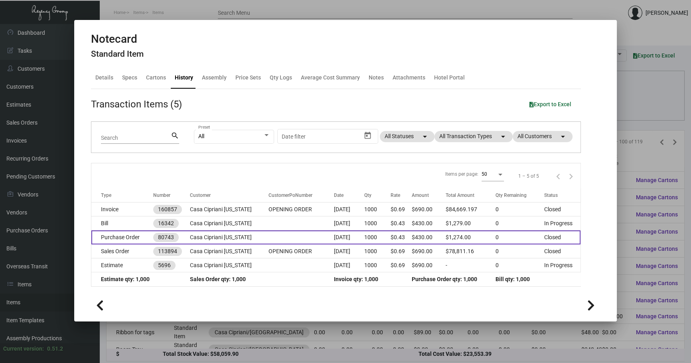
click at [287, 239] on td at bounding box center [300, 237] width 65 height 14
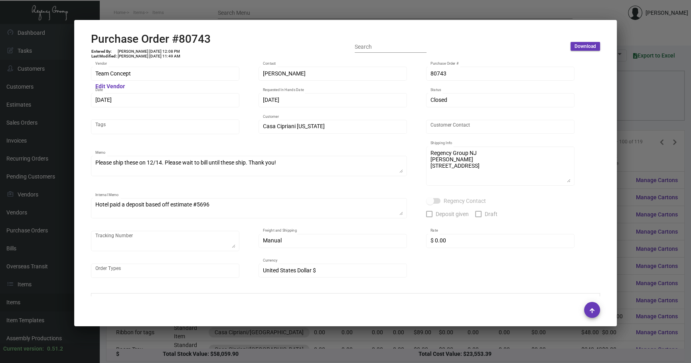
click at [676, 98] on div at bounding box center [345, 181] width 691 height 363
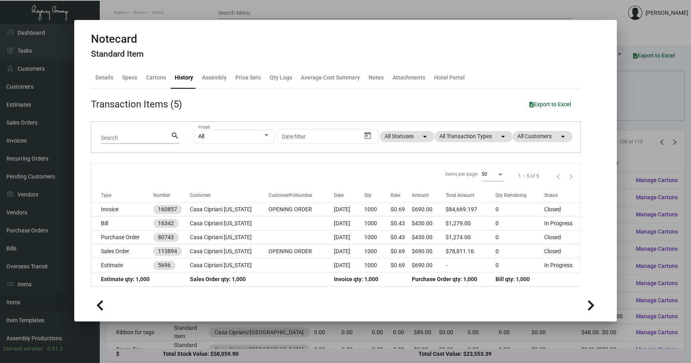
click at [619, 128] on div at bounding box center [345, 181] width 691 height 363
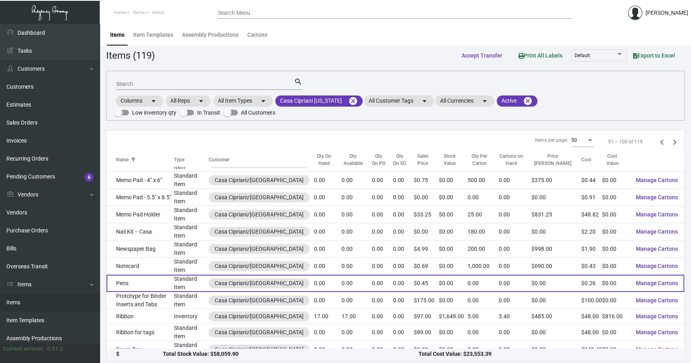
click at [158, 274] on td "Pens" at bounding box center [139, 282] width 67 height 17
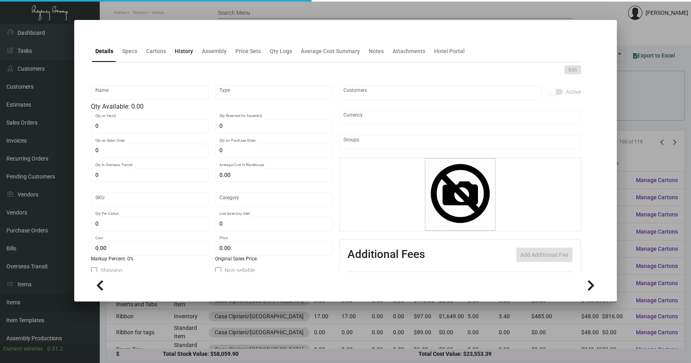
click at [175, 60] on div "History" at bounding box center [184, 50] width 25 height 19
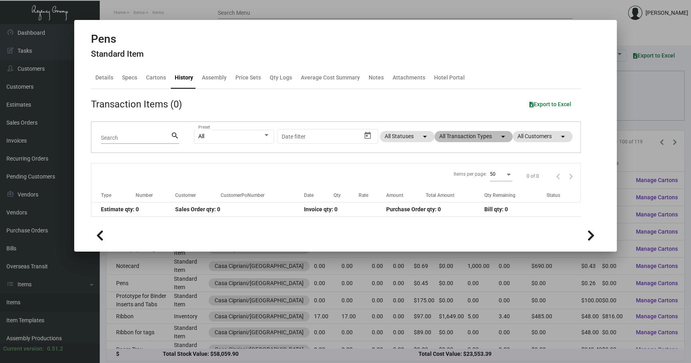
click at [478, 131] on mat-chip "All Transaction Types arrow_drop_down" at bounding box center [473, 136] width 78 height 11
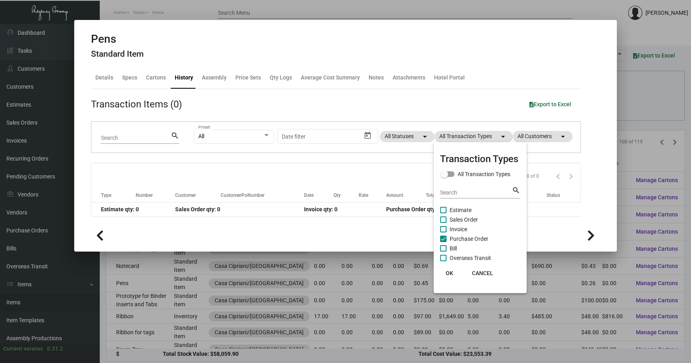
click at [466, 236] on span "Purchase Order" at bounding box center [469, 239] width 39 height 10
click at [443, 242] on input "Purchase Order" at bounding box center [443, 242] width 0 height 0
click at [119, 80] on div at bounding box center [345, 181] width 691 height 363
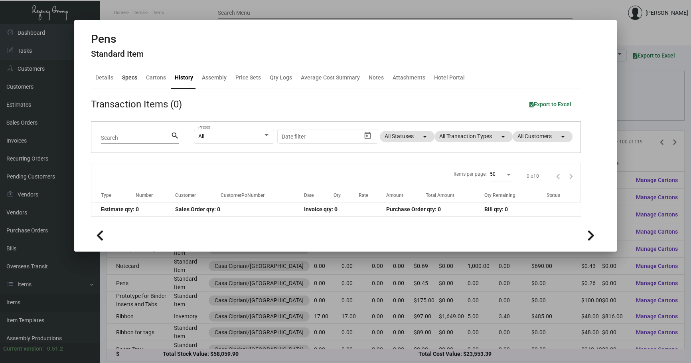
click at [124, 80] on div "Specs" at bounding box center [129, 77] width 15 height 8
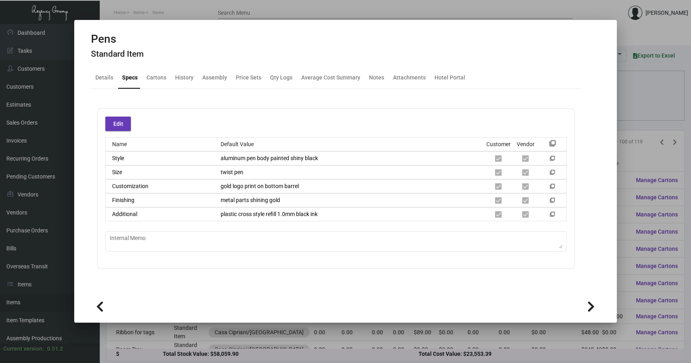
click at [616, 110] on mat-dialog-container "Pens Standard Item Details Specs Cartons History Assembly Price Sets Qty Logs A…" at bounding box center [345, 171] width 542 height 302
click at [640, 130] on div at bounding box center [345, 181] width 691 height 363
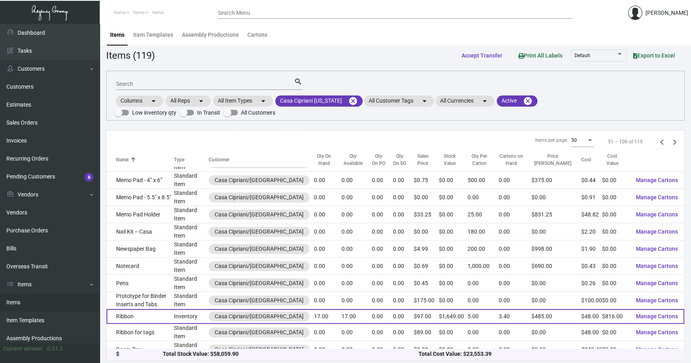
click at [173, 309] on td "Ribbon" at bounding box center [139, 316] width 67 height 15
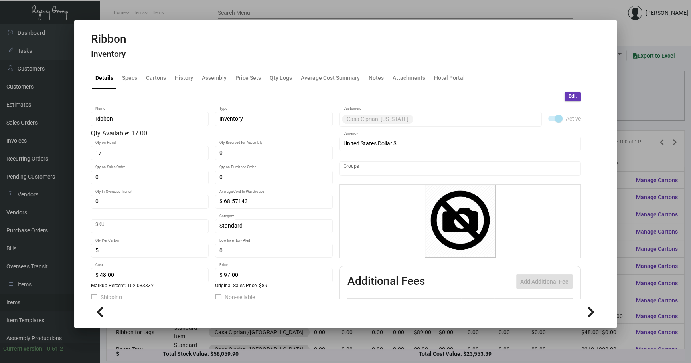
drag, startPoint x: 179, startPoint y: 59, endPoint x: 179, endPoint y: 64, distance: 4.5
click at [179, 64] on ng-component "Ribbon Inventory Details Specs Cartons History Assembly Price Sets Qty Logs Ave…" at bounding box center [345, 178] width 509 height 293
drag, startPoint x: 179, startPoint y: 64, endPoint x: 183, endPoint y: 79, distance: 15.2
click at [183, 79] on div "History" at bounding box center [184, 77] width 18 height 8
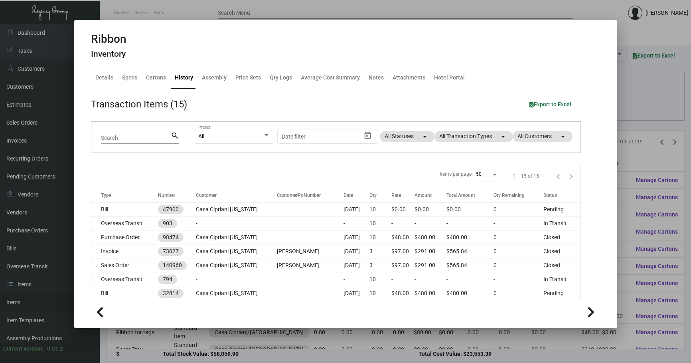
click at [662, 110] on div at bounding box center [345, 181] width 691 height 363
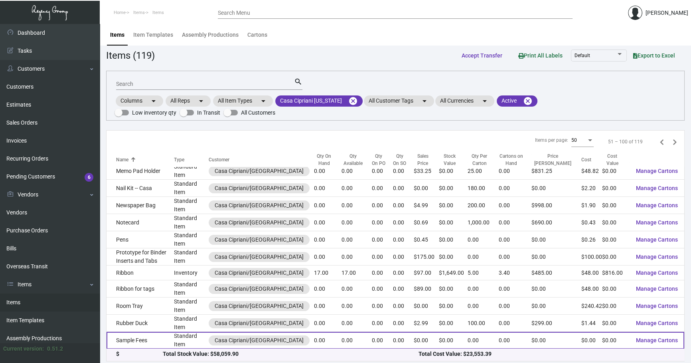
scroll to position [145, 0]
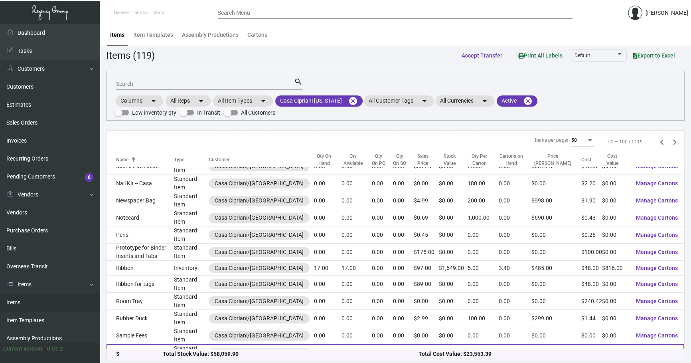
click at [179, 344] on td "Standard Item" at bounding box center [191, 352] width 35 height 17
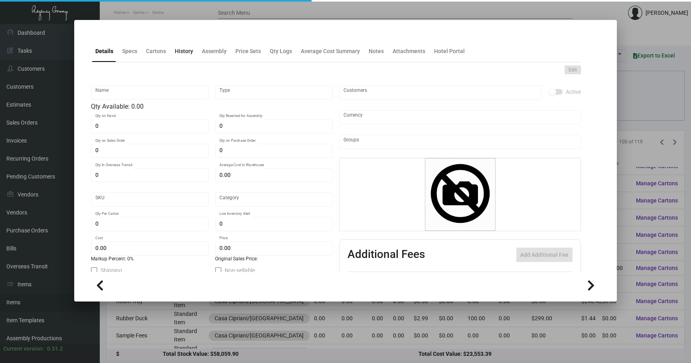
click at [172, 49] on div "History" at bounding box center [184, 50] width 25 height 19
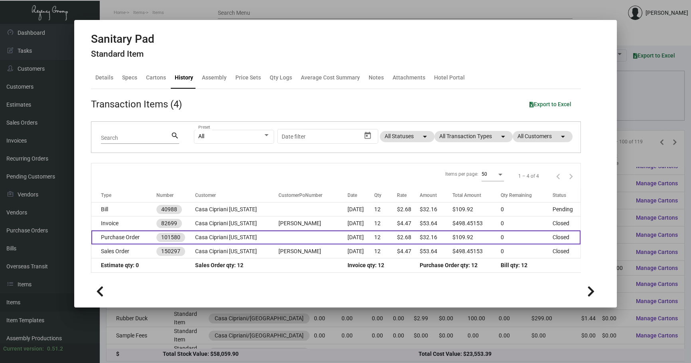
click at [191, 243] on td "101580" at bounding box center [175, 237] width 39 height 14
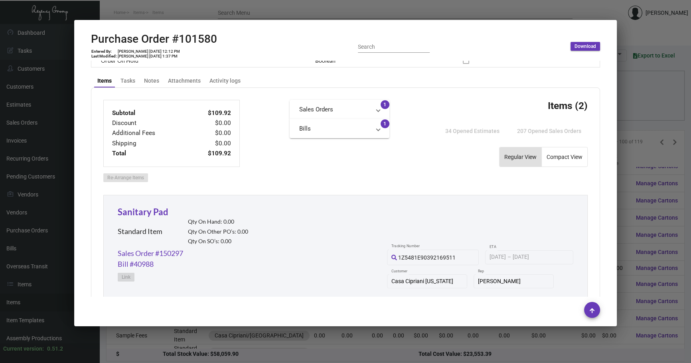
scroll to position [326, 0]
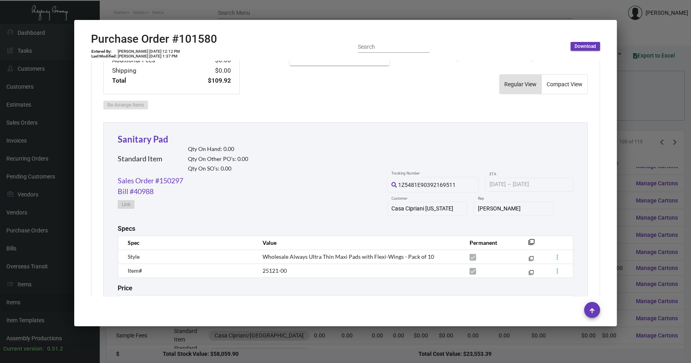
click at [629, 136] on div at bounding box center [345, 181] width 691 height 363
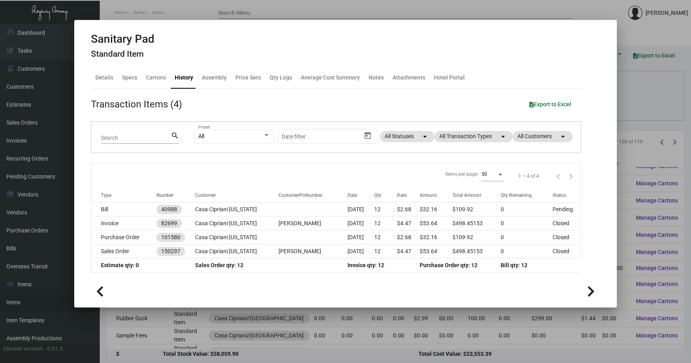
click at [629, 135] on div at bounding box center [345, 181] width 691 height 363
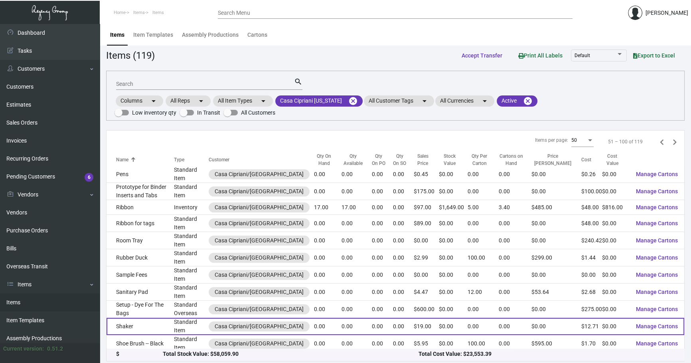
scroll to position [229, 0]
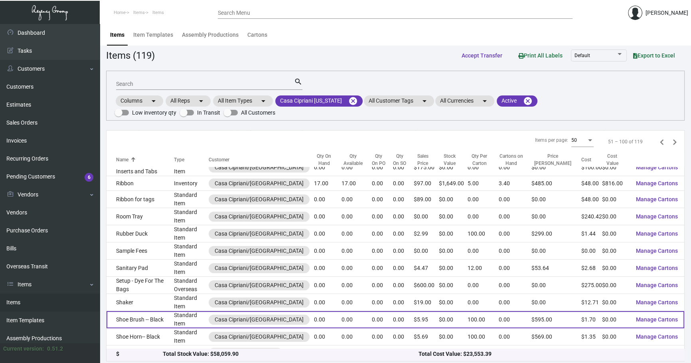
click at [171, 311] on td "Shoe Brush -- Black" at bounding box center [139, 319] width 67 height 17
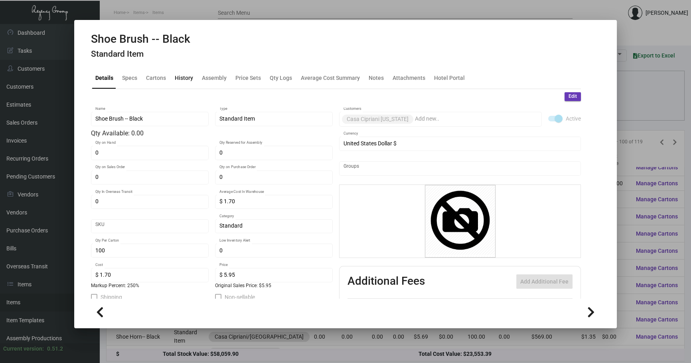
click at [184, 75] on div "History" at bounding box center [184, 77] width 18 height 8
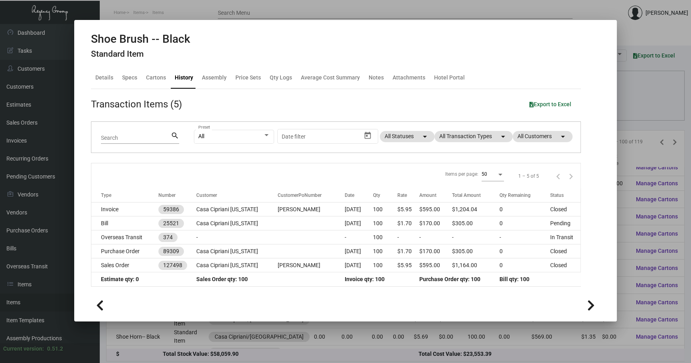
click at [626, 124] on div at bounding box center [345, 181] width 691 height 363
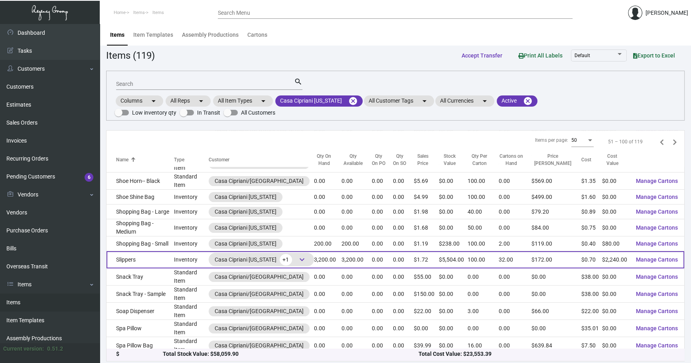
scroll to position [387, 0]
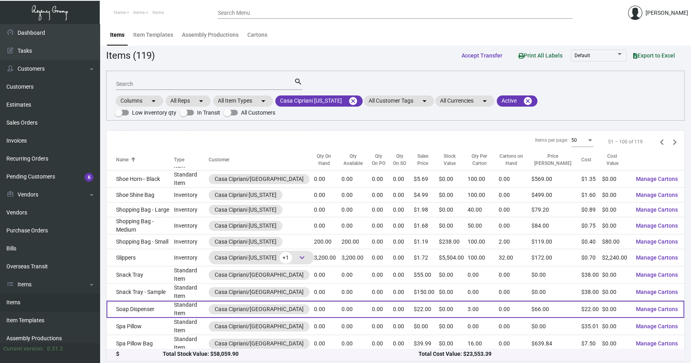
click at [183, 300] on td "Standard Item" at bounding box center [191, 308] width 35 height 17
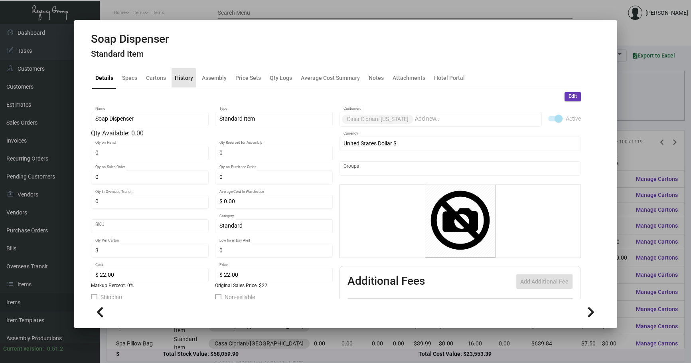
click at [187, 74] on div "History" at bounding box center [184, 77] width 18 height 8
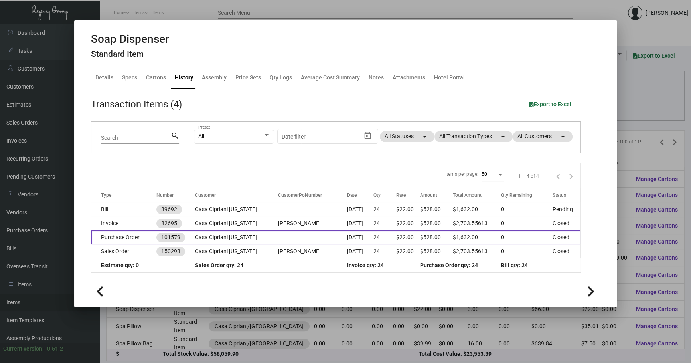
click at [294, 239] on td at bounding box center [312, 237] width 69 height 14
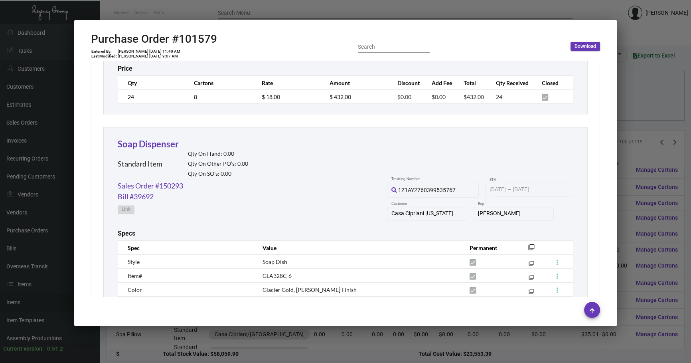
scroll to position [375, 0]
click at [637, 168] on div at bounding box center [345, 181] width 691 height 363
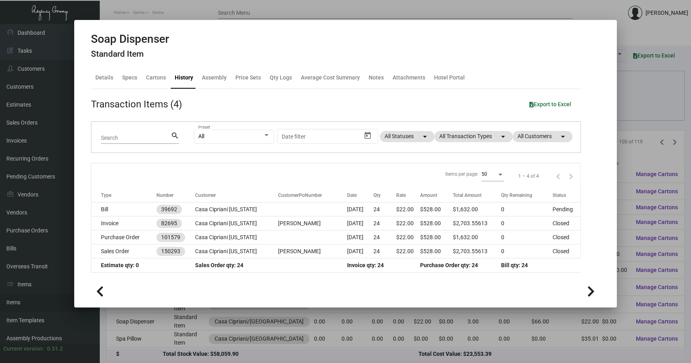
click at [637, 168] on div at bounding box center [345, 181] width 691 height 363
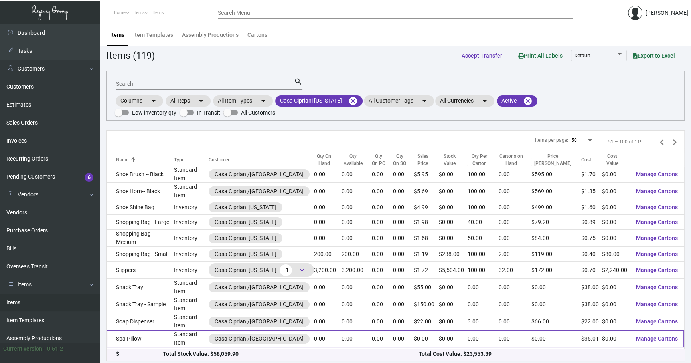
click at [148, 330] on td "Spa Pillow" at bounding box center [139, 338] width 67 height 17
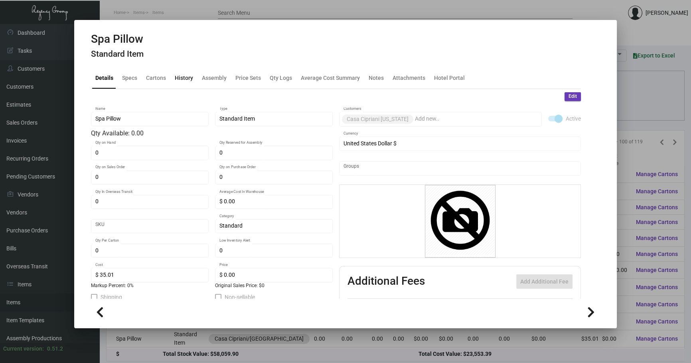
click at [185, 72] on div "History" at bounding box center [184, 77] width 25 height 19
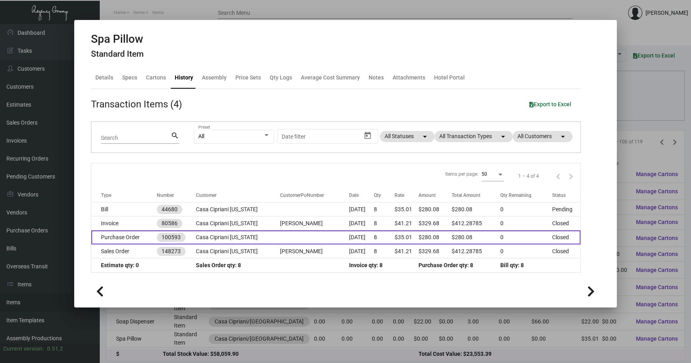
click at [241, 240] on td "Casa Cipriani [US_STATE]" at bounding box center [238, 237] width 84 height 14
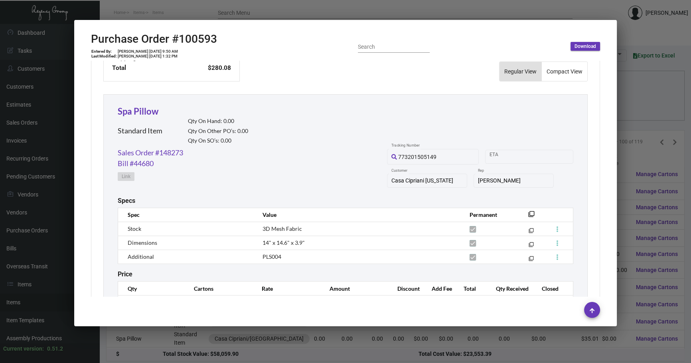
scroll to position [363, 0]
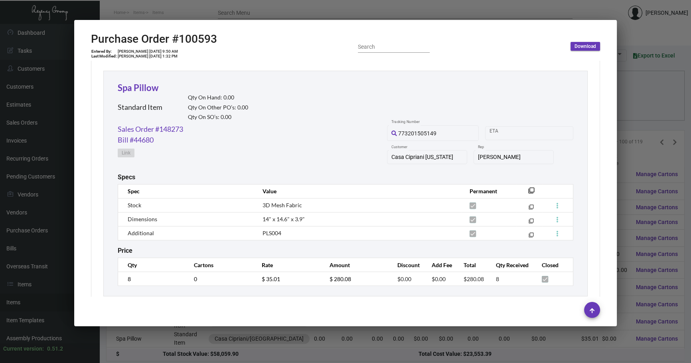
click at [645, 135] on div at bounding box center [345, 181] width 691 height 363
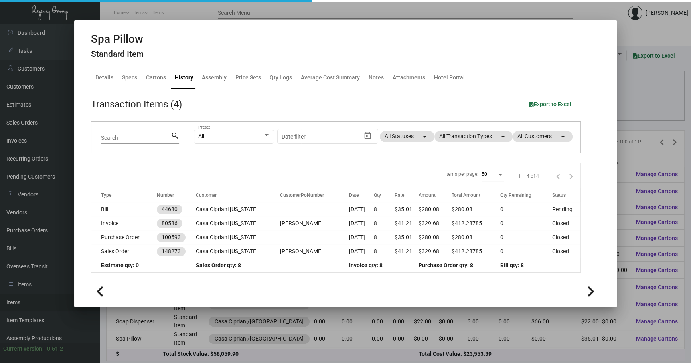
click at [645, 135] on div at bounding box center [345, 181] width 691 height 363
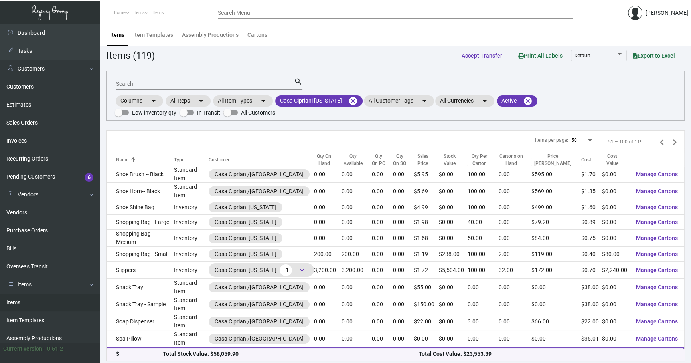
click at [197, 347] on td "Standard Item" at bounding box center [191, 355] width 35 height 17
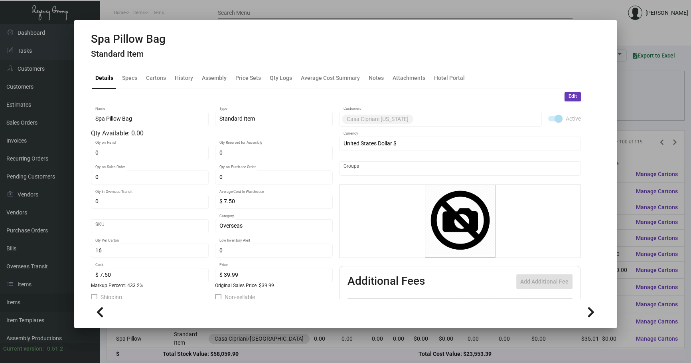
click at [180, 94] on div "Edit" at bounding box center [336, 96] width 490 height 9
click at [175, 76] on div "History" at bounding box center [184, 77] width 18 height 8
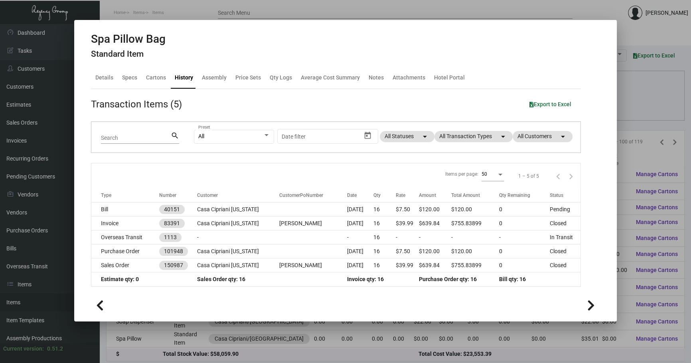
click at [633, 123] on div at bounding box center [345, 181] width 691 height 363
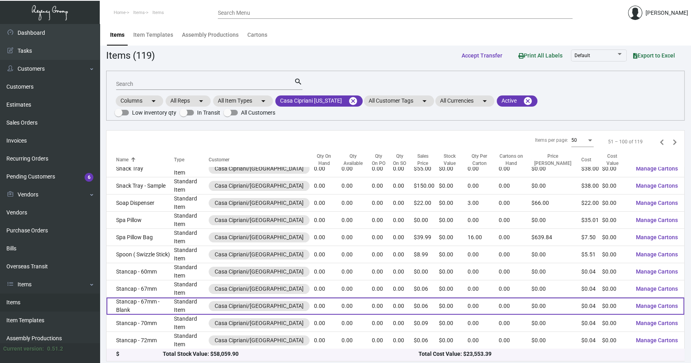
scroll to position [507, 0]
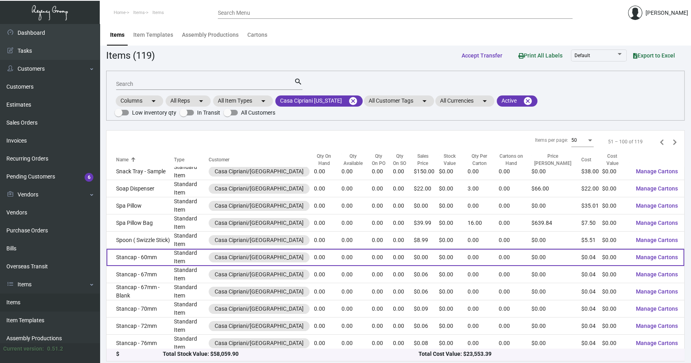
click at [166, 248] on td "Stancap - 60mm" at bounding box center [139, 256] width 67 height 17
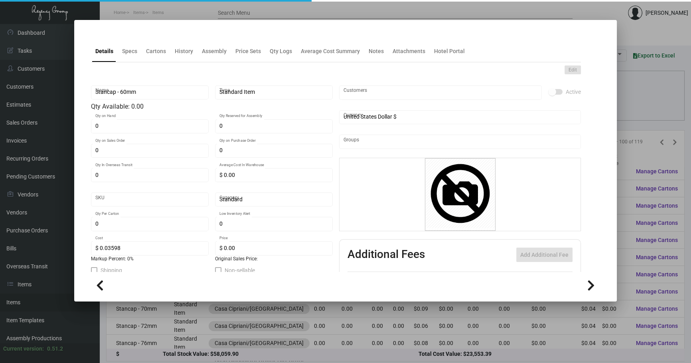
click at [185, 62] on mat-tab-group "Details Specs Cartons History Assembly Price Sets Qty Logs Average Cost Summary…" at bounding box center [335, 153] width 509 height 236
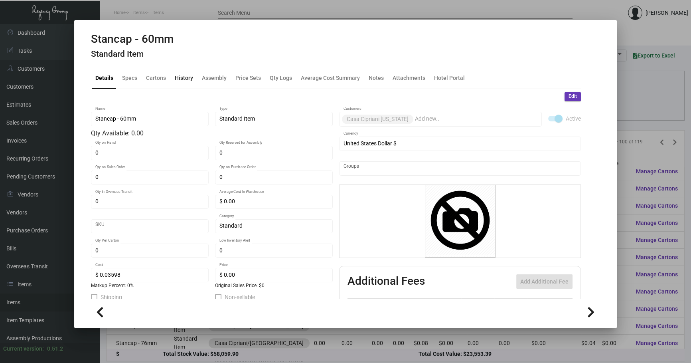
click at [185, 79] on div "History" at bounding box center [184, 77] width 18 height 8
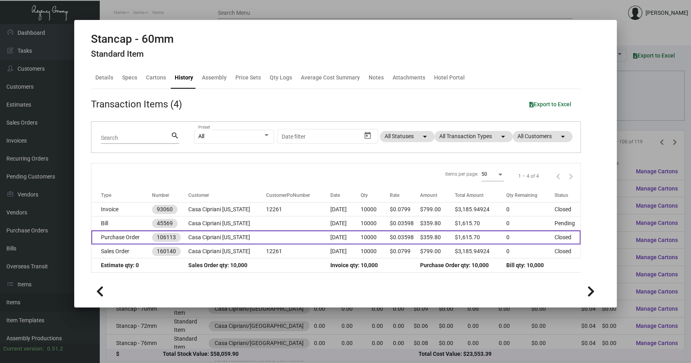
click at [275, 231] on td at bounding box center [298, 237] width 64 height 14
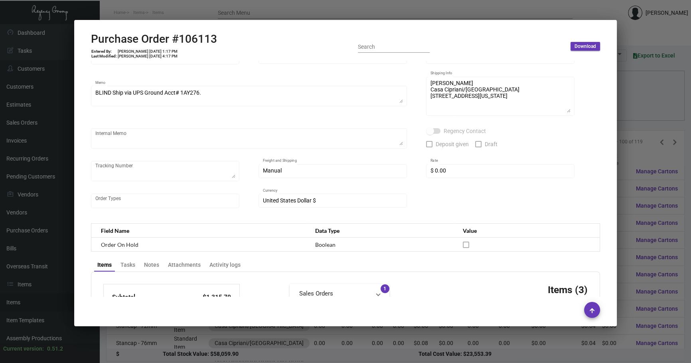
scroll to position [72, 0]
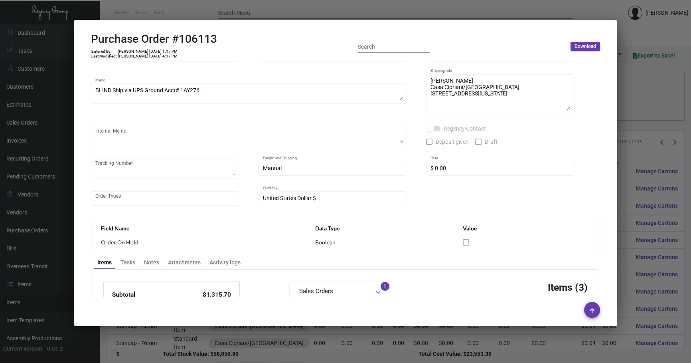
click at [654, 113] on div at bounding box center [345, 181] width 691 height 363
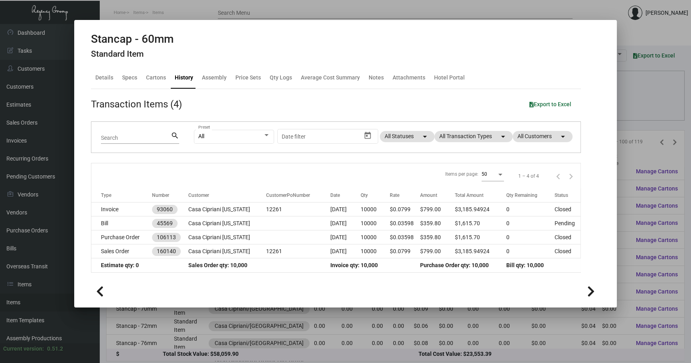
click at [654, 113] on div at bounding box center [345, 181] width 691 height 363
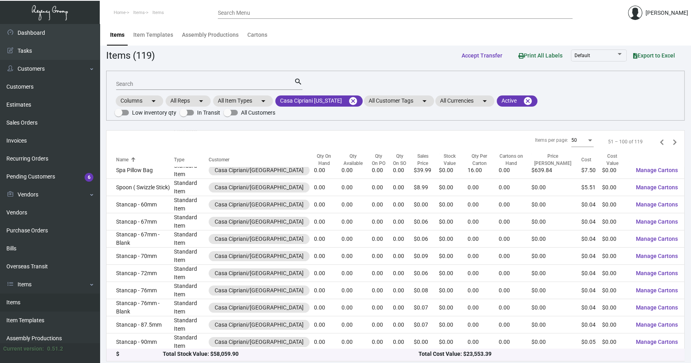
scroll to position [562, 0]
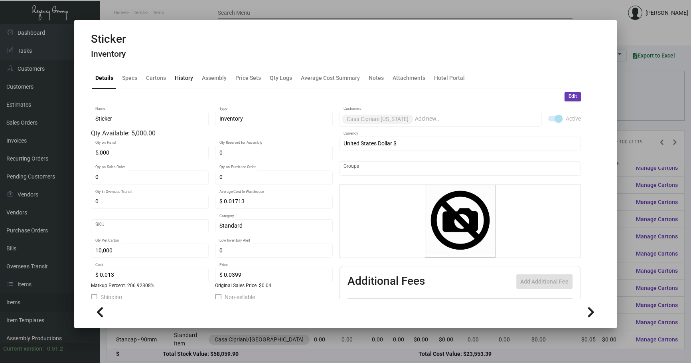
click at [189, 77] on div "History" at bounding box center [184, 77] width 18 height 8
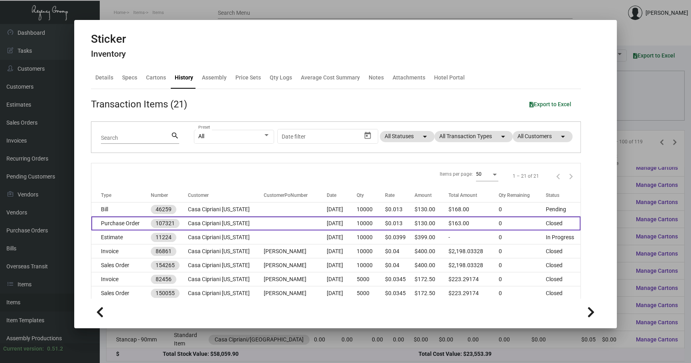
click at [233, 223] on td "Casa Cipriani [US_STATE]" at bounding box center [226, 223] width 76 height 14
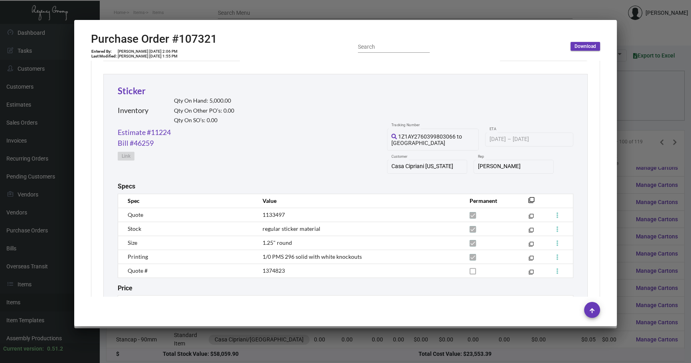
scroll to position [363, 0]
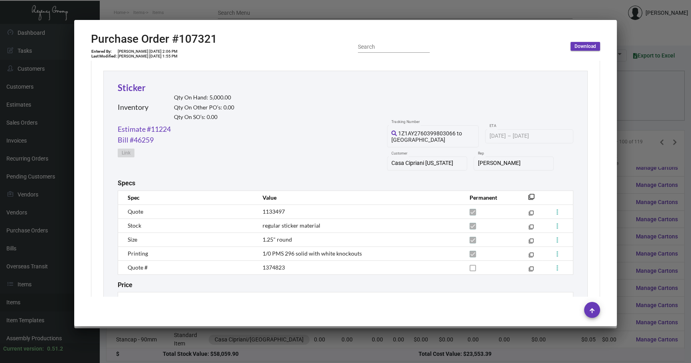
click at [639, 116] on div at bounding box center [345, 181] width 691 height 363
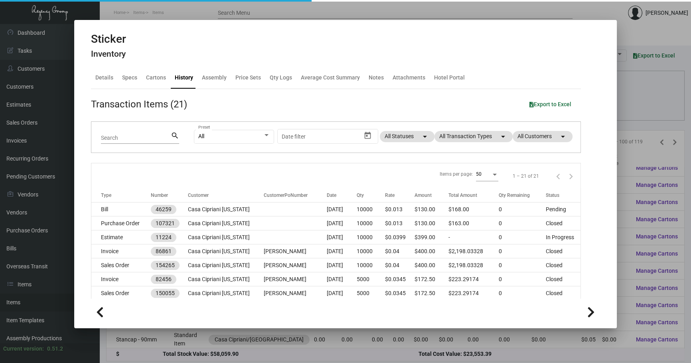
click at [639, 116] on div at bounding box center [345, 181] width 691 height 363
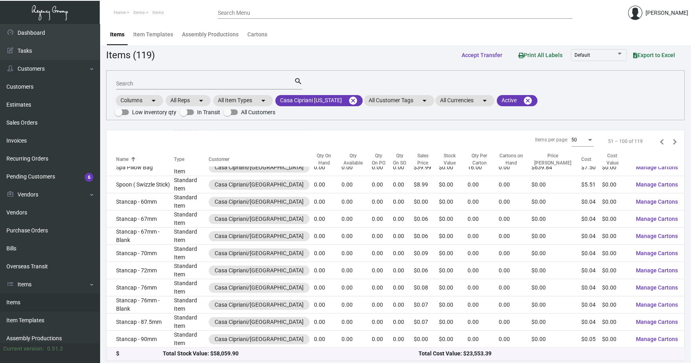
scroll to position [2, 0]
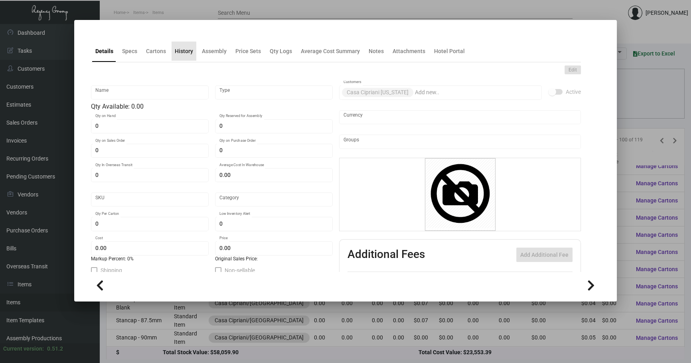
click at [184, 58] on div "History" at bounding box center [184, 50] width 25 height 19
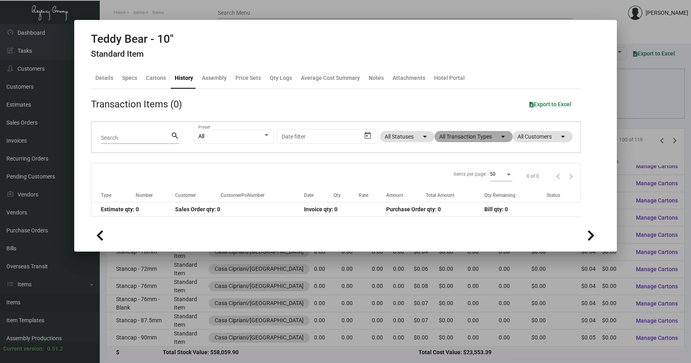
click at [461, 107] on app-item-usage-history "Transaction Items (0) Export to Excel Search search All Preset Start date – Dat…" at bounding box center [336, 157] width 490 height 120
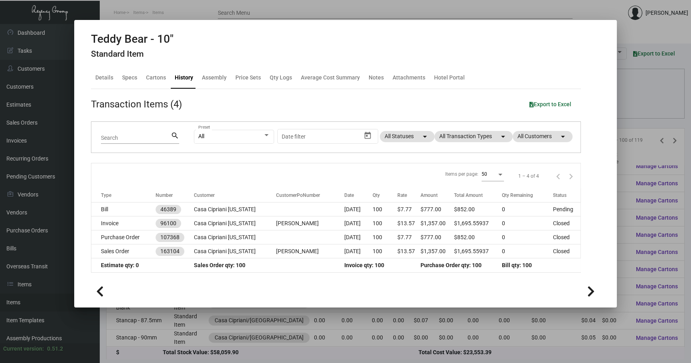
click at [644, 116] on div at bounding box center [345, 181] width 691 height 363
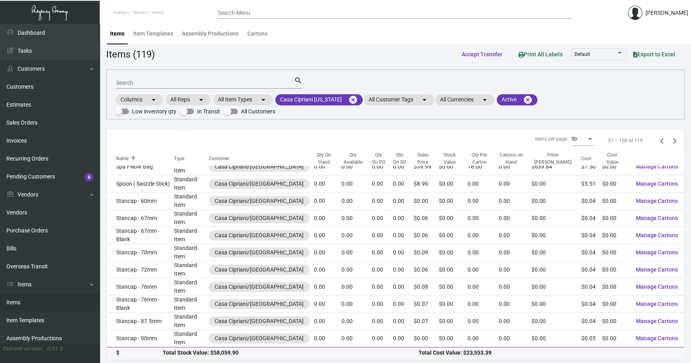
scroll to position [2, 0]
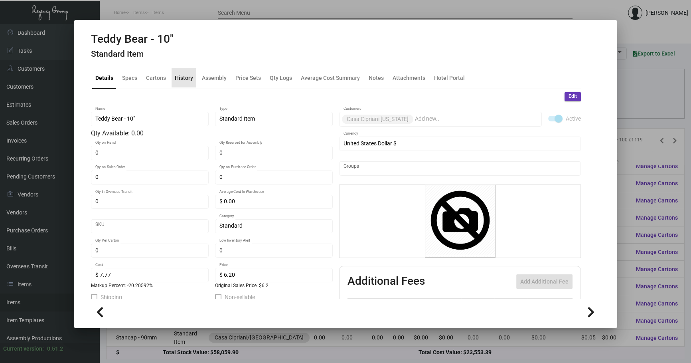
click at [181, 58] on ng-component "Teddy Bear - 10" Standard Item Details Specs Cartons History Assembly Price Set…" at bounding box center [345, 178] width 509 height 293
click at [183, 69] on div "History" at bounding box center [184, 77] width 25 height 19
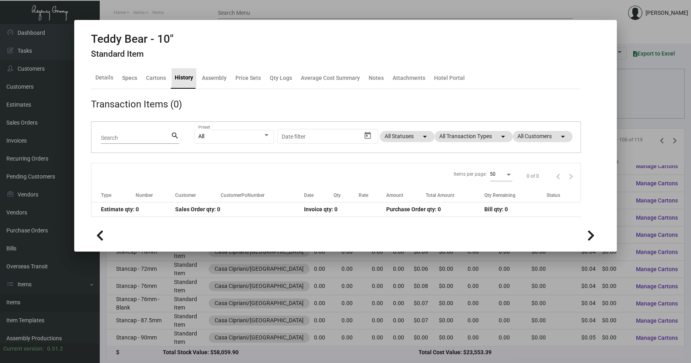
click at [183, 72] on div "History" at bounding box center [184, 77] width 25 height 19
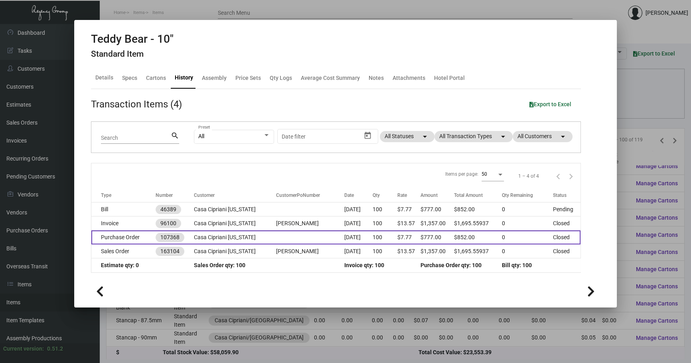
click at [240, 233] on td "Casa Cipriani [US_STATE]" at bounding box center [235, 237] width 82 height 14
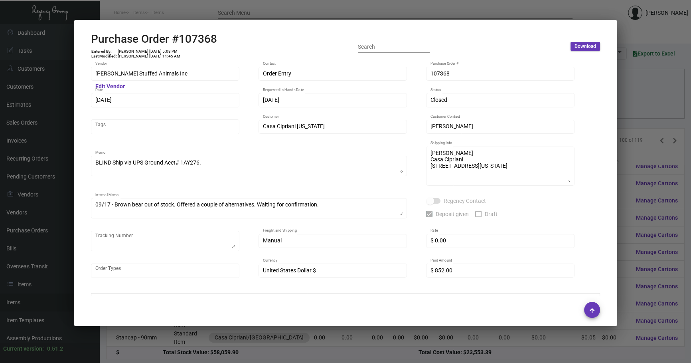
click at [645, 102] on div at bounding box center [345, 181] width 691 height 363
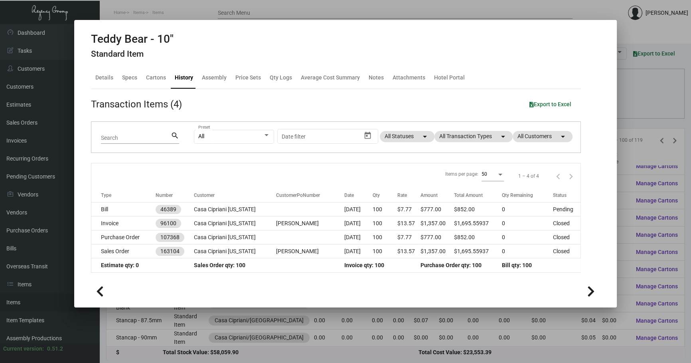
click at [640, 106] on div at bounding box center [345, 181] width 691 height 363
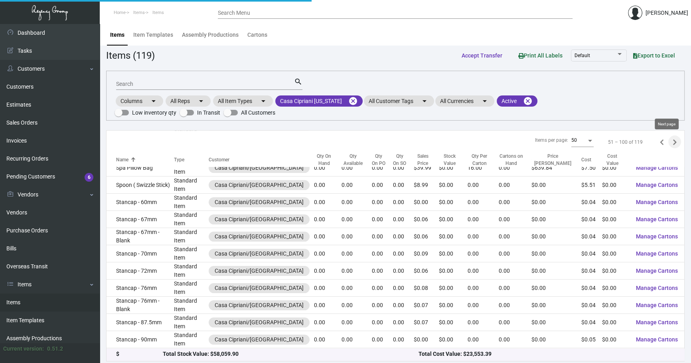
click at [669, 140] on icon "Next page" at bounding box center [674, 141] width 11 height 11
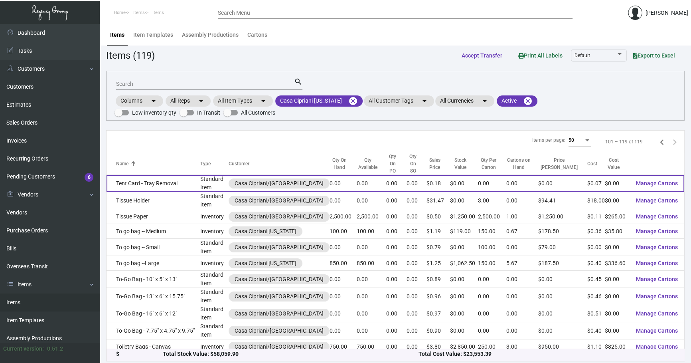
click at [159, 180] on td "Tent Card - Tray Removal" at bounding box center [153, 183] width 94 height 17
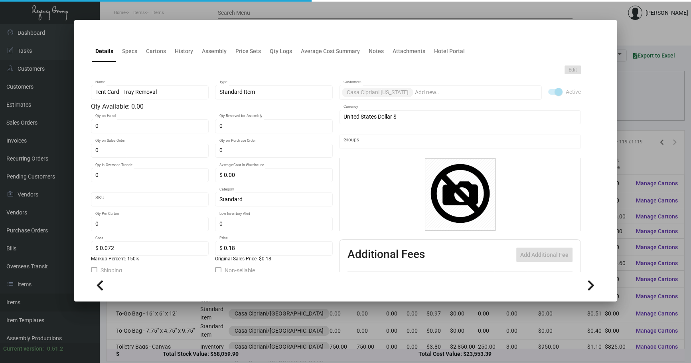
click at [176, 63] on div "Edit Tent Card - Tray Removal Name Standard Item Type Qty Available: 0.00 0 Qty…" at bounding box center [336, 214] width 490 height 305
click at [185, 57] on div "History" at bounding box center [184, 50] width 25 height 19
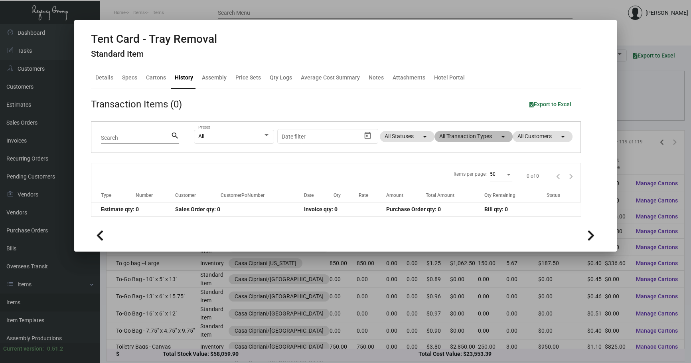
click at [483, 135] on mat-chip "All Transaction Types arrow_drop_down" at bounding box center [473, 136] width 78 height 11
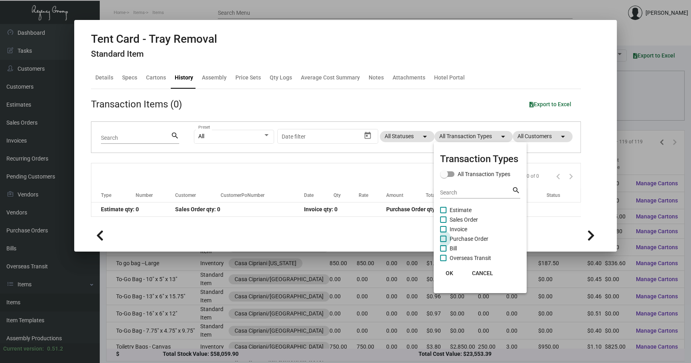
click at [459, 235] on span "Purchase Order" at bounding box center [469, 239] width 39 height 10
click at [443, 242] on input "Purchase Order" at bounding box center [443, 242] width 0 height 0
click at [459, 235] on span "Purchase Order" at bounding box center [469, 239] width 39 height 10
click at [443, 242] on input "Purchase Order" at bounding box center [443, 242] width 0 height 0
click at [123, 76] on div at bounding box center [345, 181] width 691 height 363
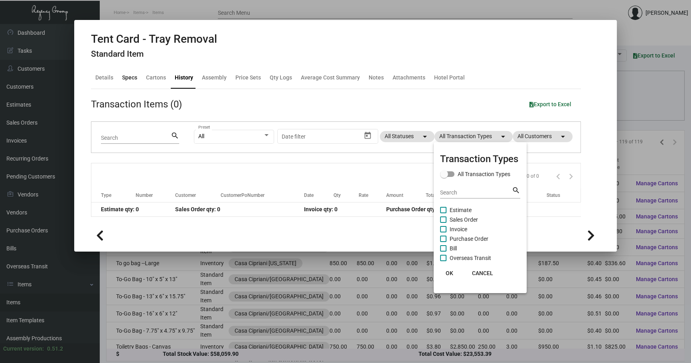
click at [123, 76] on div "Specs" at bounding box center [129, 77] width 15 height 8
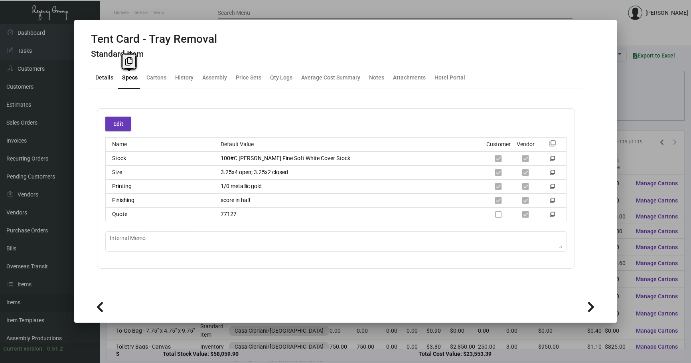
click at [95, 75] on div "Details" at bounding box center [104, 77] width 18 height 8
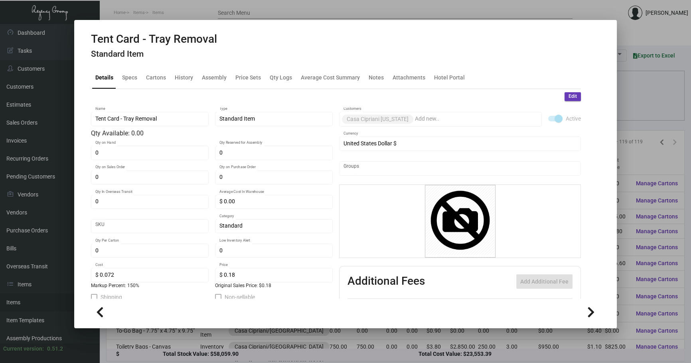
click at [140, 76] on div "Details Specs Cartons History Assembly Price Sets Qty Logs Average Cost Summary…" at bounding box center [336, 78] width 490 height 22
click at [126, 75] on div "Specs" at bounding box center [129, 77] width 15 height 8
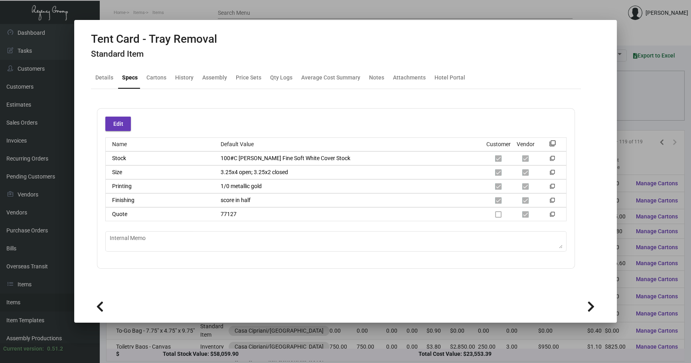
click at [620, 116] on div at bounding box center [345, 181] width 691 height 363
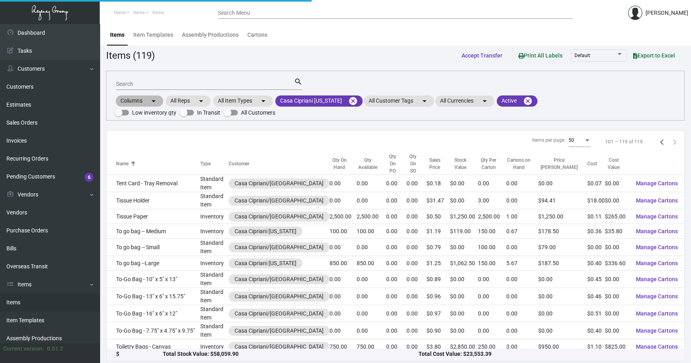
click at [620, 116] on div "Columns arrow_drop_down All Reps arrow_drop_down All Item Types arrow_drop_down…" at bounding box center [395, 106] width 562 height 24
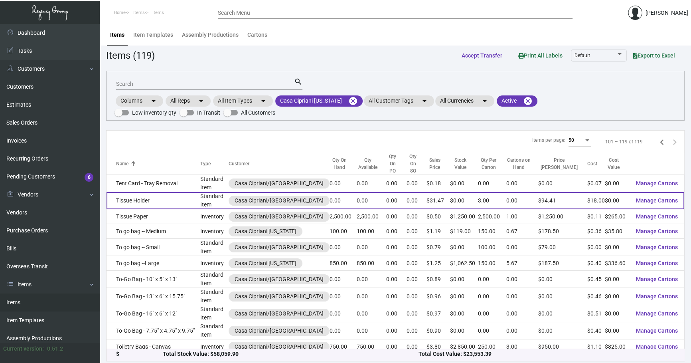
click at [150, 192] on td "Tissue Holder" at bounding box center [153, 200] width 94 height 17
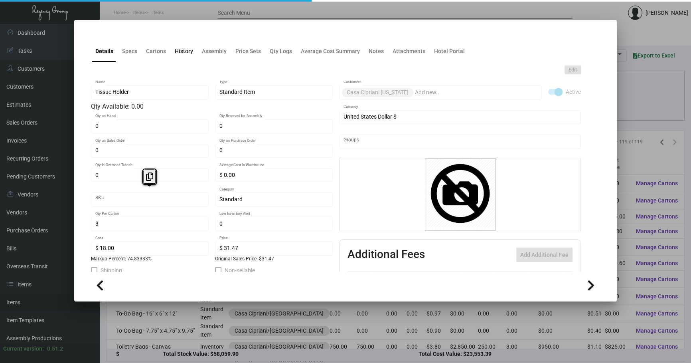
click at [185, 51] on div "History" at bounding box center [184, 51] width 18 height 8
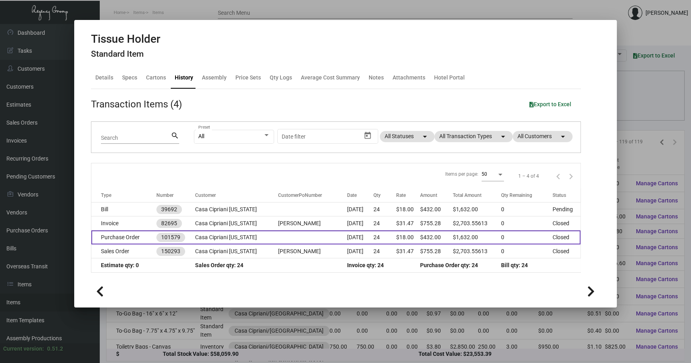
click at [319, 233] on td at bounding box center [312, 237] width 69 height 14
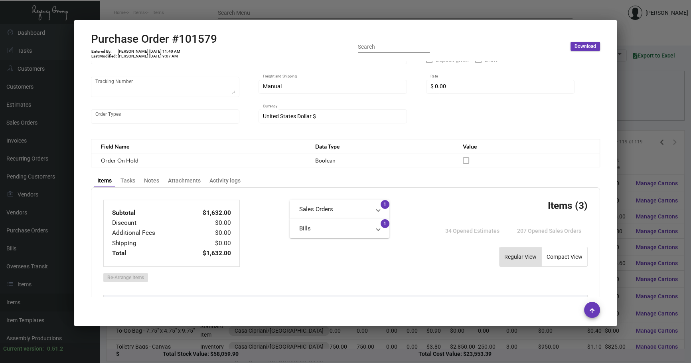
scroll to position [157, 0]
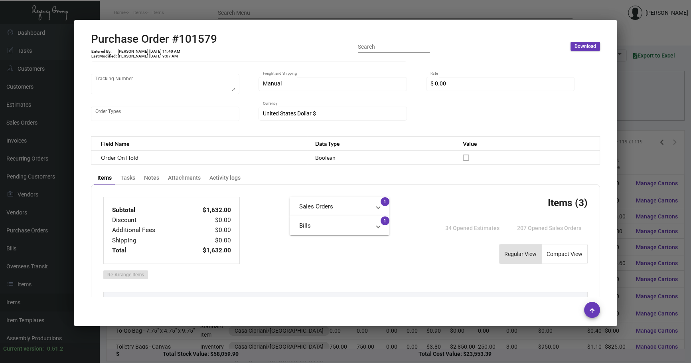
click at [662, 112] on div at bounding box center [345, 181] width 691 height 363
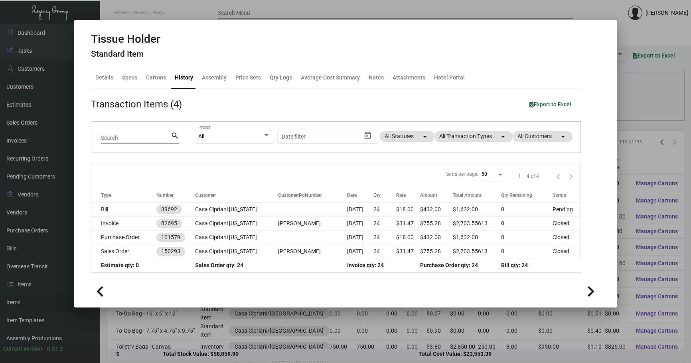
click at [662, 112] on div at bounding box center [345, 181] width 691 height 363
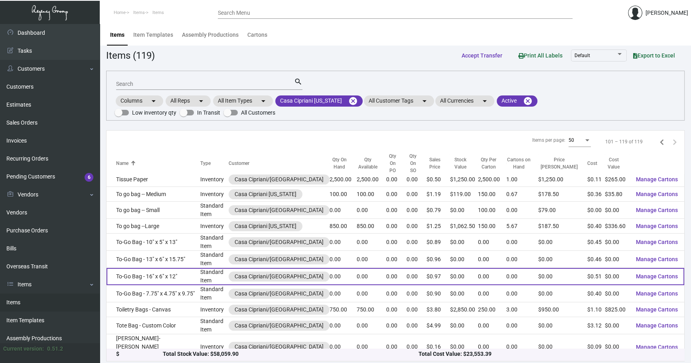
scroll to position [72, 0]
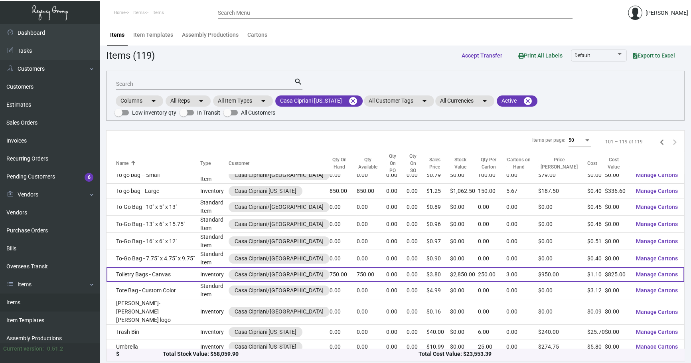
click at [164, 271] on td "Toiletry Bags - Canvas" at bounding box center [153, 274] width 94 height 15
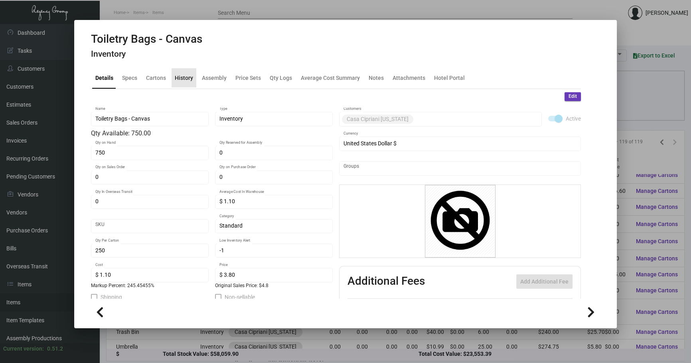
click at [184, 75] on div "History" at bounding box center [184, 77] width 18 height 8
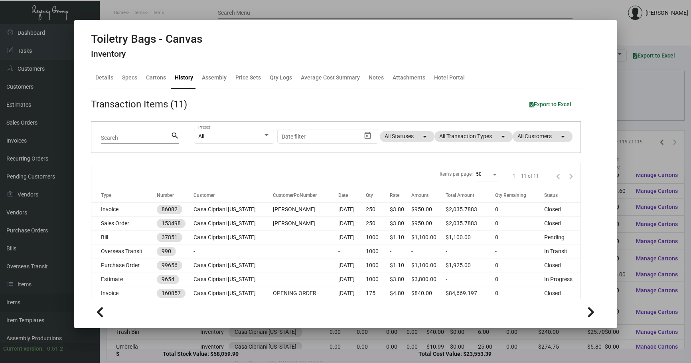
click at [632, 115] on div at bounding box center [345, 181] width 691 height 363
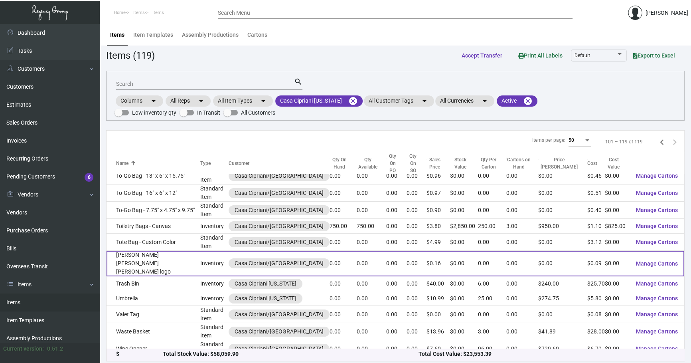
scroll to position [130, 0]
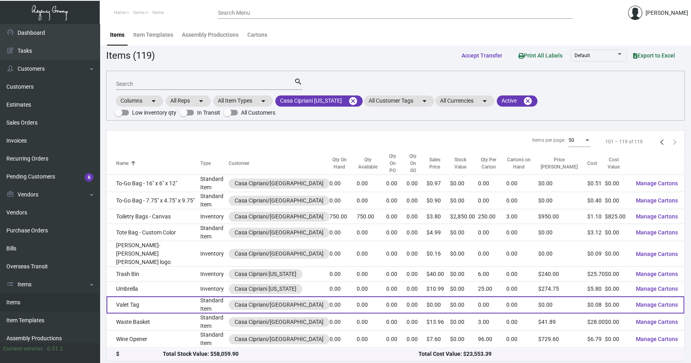
click at [168, 296] on td "Valet Tag" at bounding box center [153, 304] width 94 height 17
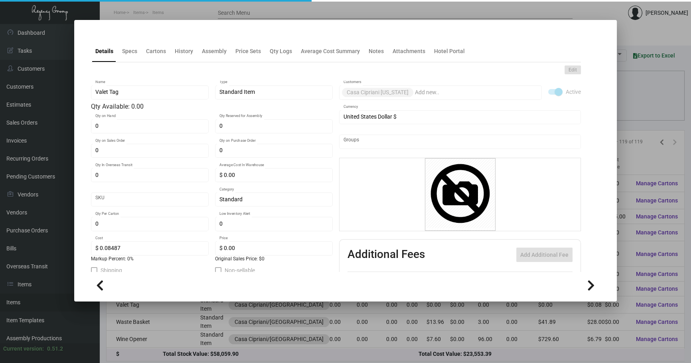
click at [188, 61] on ng-component "Details Specs Cartons History Assembly Price Sets Qty Logs Average Cost Summary…" at bounding box center [345, 165] width 509 height 266
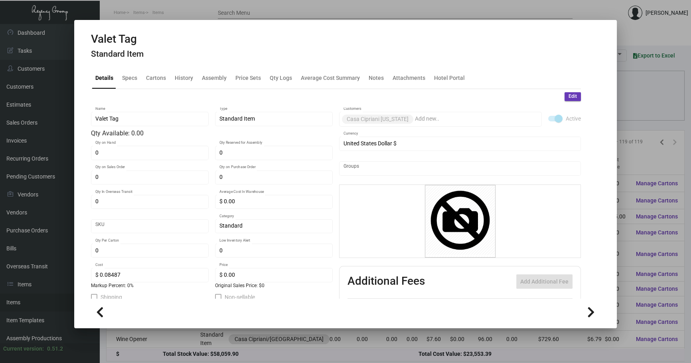
click at [187, 59] on div "Valet Tag Standard Item" at bounding box center [345, 47] width 509 height 30
click at [182, 68] on div "History" at bounding box center [184, 77] width 25 height 19
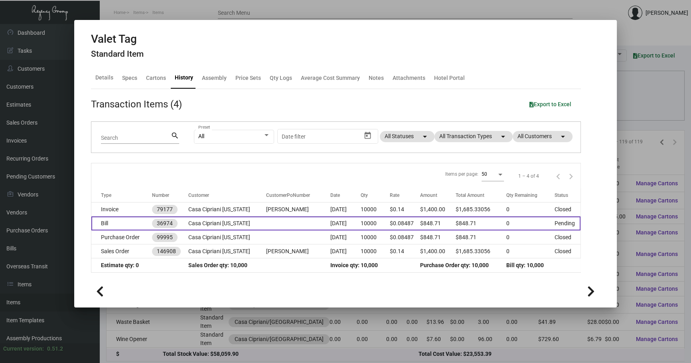
click at [266, 227] on td at bounding box center [298, 223] width 64 height 14
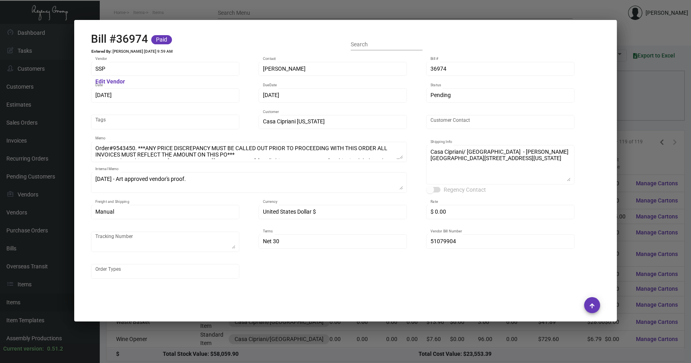
click at [630, 130] on div at bounding box center [345, 181] width 691 height 363
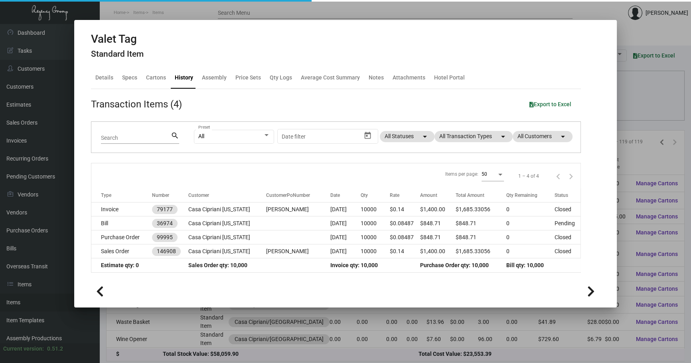
click at [630, 130] on div at bounding box center [345, 181] width 691 height 363
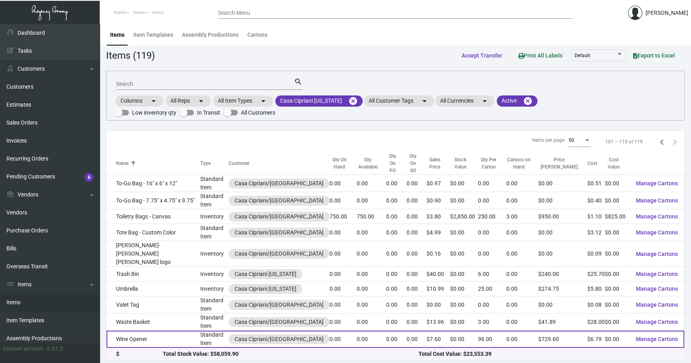
click at [150, 330] on td "Wine Opener" at bounding box center [153, 338] width 94 height 17
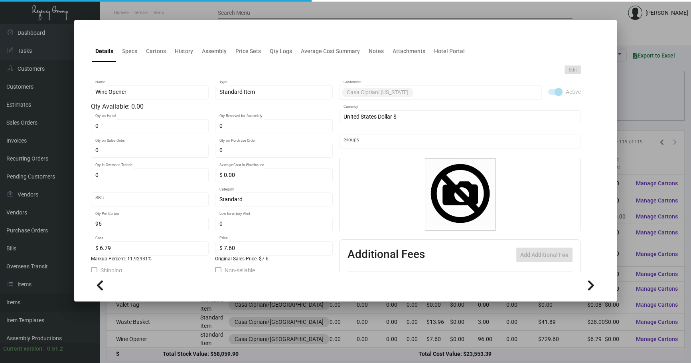
click at [179, 35] on div at bounding box center [345, 33] width 509 height 3
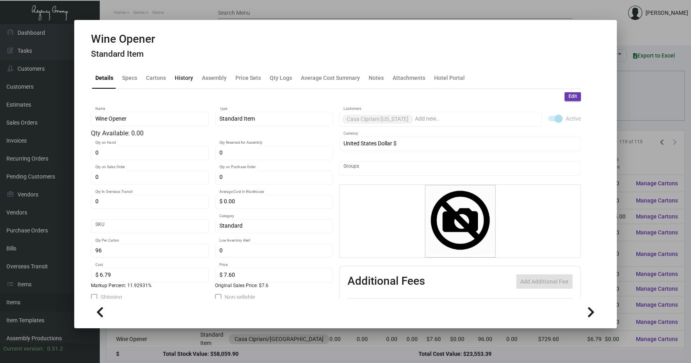
click at [173, 86] on div "History" at bounding box center [184, 77] width 25 height 19
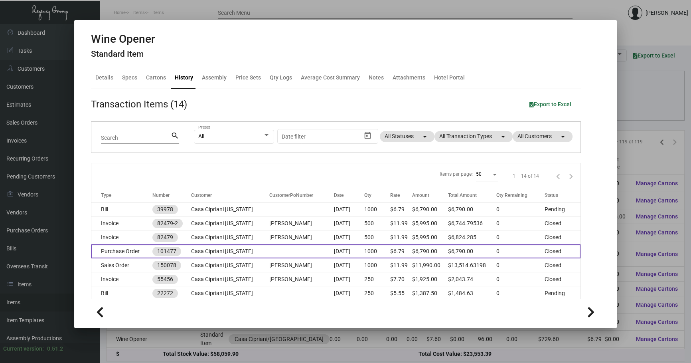
click at [231, 250] on td "Casa Cipriani [US_STATE]" at bounding box center [230, 251] width 78 height 14
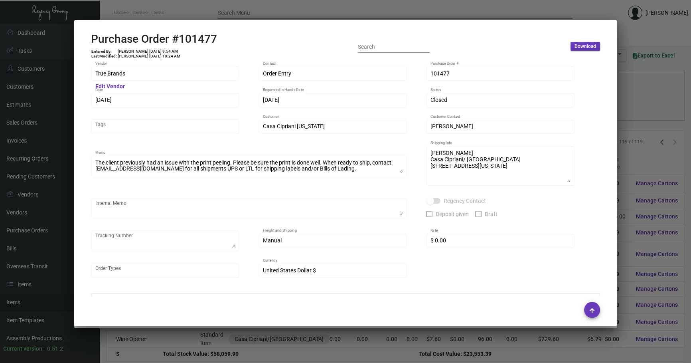
click at [655, 94] on div at bounding box center [345, 181] width 691 height 363
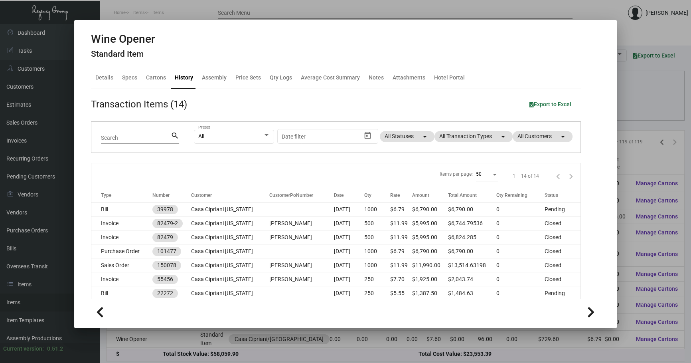
click at [655, 94] on div at bounding box center [345, 181] width 691 height 363
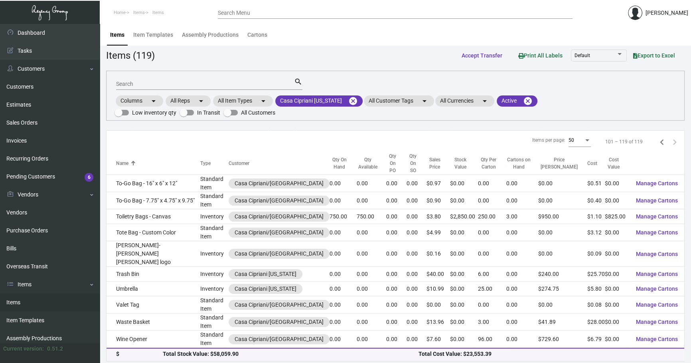
click at [158, 347] on td "Yoga Mat" at bounding box center [153, 355] width 94 height 17
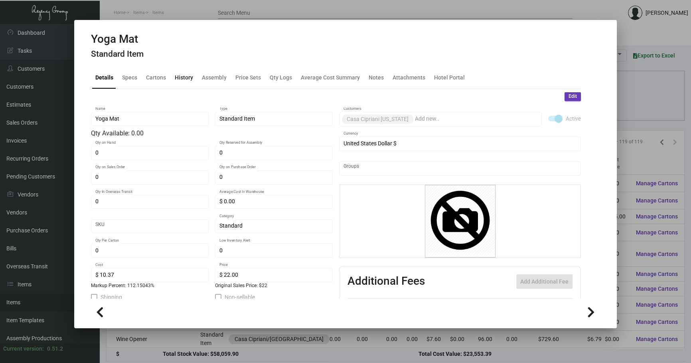
click at [186, 72] on div "History" at bounding box center [184, 77] width 25 height 19
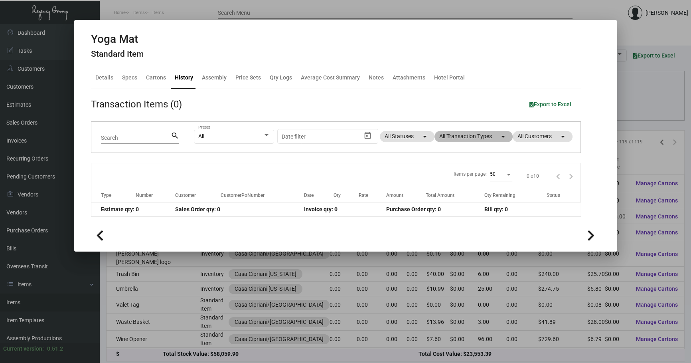
click at [469, 134] on mat-chip "All Transaction Types arrow_drop_down" at bounding box center [473, 136] width 78 height 11
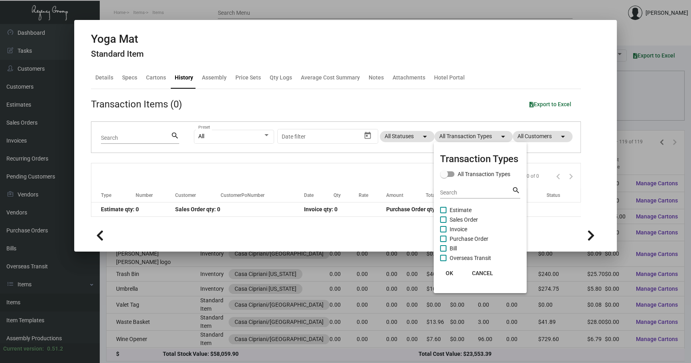
click at [129, 75] on div at bounding box center [345, 181] width 691 height 363
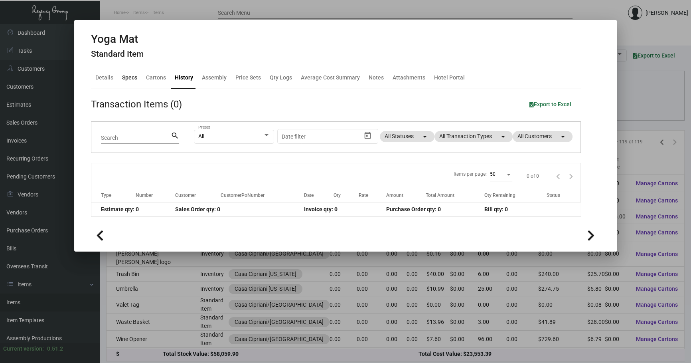
click at [133, 78] on div "Specs" at bounding box center [129, 77] width 15 height 8
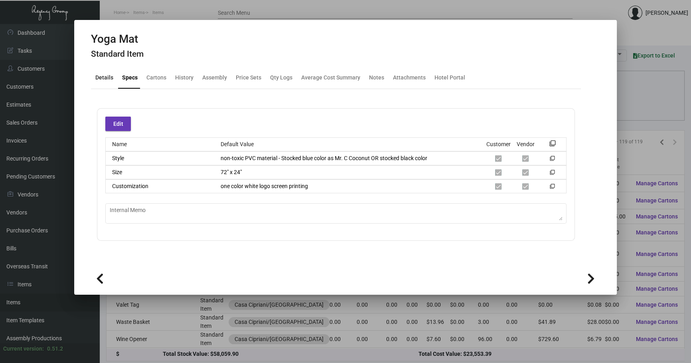
click at [103, 78] on div "Details" at bounding box center [104, 77] width 18 height 8
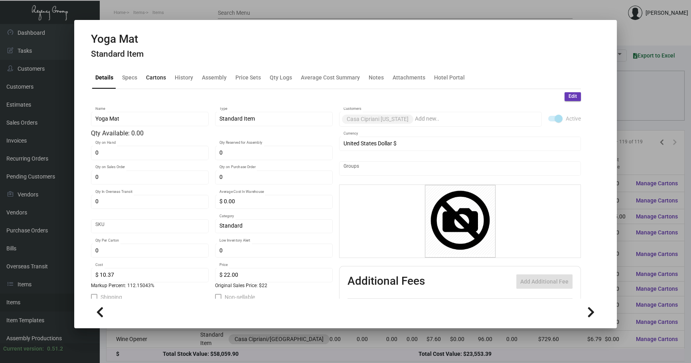
click at [151, 79] on div "Cartons" at bounding box center [156, 77] width 20 height 8
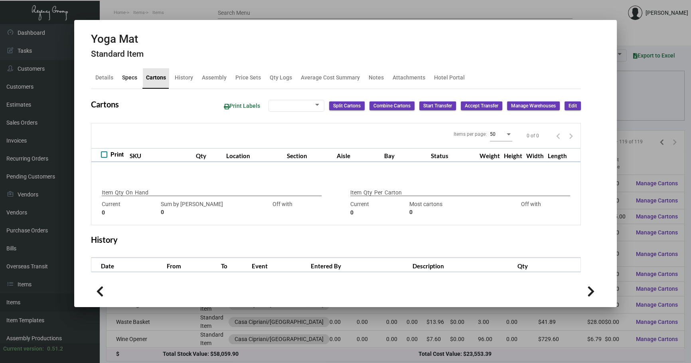
click at [132, 81] on div "Specs" at bounding box center [129, 77] width 15 height 8
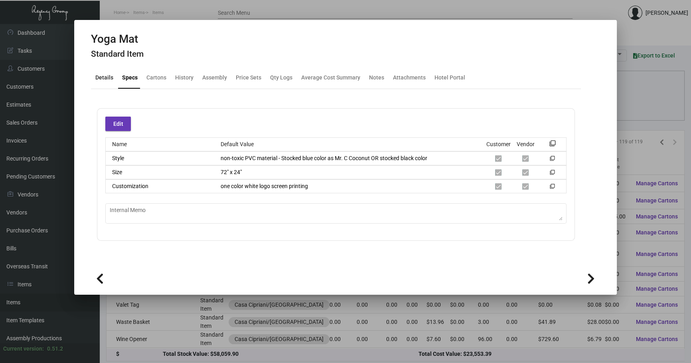
click at [105, 82] on div "Details" at bounding box center [104, 77] width 24 height 19
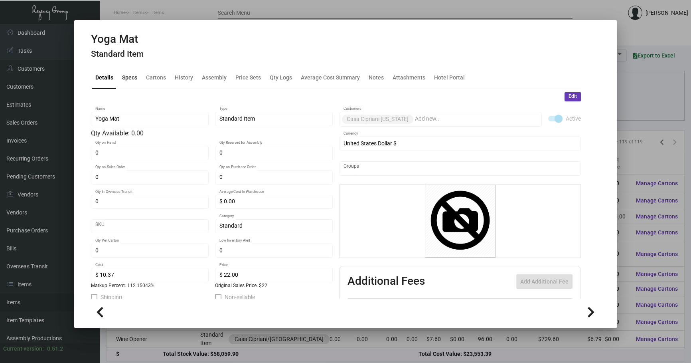
click at [132, 77] on div "Specs" at bounding box center [129, 77] width 15 height 8
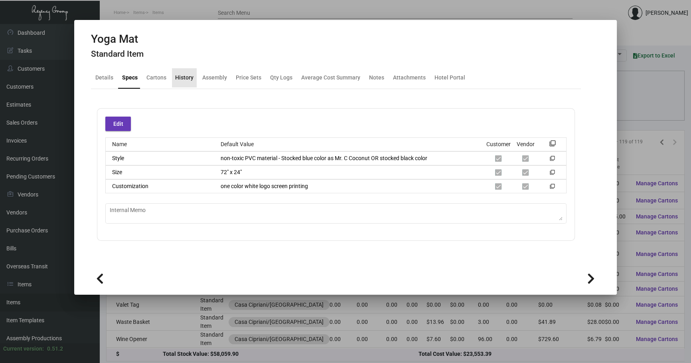
click at [188, 77] on div "History" at bounding box center [184, 77] width 18 height 8
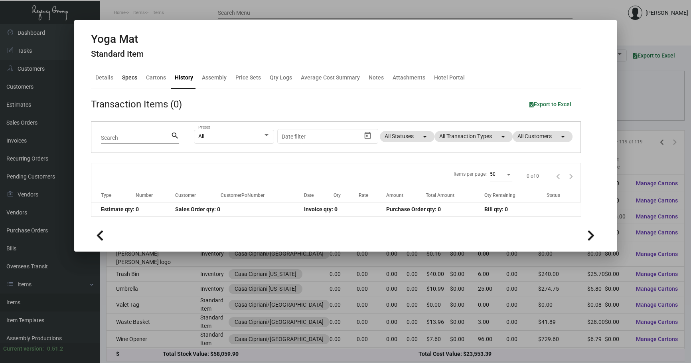
click at [130, 80] on div "Specs" at bounding box center [129, 77] width 15 height 8
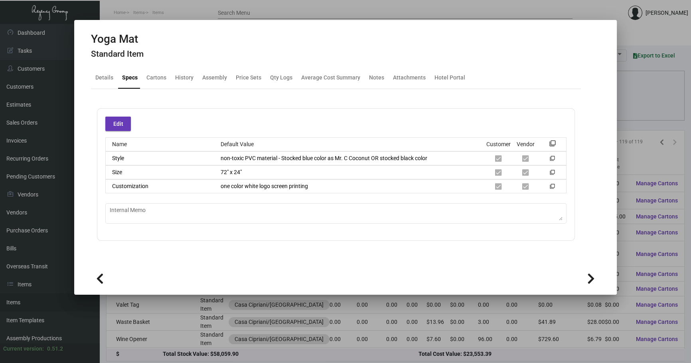
click at [644, 113] on div at bounding box center [345, 181] width 691 height 363
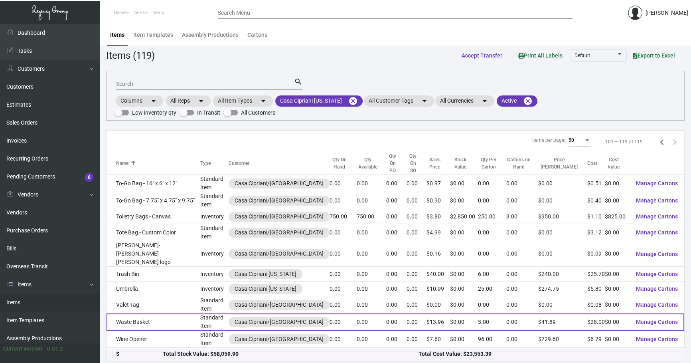
click at [145, 313] on td "Waste Basket" at bounding box center [153, 321] width 94 height 17
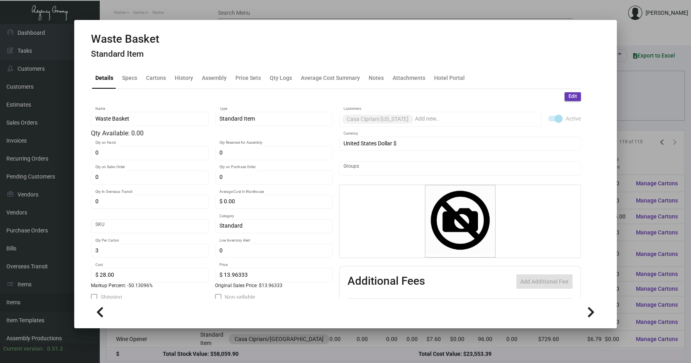
drag, startPoint x: 178, startPoint y: 63, endPoint x: 183, endPoint y: 68, distance: 7.9
click at [178, 63] on mat-tab-group "Details Specs Cartons History Assembly Price Sets Qty Logs Average Cost Summary…" at bounding box center [335, 180] width 509 height 236
click at [189, 73] on div "History" at bounding box center [184, 77] width 25 height 19
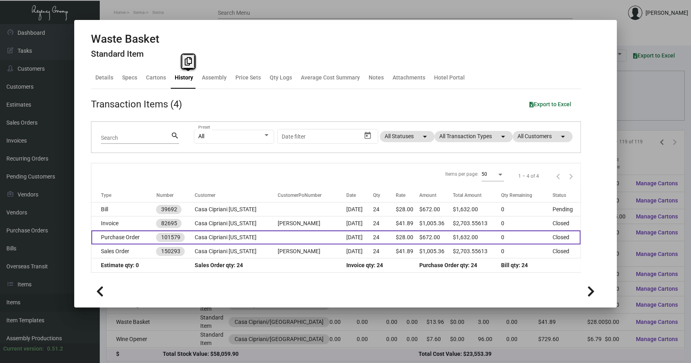
click at [346, 235] on td "[DATE]" at bounding box center [359, 237] width 27 height 14
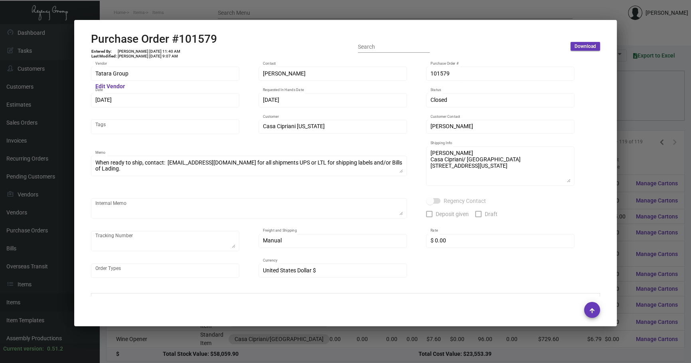
click at [670, 77] on div at bounding box center [345, 181] width 691 height 363
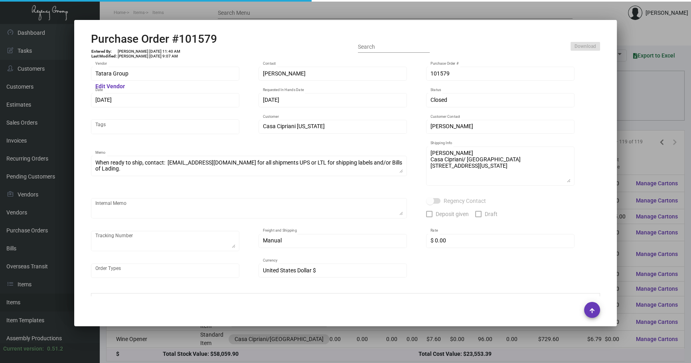
click at [658, 88] on div at bounding box center [345, 181] width 691 height 363
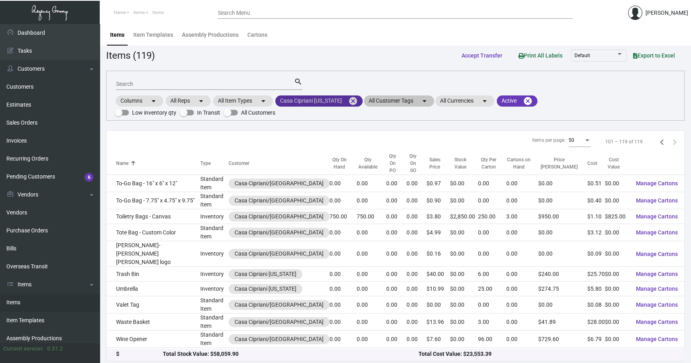
click at [351, 100] on mat-icon "cancel" at bounding box center [353, 101] width 10 height 10
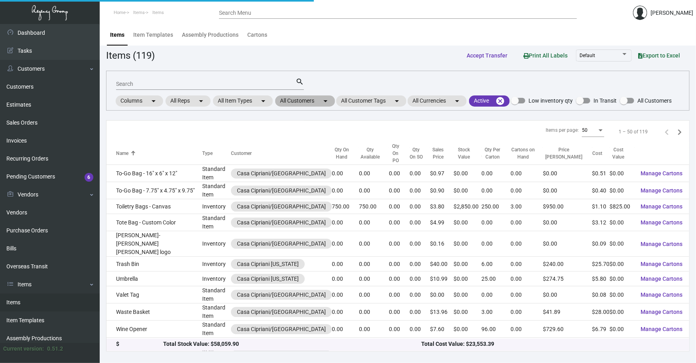
click at [291, 102] on mat-chip "All Customers arrow_drop_down" at bounding box center [305, 100] width 60 height 11
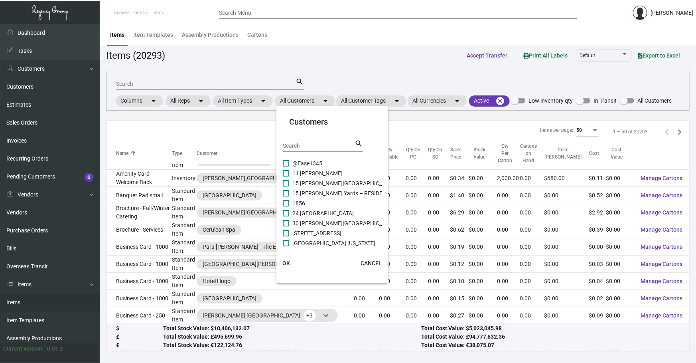
click at [318, 150] on div "Search" at bounding box center [319, 145] width 72 height 12
click at [321, 214] on span "[GEOGRAPHIC_DATA]" at bounding box center [319, 213] width 54 height 10
click at [286, 216] on input "[GEOGRAPHIC_DATA]" at bounding box center [286, 216] width 0 height 0
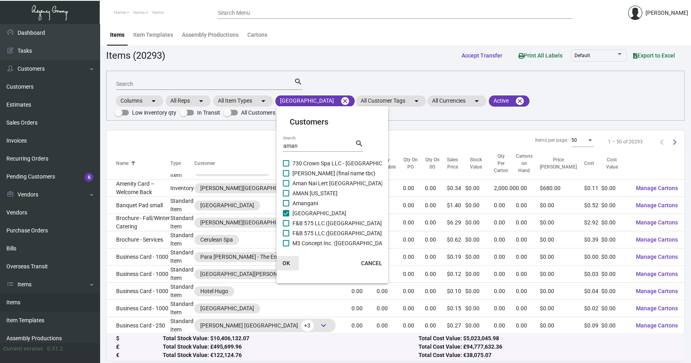
click at [286, 261] on span "OK" at bounding box center [286, 263] width 8 height 6
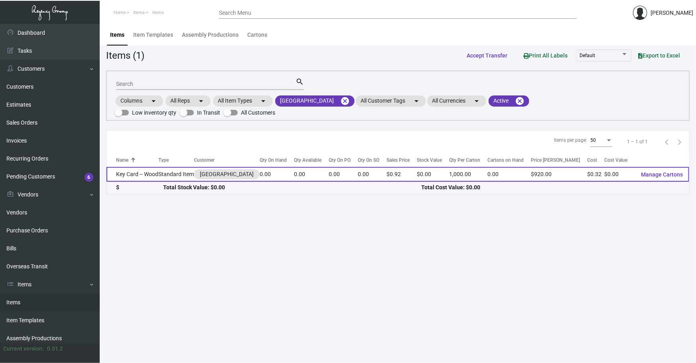
click at [160, 174] on td "Standard Item" at bounding box center [175, 174] width 35 height 15
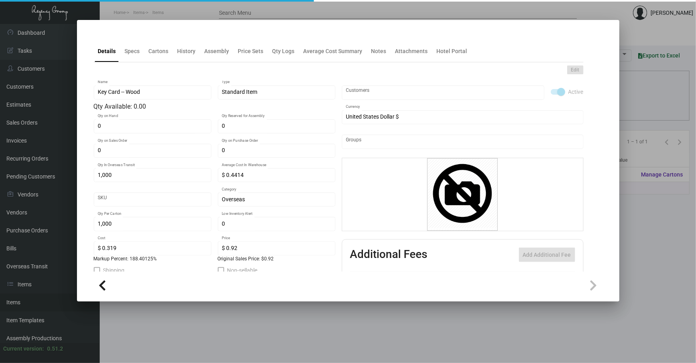
click at [187, 67] on div "Edit" at bounding box center [339, 69] width 490 height 9
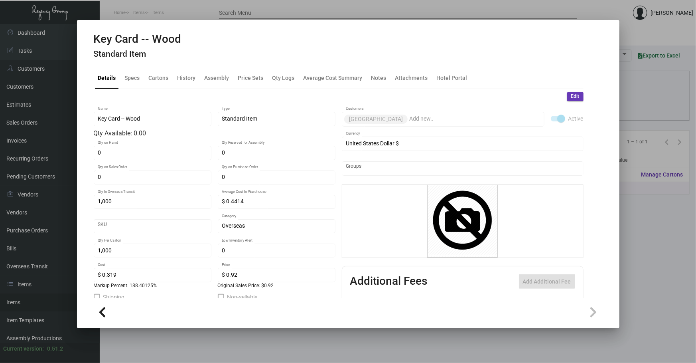
click at [181, 58] on div "Key Card -- Wood Standard Item" at bounding box center [348, 47] width 509 height 30
click at [181, 88] on mat-tab-group "Details Specs Cartons History Assembly Price Sets Qty Logs Average Cost Summary…" at bounding box center [338, 180] width 509 height 236
click at [612, 108] on mat-dialog-container "Key Card -- Wood Standard Item Details Specs Cartons History Assembly Price Set…" at bounding box center [348, 174] width 542 height 308
click at [166, 86] on div "Cartons" at bounding box center [159, 77] width 26 height 19
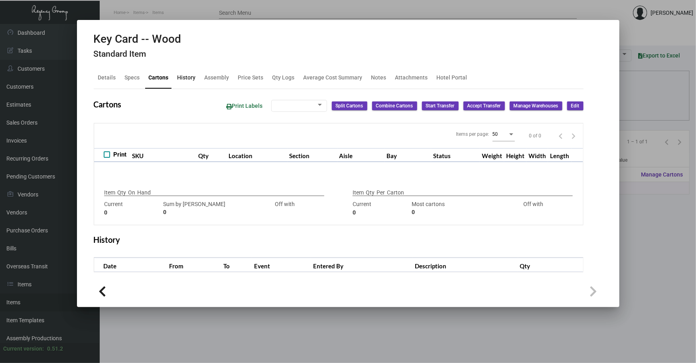
click at [179, 81] on div "History" at bounding box center [186, 77] width 18 height 8
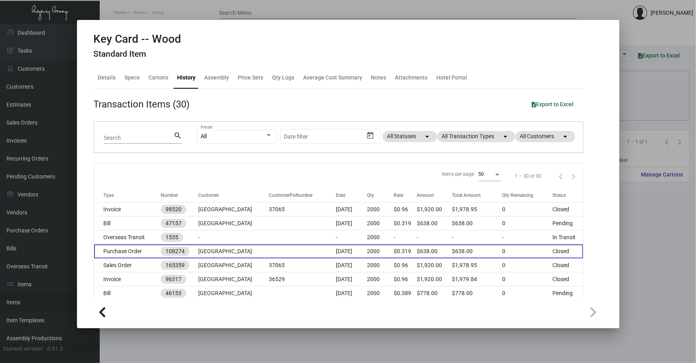
click at [269, 251] on td at bounding box center [302, 251] width 67 height 14
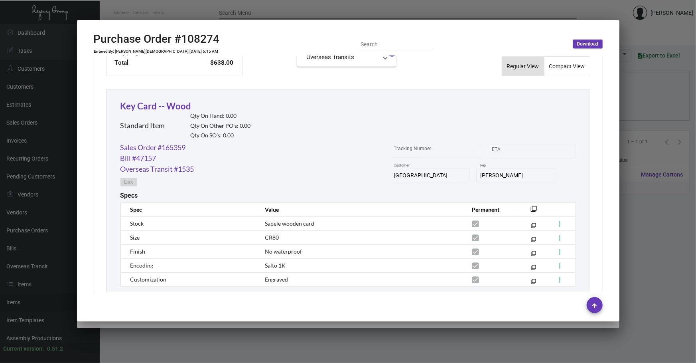
scroll to position [375, 0]
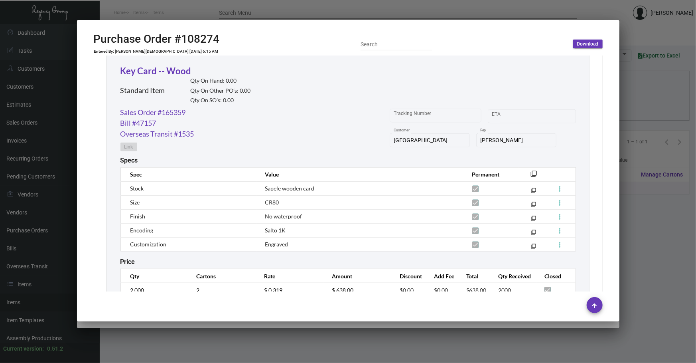
click at [614, 152] on mat-dialog-container "Purchase Order #108274 Entered By: [PERSON_NAME] [DATE] 6:15 AM Search Download…" at bounding box center [348, 170] width 542 height 301
drag, startPoint x: 528, startPoint y: 171, endPoint x: 535, endPoint y: 175, distance: 7.9
click at [531, 173] on mat-icon "filter_none" at bounding box center [534, 176] width 6 height 6
click at [171, 110] on link "Sales Order #165359" at bounding box center [152, 112] width 65 height 11
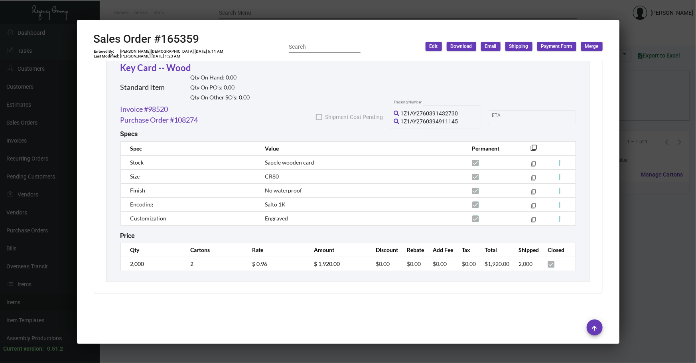
scroll to position [445, 0]
